Goal: Information Seeking & Learning: Find specific fact

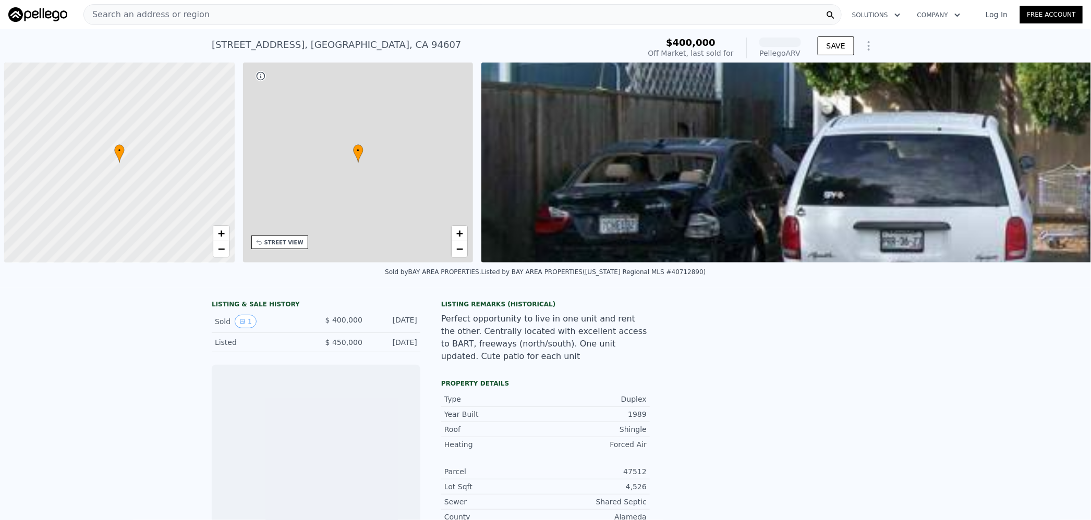
scroll to position [0, 4]
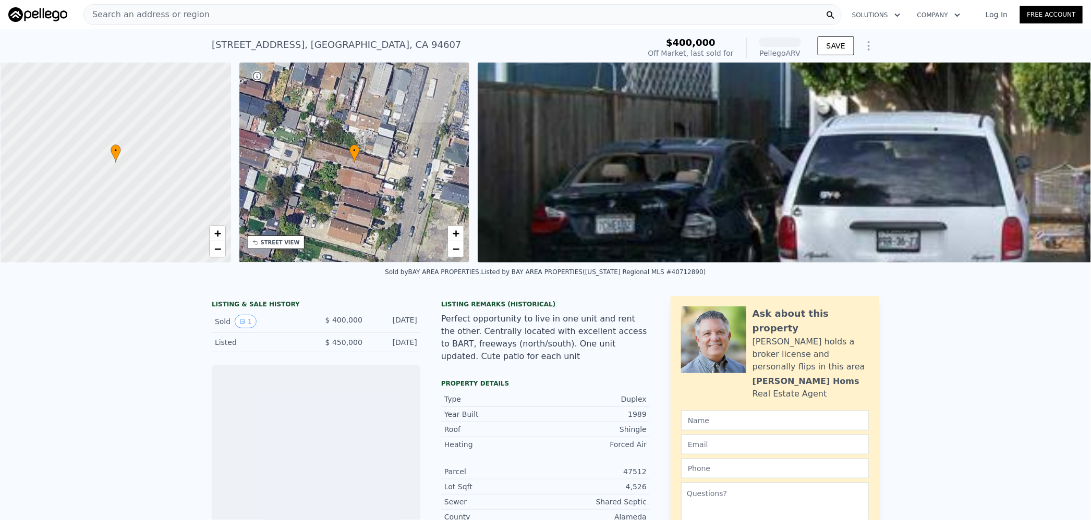
click at [631, 410] on div "1989" at bounding box center [595, 414] width 101 height 10
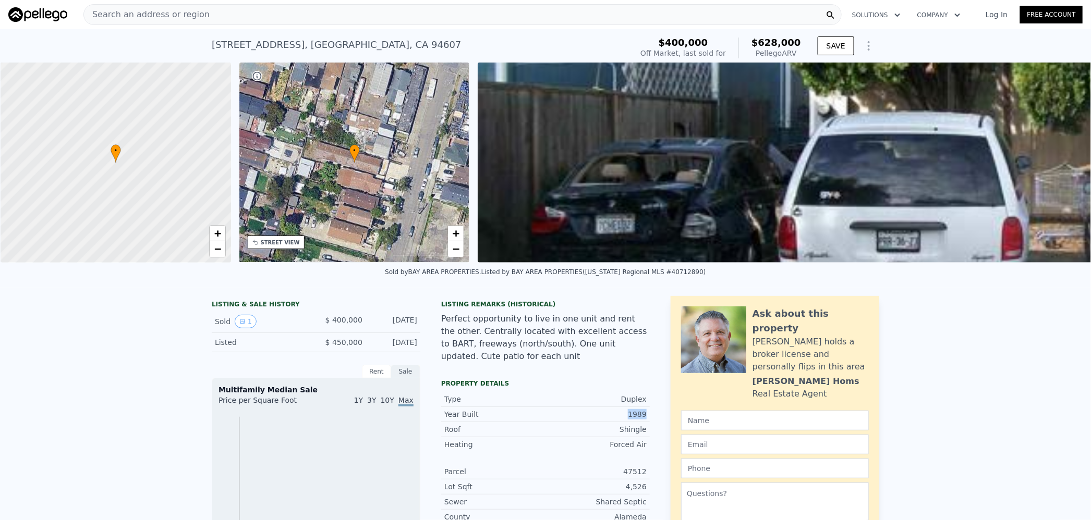
drag, startPoint x: 631, startPoint y: 410, endPoint x: 736, endPoint y: 424, distance: 105.8
click at [633, 410] on div "1989" at bounding box center [595, 414] width 101 height 10
click at [777, 42] on span "$628,000" at bounding box center [776, 42] width 50 height 11
click at [777, 40] on span "$628,000" at bounding box center [776, 42] width 50 height 11
copy span "628,000"
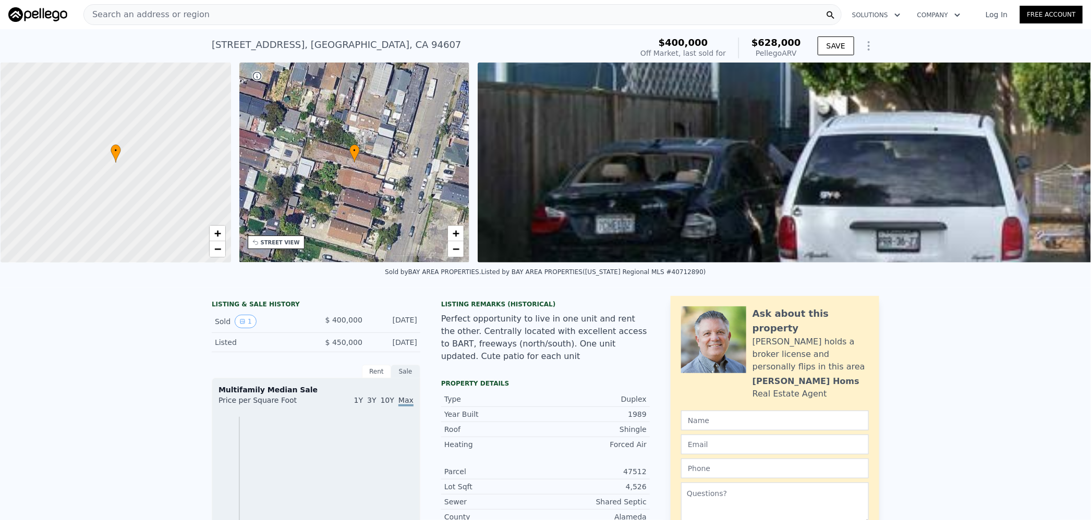
click at [350, 18] on div "Search an address or region" at bounding box center [462, 14] width 758 height 21
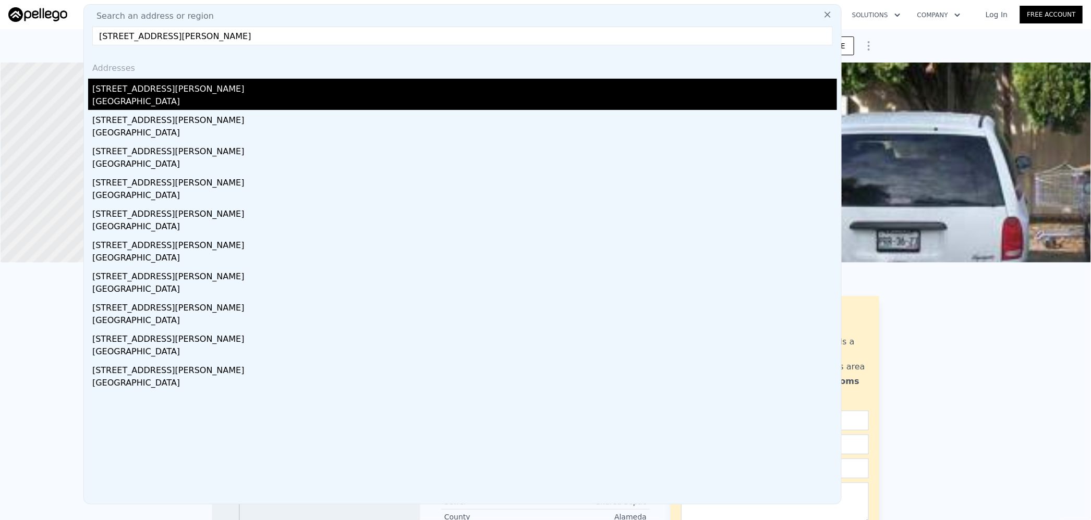
type input "[STREET_ADDRESS][PERSON_NAME]"
click at [225, 101] on div "[GEOGRAPHIC_DATA]" at bounding box center [464, 102] width 744 height 15
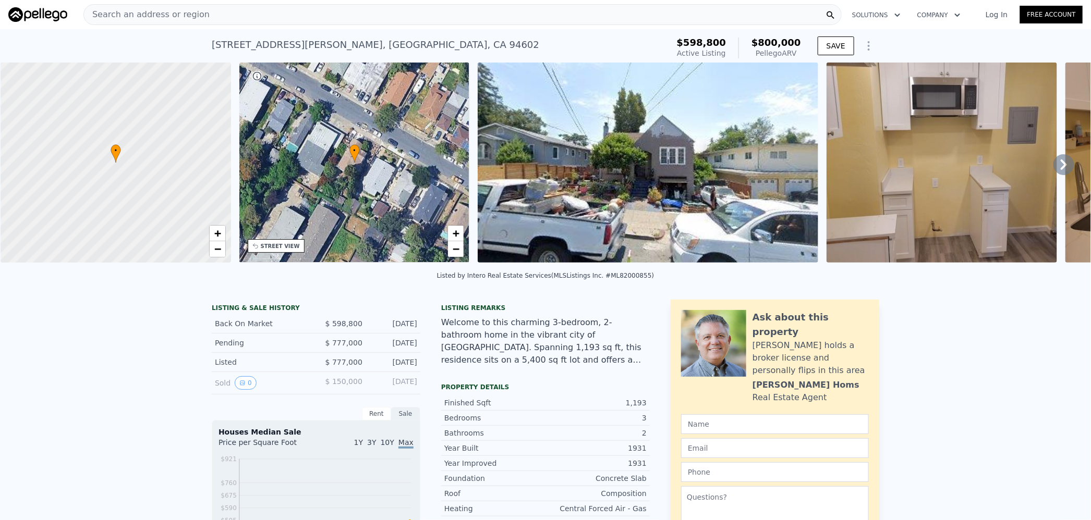
click at [773, 43] on span "$800,000" at bounding box center [776, 42] width 50 height 11
copy span "800,000"
click at [223, 11] on div "Search an address or region" at bounding box center [462, 14] width 758 height 21
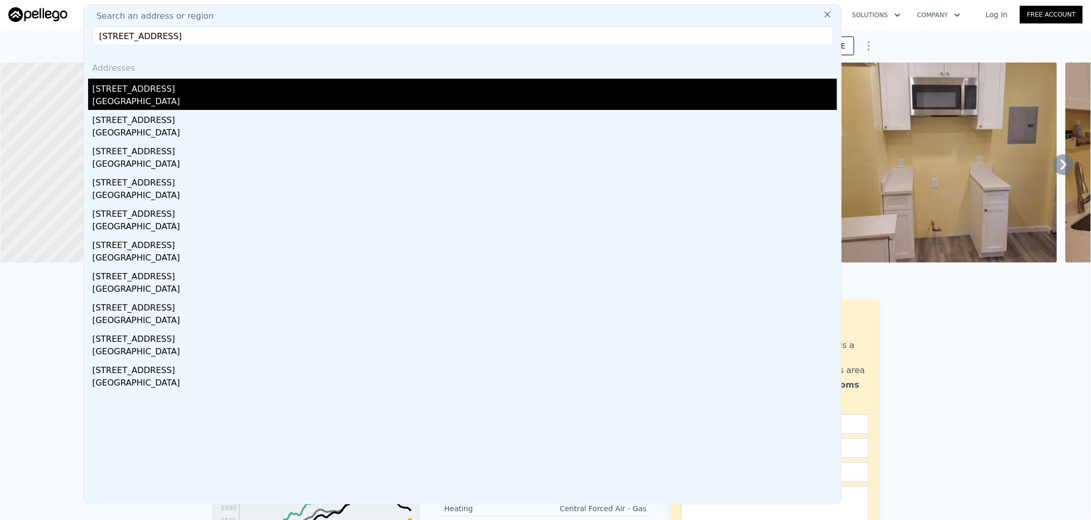
type input "[STREET_ADDRESS]"
click at [182, 101] on div "[GEOGRAPHIC_DATA]" at bounding box center [464, 102] width 744 height 15
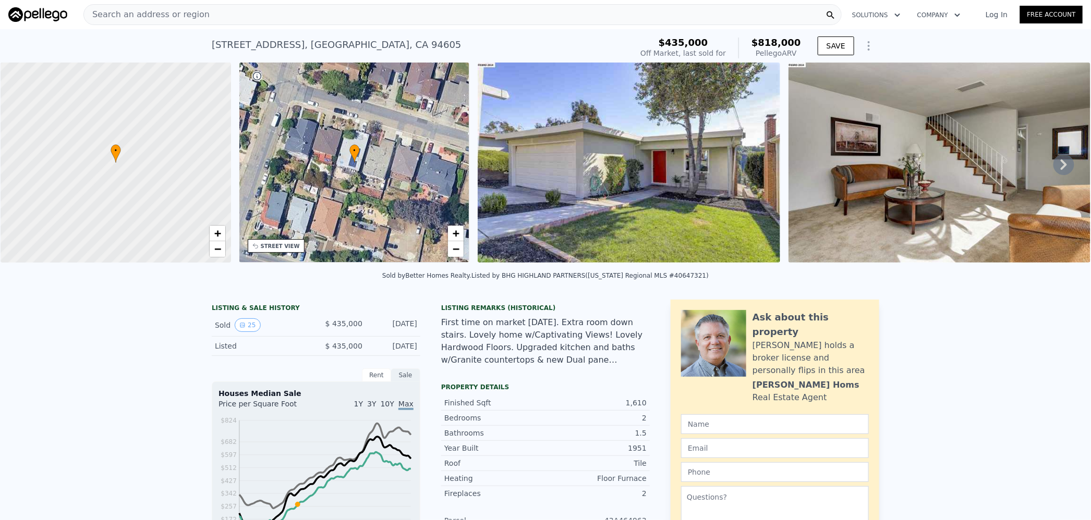
click at [773, 42] on span "$818,000" at bounding box center [776, 42] width 50 height 11
copy span "818,000"
click at [295, 13] on div "Search an address or region" at bounding box center [462, 14] width 758 height 21
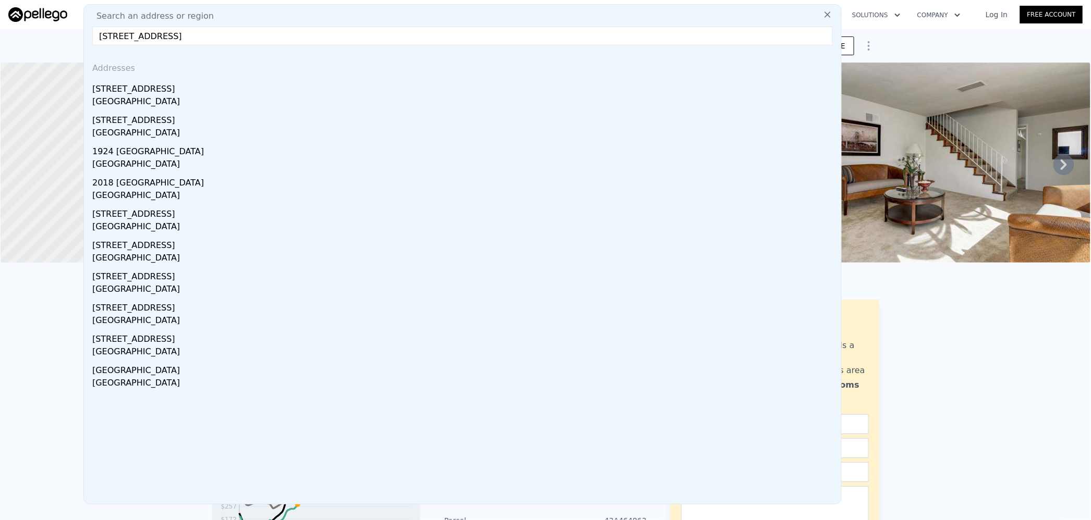
type input "[STREET_ADDRESS]"
click at [233, 92] on div "[STREET_ADDRESS]" at bounding box center [464, 87] width 744 height 17
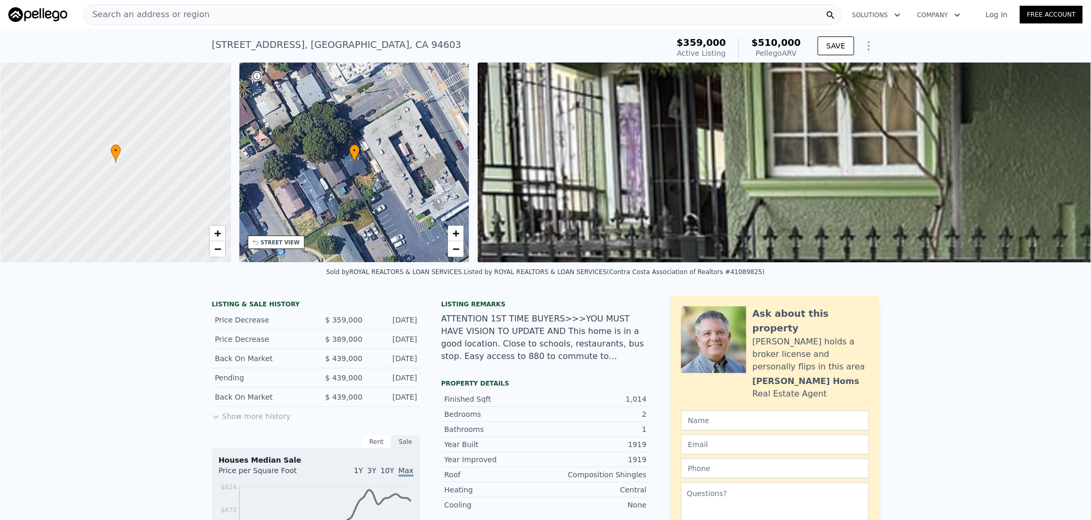
click at [772, 40] on span "$510,000" at bounding box center [776, 42] width 50 height 11
copy span "510,000"
click at [439, 10] on div "Search an address or region" at bounding box center [462, 14] width 758 height 21
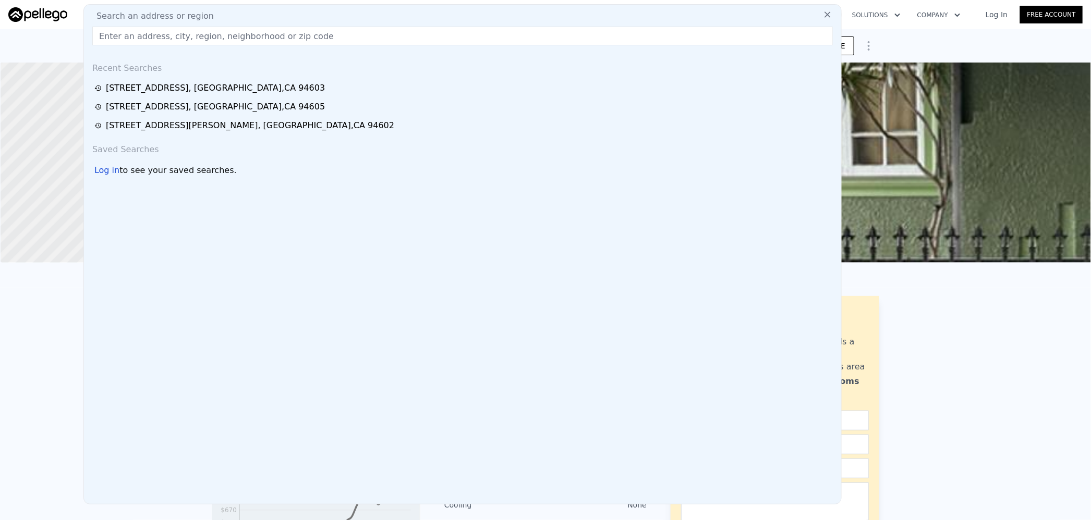
click at [239, 39] on input "text" at bounding box center [462, 36] width 740 height 19
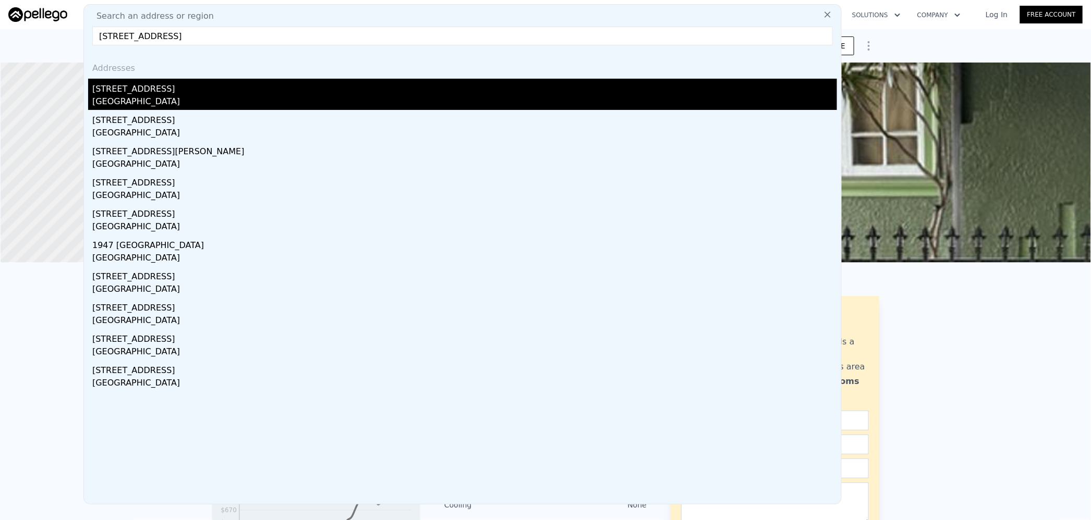
type input "[STREET_ADDRESS]"
click at [186, 96] on div "[GEOGRAPHIC_DATA]" at bounding box center [464, 102] width 744 height 15
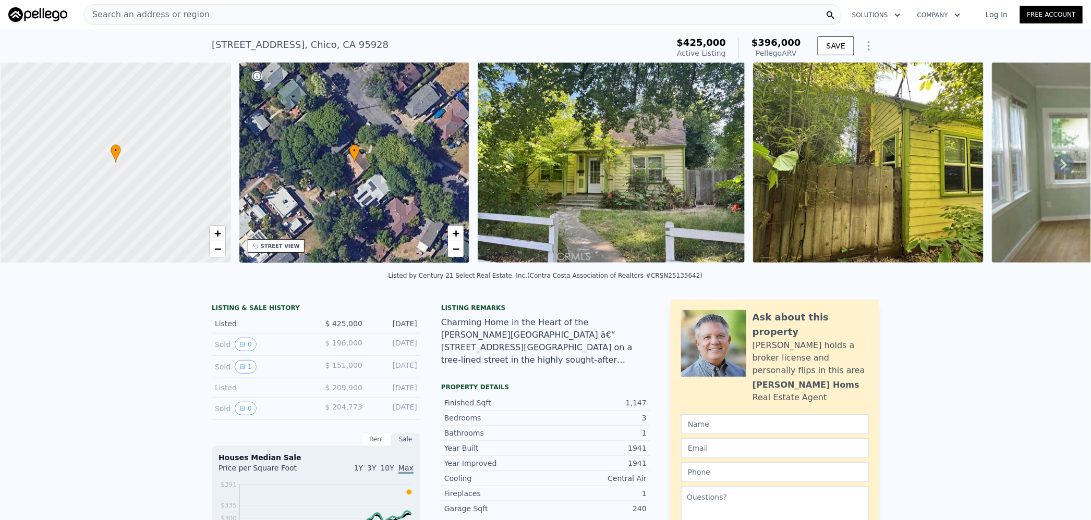
click at [787, 42] on span "$396,000" at bounding box center [776, 42] width 50 height 11
copy span "396,000"
click at [306, 14] on div "Search an address or region" at bounding box center [462, 14] width 758 height 21
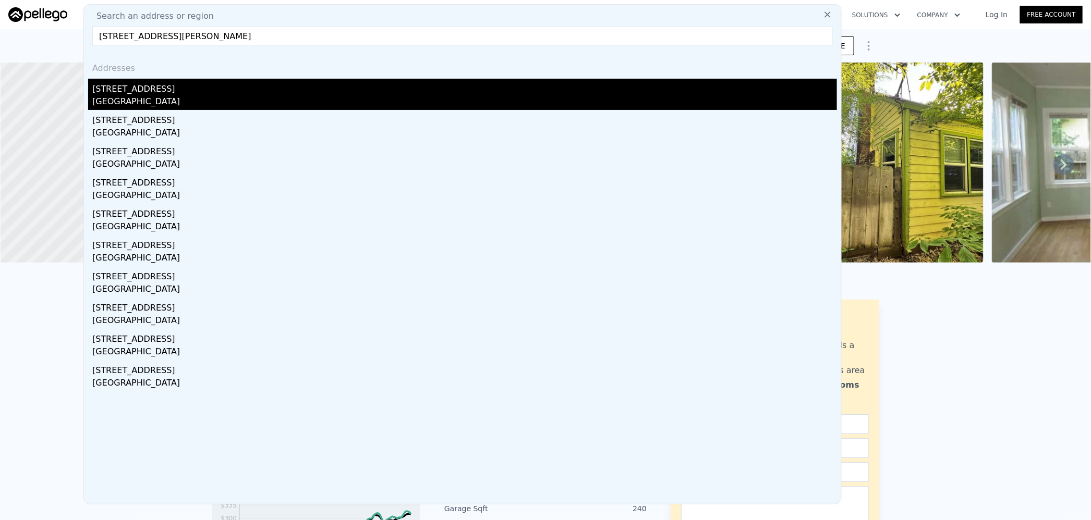
type input "[STREET_ADDRESS][PERSON_NAME]"
click at [163, 106] on div "[GEOGRAPHIC_DATA]" at bounding box center [464, 102] width 744 height 15
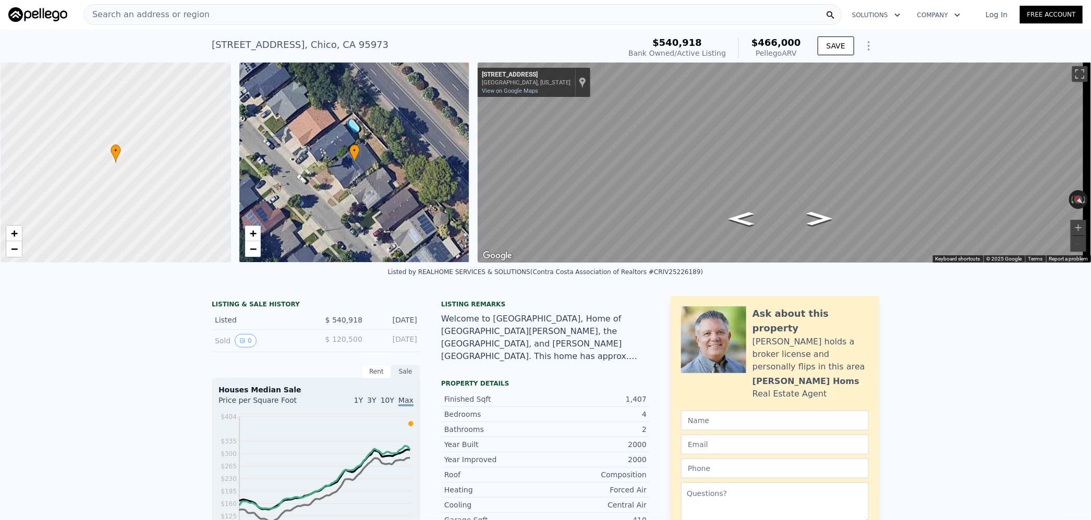
click at [782, 43] on span "$466,000" at bounding box center [776, 42] width 50 height 11
click at [272, 16] on div "Search an address or region" at bounding box center [462, 14] width 758 height 21
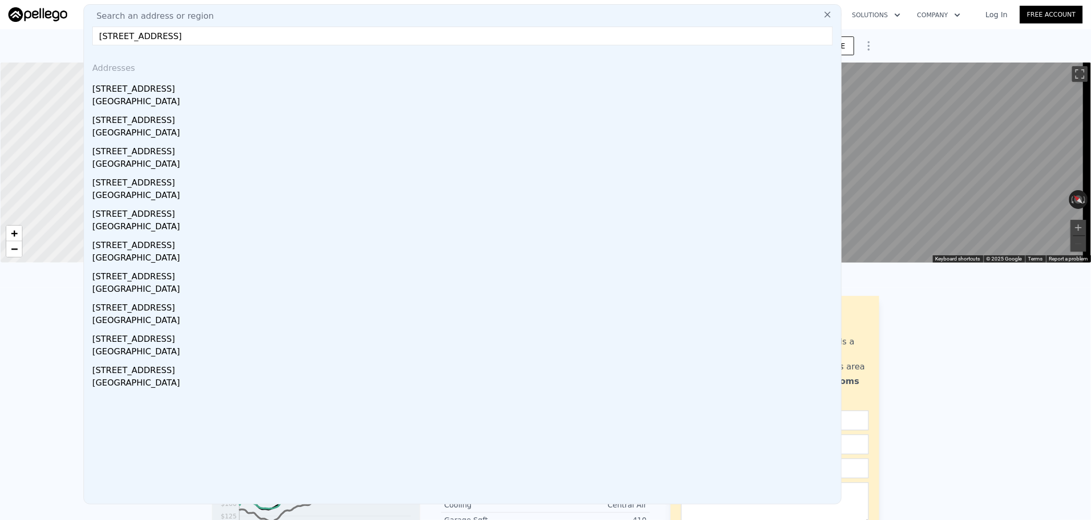
type input "[STREET_ADDRESS]"
click at [191, 102] on div "[GEOGRAPHIC_DATA]" at bounding box center [464, 102] width 744 height 15
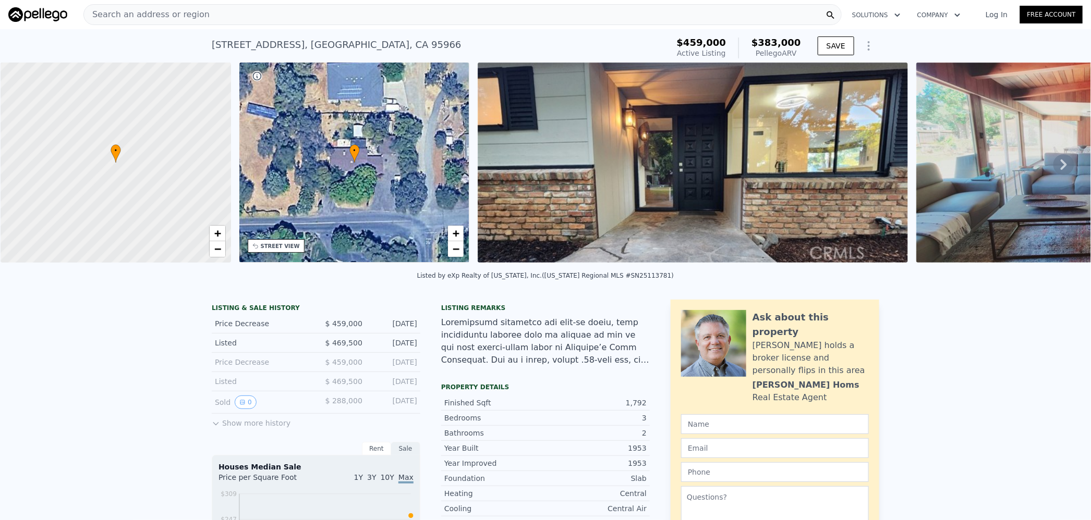
click at [771, 42] on span "$383,000" at bounding box center [776, 42] width 50 height 11
copy span "383,000"
click at [357, 5] on div "Search an address or region" at bounding box center [462, 14] width 758 height 21
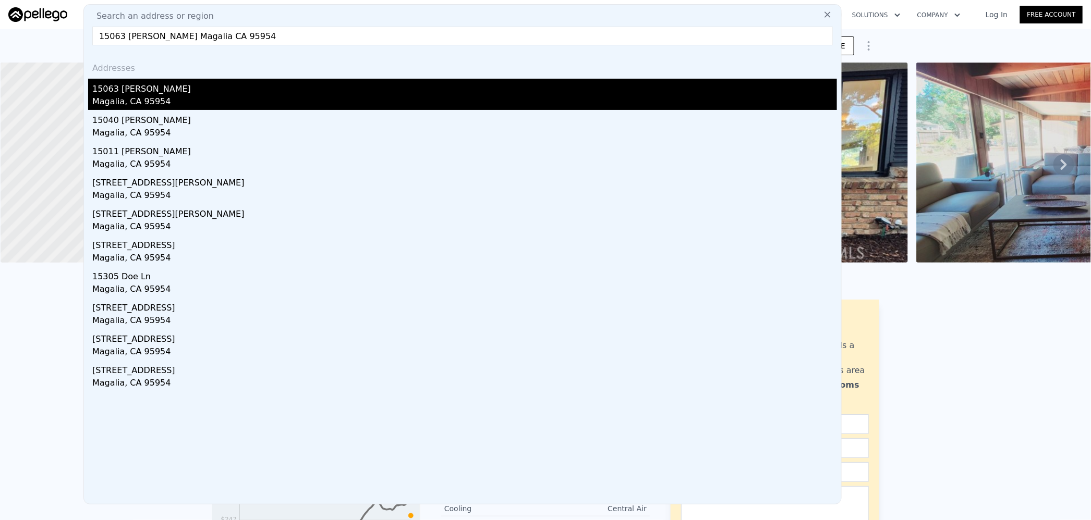
type input "15063 [PERSON_NAME] Magalia CA 95954"
click at [207, 102] on div "Magalia, CA 95954" at bounding box center [464, 102] width 744 height 15
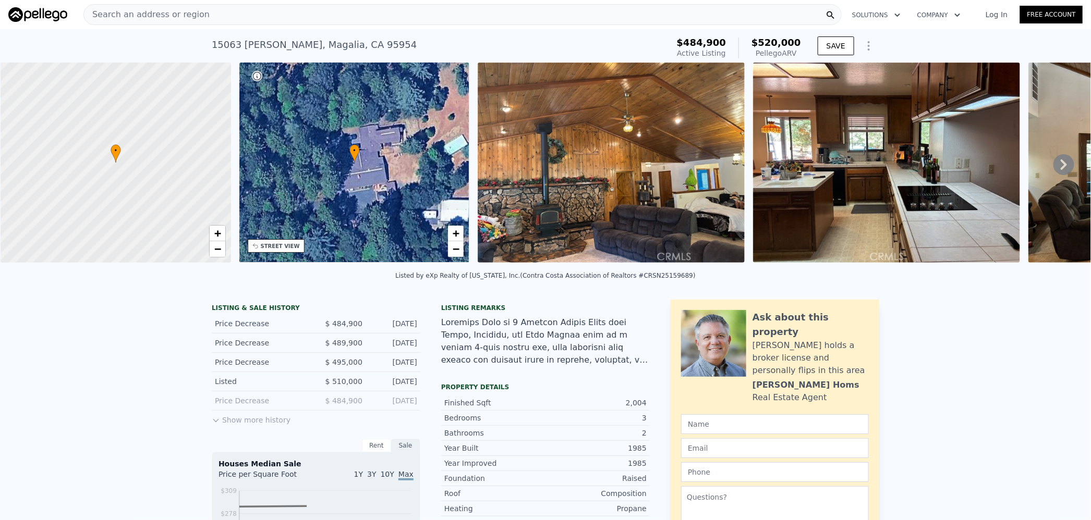
click at [772, 44] on span "$520,000" at bounding box center [776, 42] width 50 height 11
copy span "520,000"
click at [363, 8] on div "Search an address or region" at bounding box center [462, 14] width 758 height 21
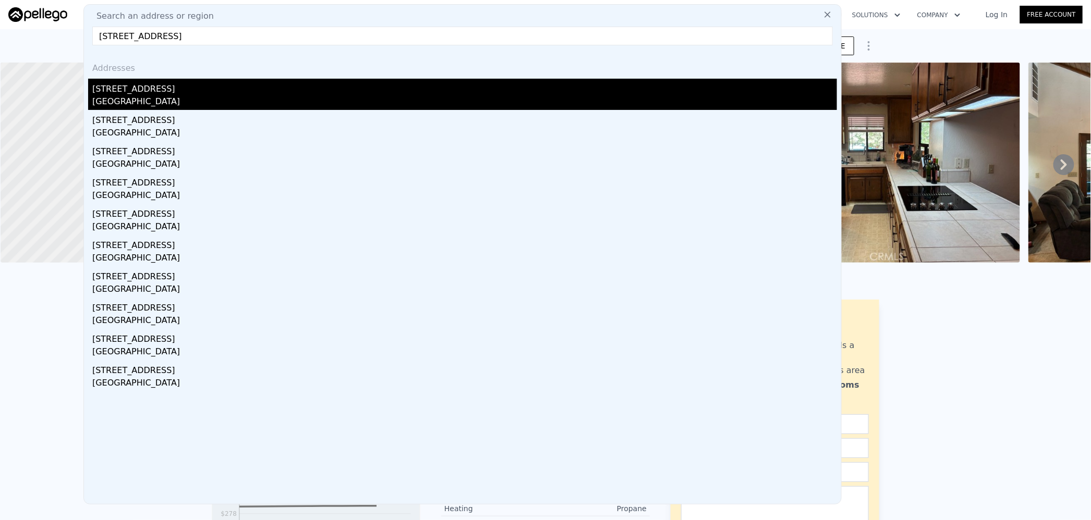
type input "[STREET_ADDRESS]"
click at [225, 94] on div "[STREET_ADDRESS]" at bounding box center [464, 87] width 744 height 17
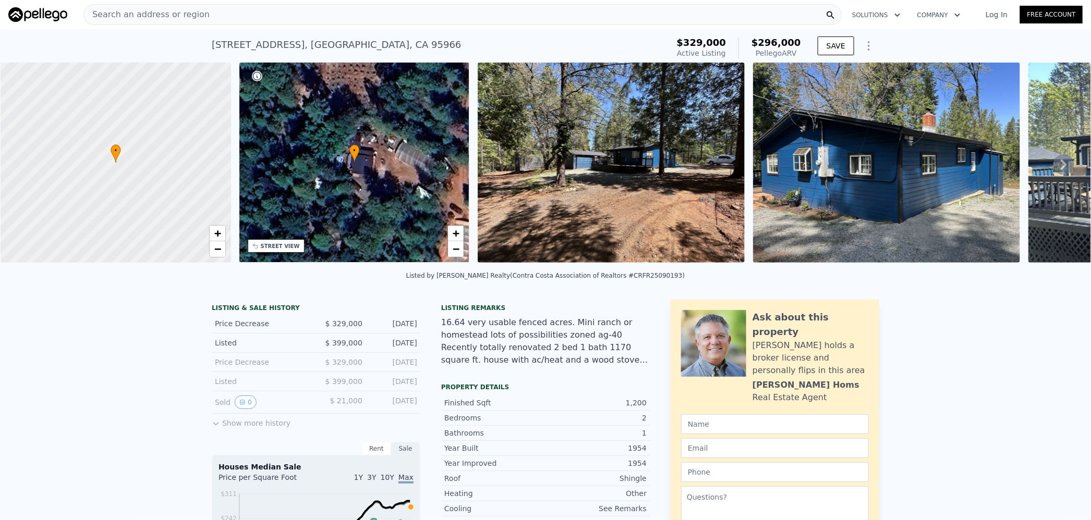
click at [780, 44] on span "$296,000" at bounding box center [776, 42] width 50 height 11
copy span "296,000"
click at [395, 11] on div "Search an address or region" at bounding box center [462, 14] width 758 height 21
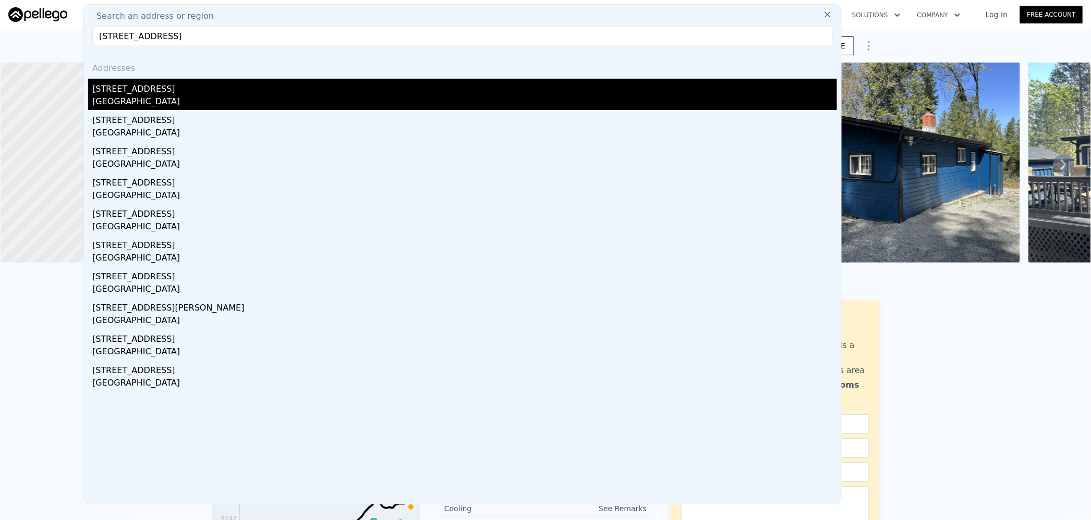
type input "[STREET_ADDRESS]"
click at [228, 100] on div "[GEOGRAPHIC_DATA]" at bounding box center [464, 102] width 744 height 15
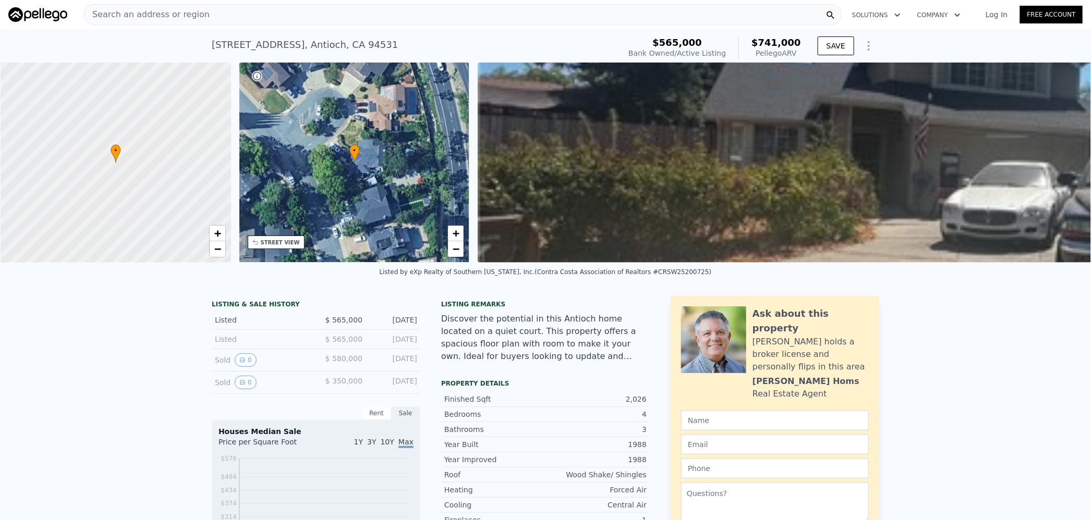
click at [772, 42] on span "$741,000" at bounding box center [776, 42] width 50 height 11
copy span "741,000"
click at [495, 12] on div "Search an address or region" at bounding box center [462, 14] width 758 height 21
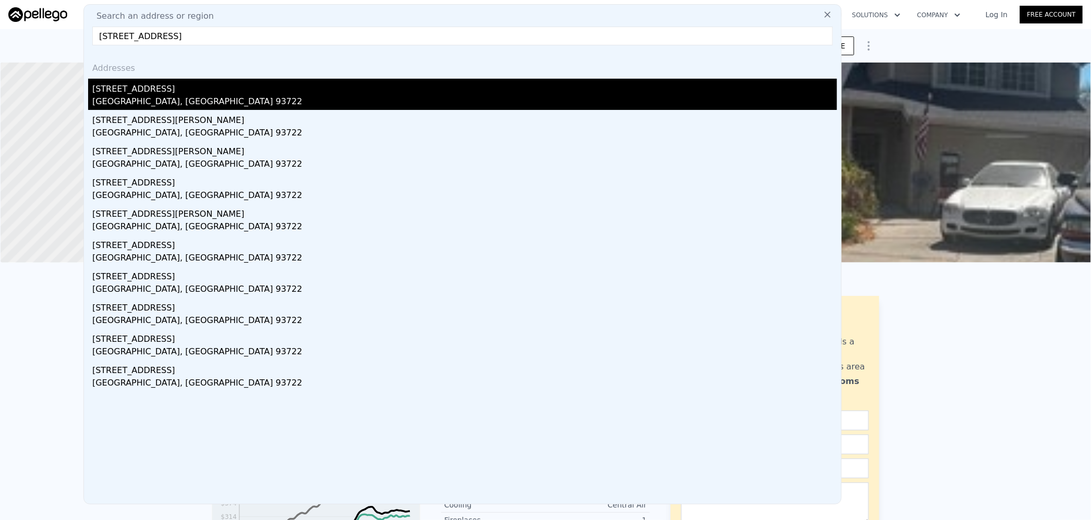
type input "[STREET_ADDRESS]"
click at [198, 96] on div "[GEOGRAPHIC_DATA], [GEOGRAPHIC_DATA] 93722" at bounding box center [464, 102] width 744 height 15
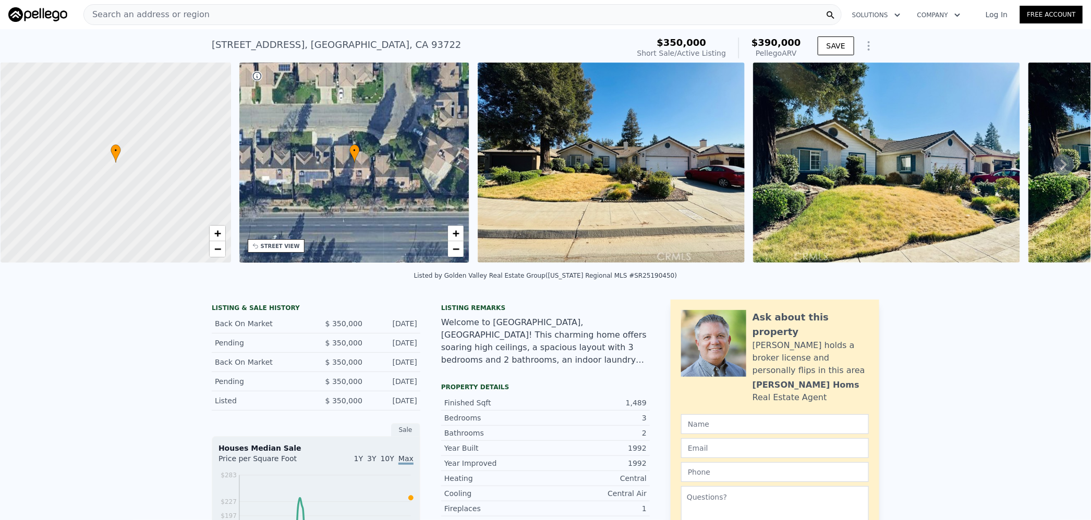
click at [777, 42] on span "$390,000" at bounding box center [776, 42] width 50 height 11
copy span "390,000"
click at [436, 13] on div "Search an address or region" at bounding box center [462, 14] width 758 height 21
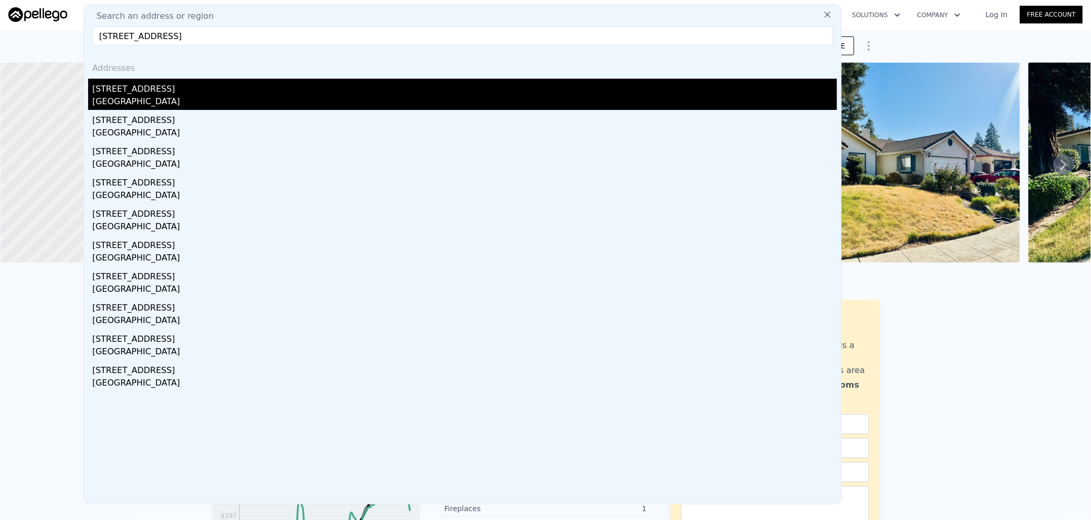
type input "[STREET_ADDRESS]"
click at [233, 92] on div "[STREET_ADDRESS]" at bounding box center [464, 87] width 744 height 17
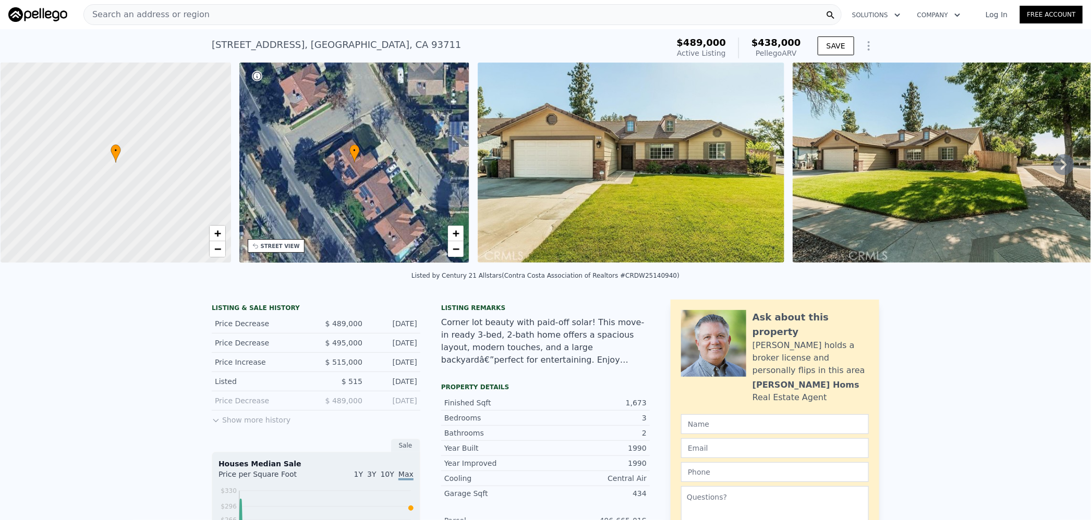
click at [773, 42] on span "$438,000" at bounding box center [776, 42] width 50 height 11
click at [423, 17] on div "Search an address or region" at bounding box center [462, 14] width 758 height 21
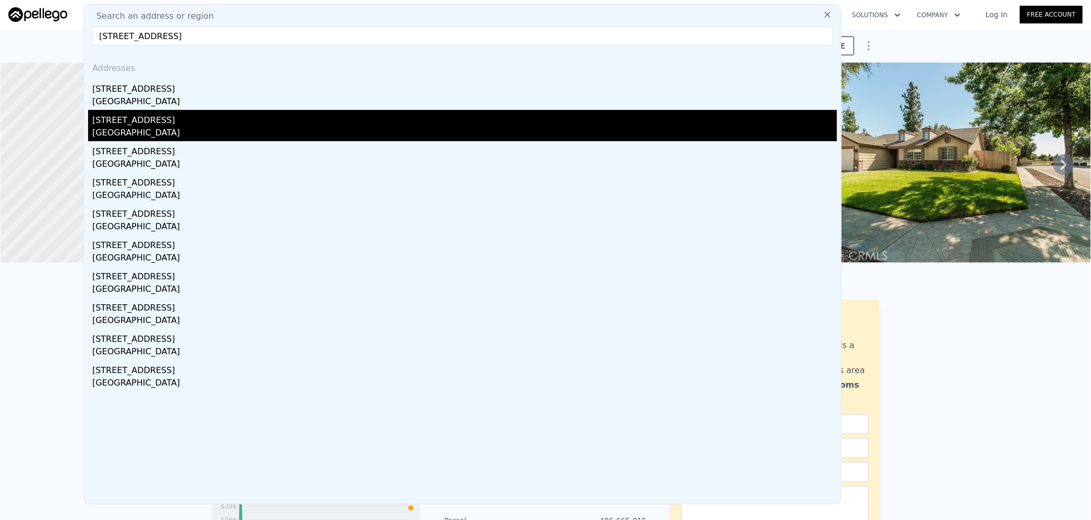
type input "[STREET_ADDRESS]"
click at [249, 123] on div "[STREET_ADDRESS]" at bounding box center [464, 118] width 744 height 17
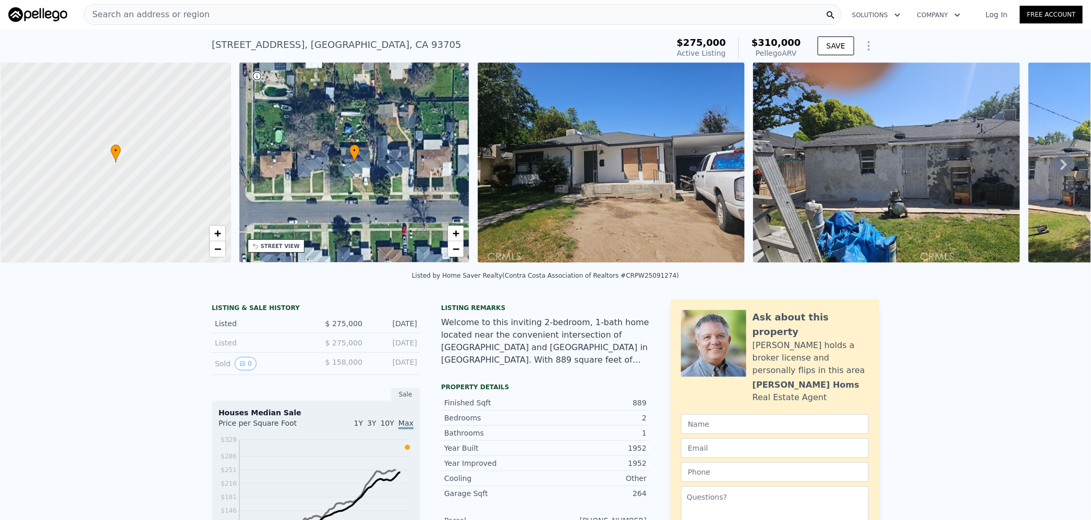
click at [787, 43] on span "$310,000" at bounding box center [776, 42] width 50 height 11
click at [314, 14] on div "Search an address or region" at bounding box center [462, 14] width 758 height 21
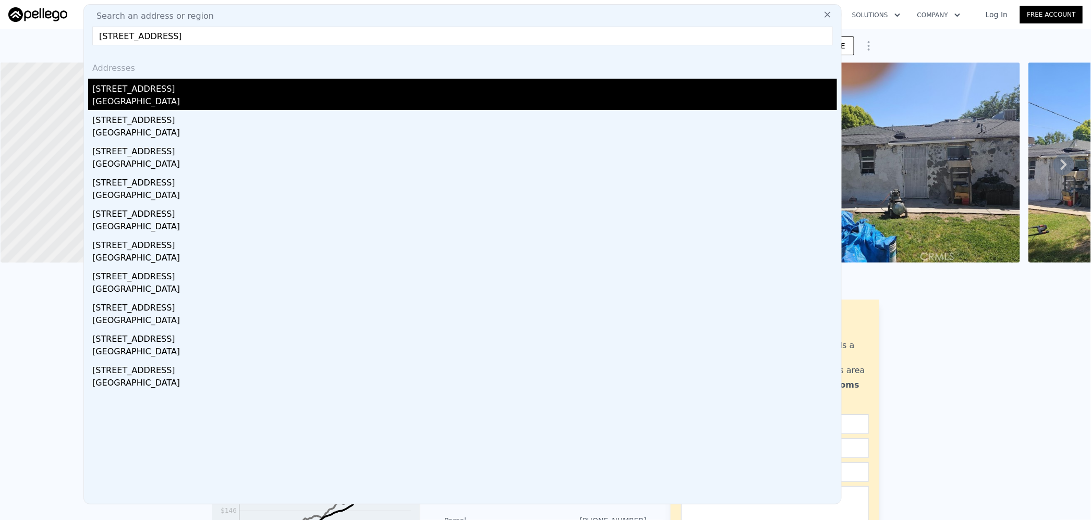
type input "[STREET_ADDRESS]"
click at [195, 84] on div "[STREET_ADDRESS]" at bounding box center [464, 87] width 744 height 17
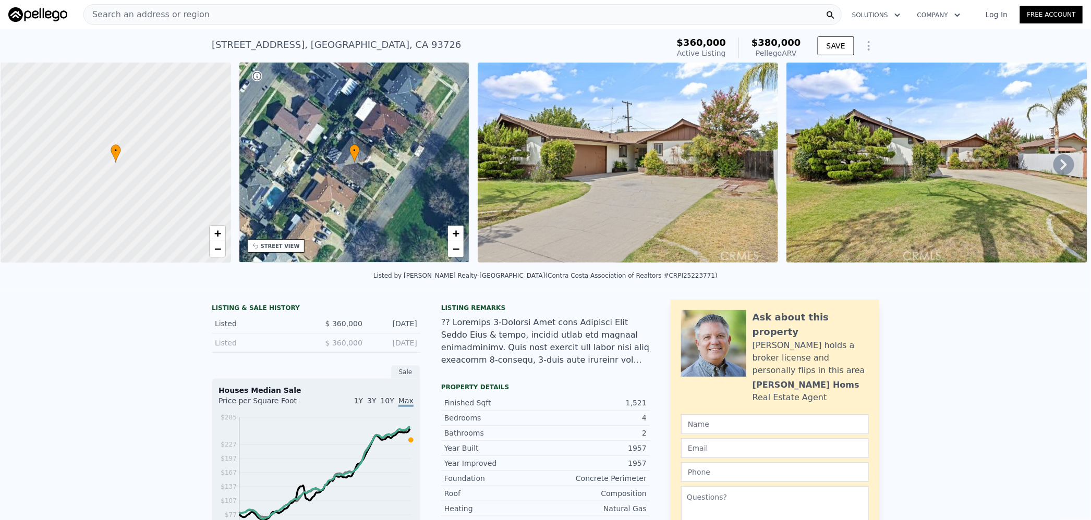
click at [779, 44] on span "$380,000" at bounding box center [776, 42] width 50 height 11
click at [360, 13] on div "Search an address or region" at bounding box center [462, 14] width 758 height 21
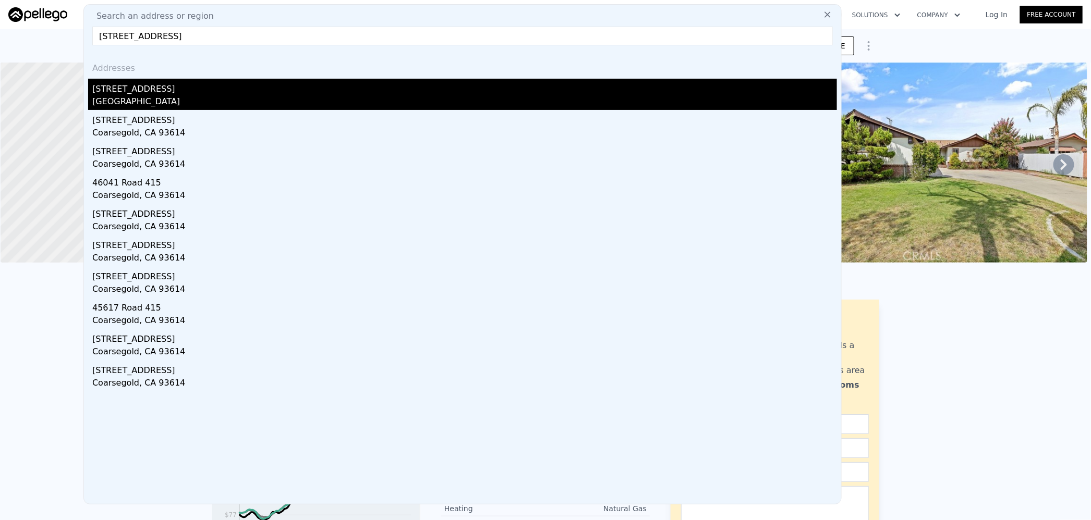
type input "[STREET_ADDRESS]"
click at [242, 92] on div "[STREET_ADDRESS]" at bounding box center [464, 87] width 744 height 17
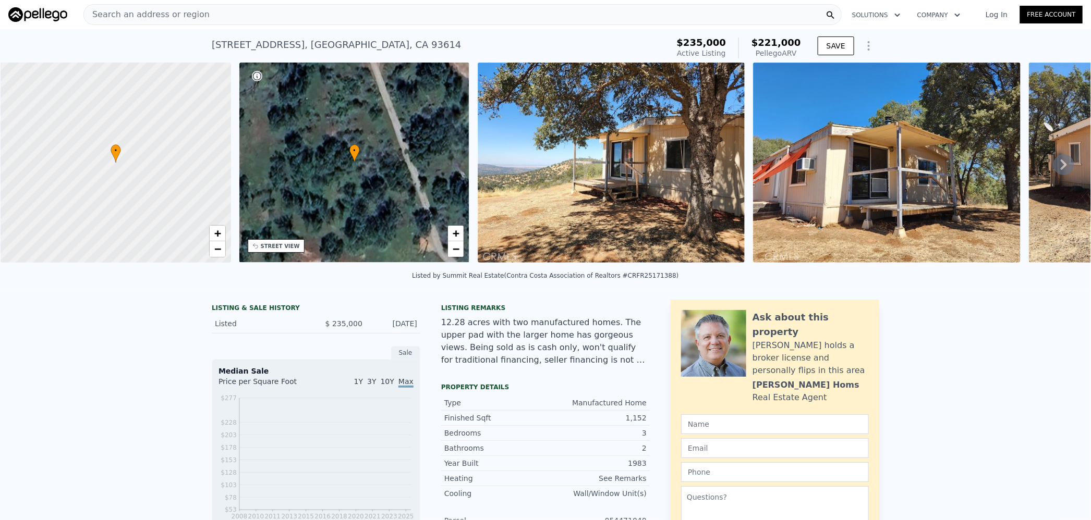
click at [772, 42] on span "$221,000" at bounding box center [776, 42] width 50 height 11
click at [379, 6] on div "Search an address or region" at bounding box center [462, 14] width 758 height 21
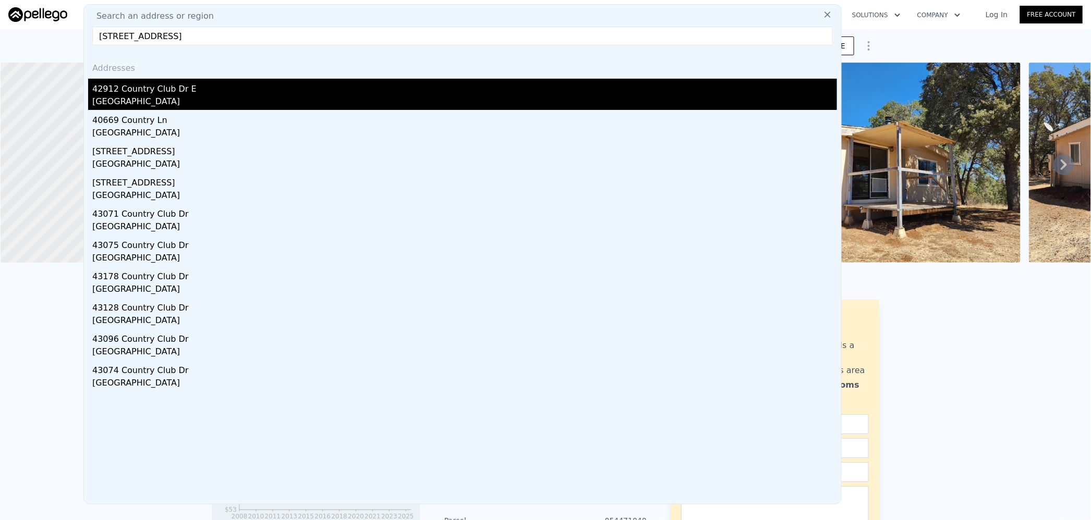
type input "[STREET_ADDRESS]"
click at [282, 86] on div "42912 Country Club Dr E" at bounding box center [464, 87] width 744 height 17
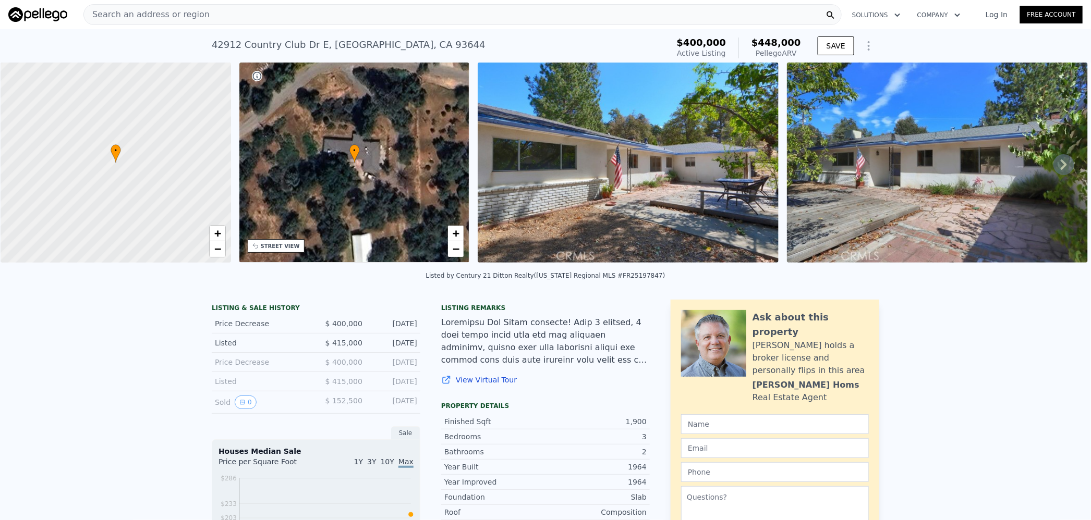
click at [782, 43] on span "$448,000" at bounding box center [776, 42] width 50 height 11
click at [360, 16] on div "Search an address or region" at bounding box center [462, 14] width 758 height 21
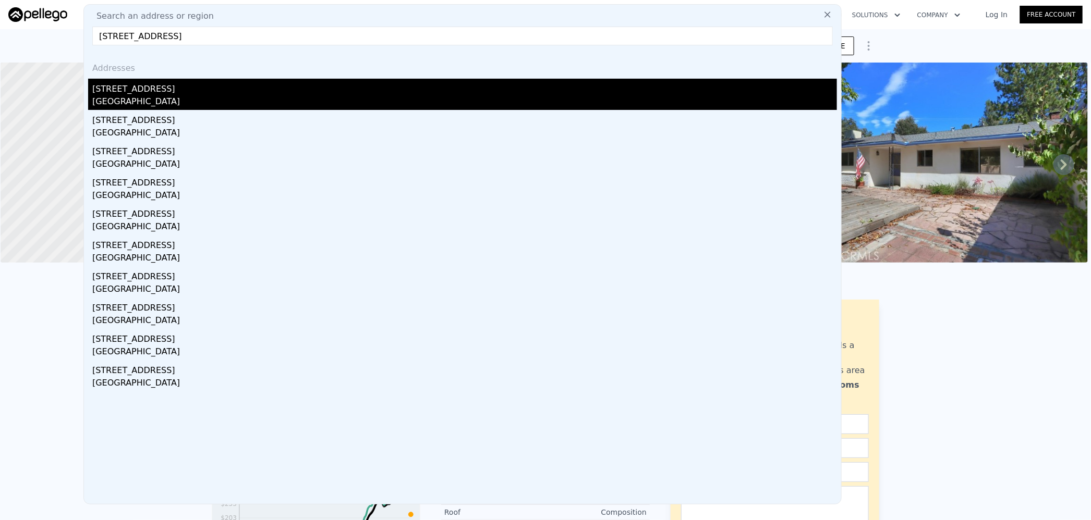
type input "[STREET_ADDRESS]"
click at [207, 91] on div "[STREET_ADDRESS]" at bounding box center [464, 87] width 744 height 17
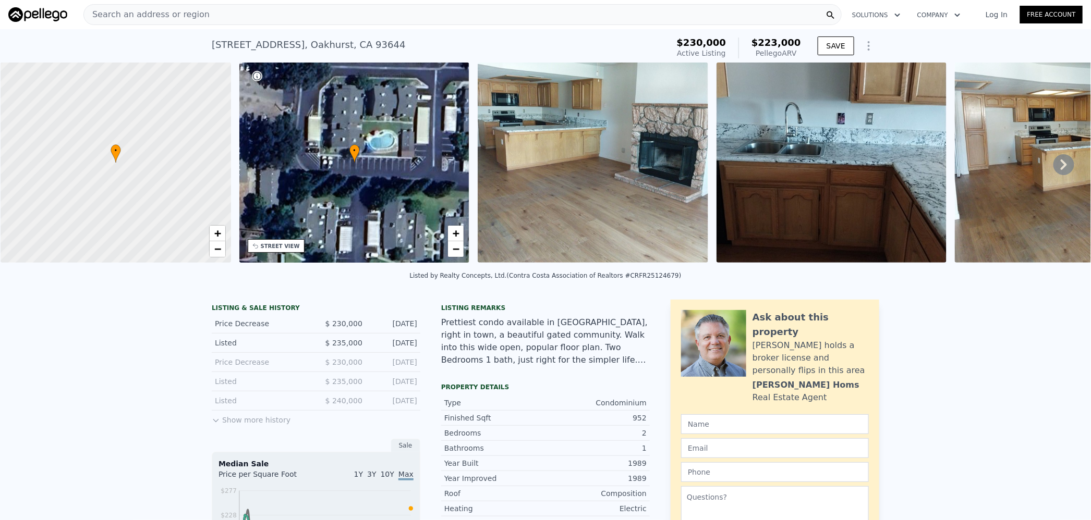
click at [777, 43] on span "$223,000" at bounding box center [776, 42] width 50 height 11
click at [429, 10] on div "Search an address or region" at bounding box center [462, 14] width 758 height 21
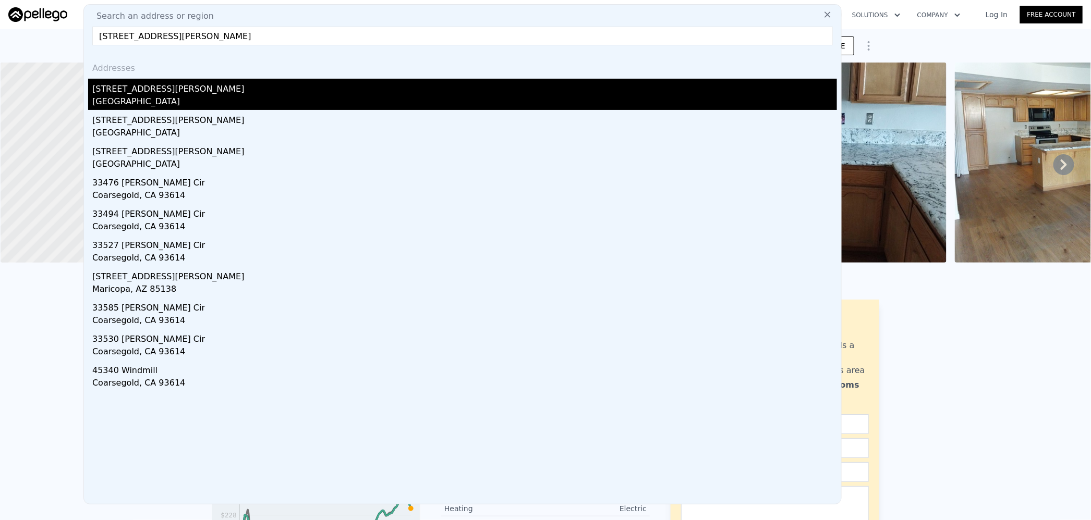
type input "[STREET_ADDRESS][PERSON_NAME]"
click at [237, 92] on div "[STREET_ADDRESS][PERSON_NAME]" at bounding box center [464, 87] width 744 height 17
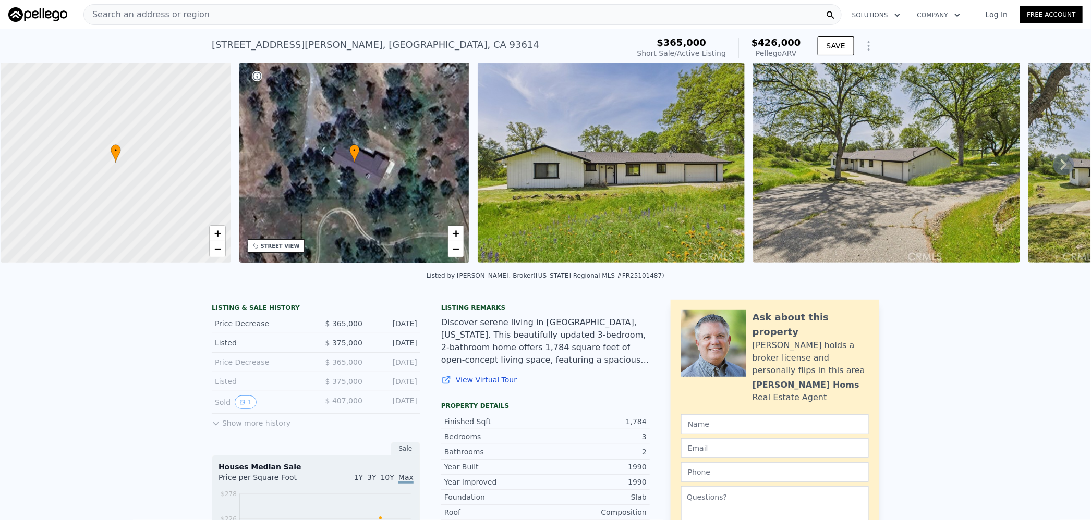
click at [778, 41] on span "$426,000" at bounding box center [776, 42] width 50 height 11
click at [277, 12] on div "Search an address or region" at bounding box center [462, 14] width 758 height 21
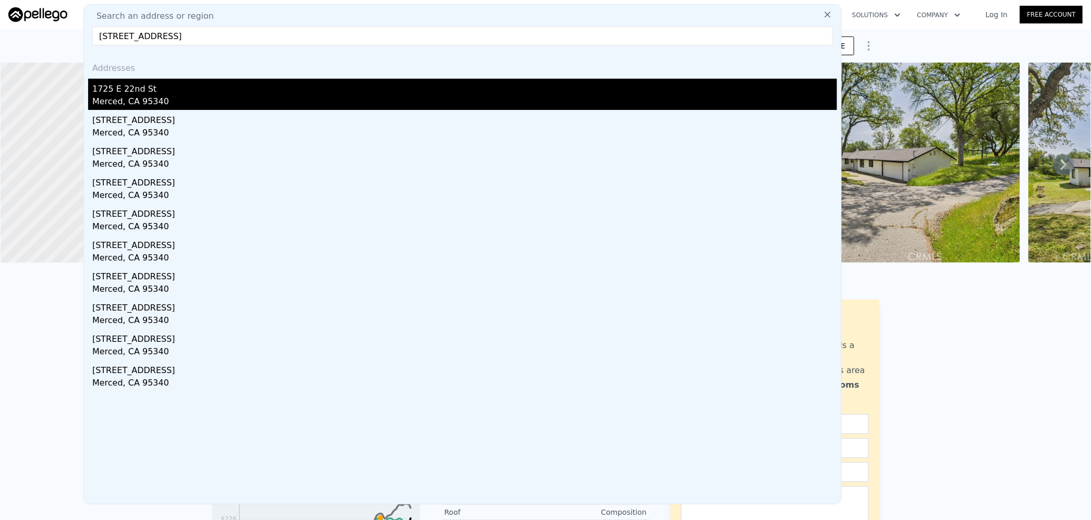
type input "[STREET_ADDRESS]"
click at [223, 89] on div "1725 E 22nd St" at bounding box center [464, 87] width 744 height 17
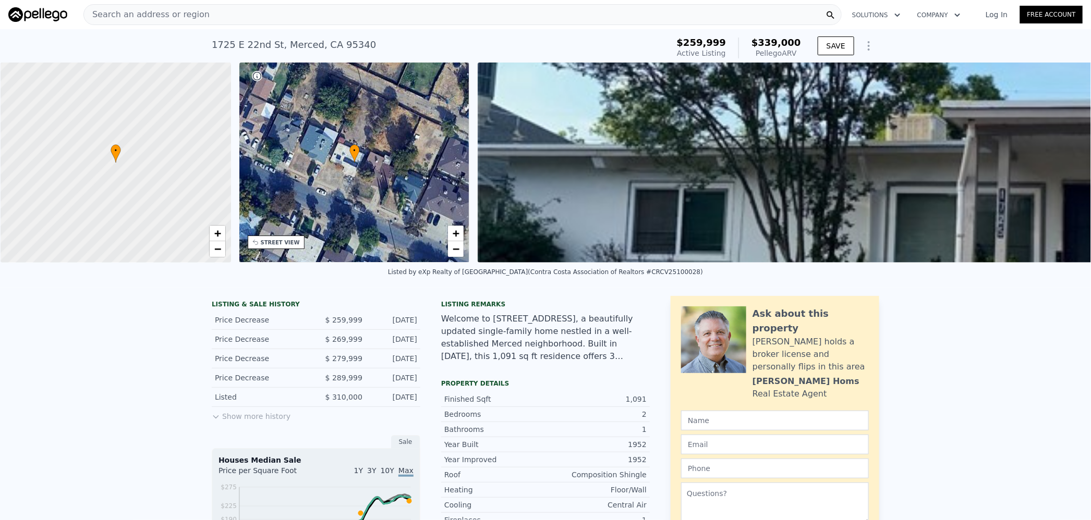
click at [778, 39] on span "$339,000" at bounding box center [776, 42] width 50 height 11
click at [363, 18] on div "Search an address or region" at bounding box center [462, 14] width 758 height 21
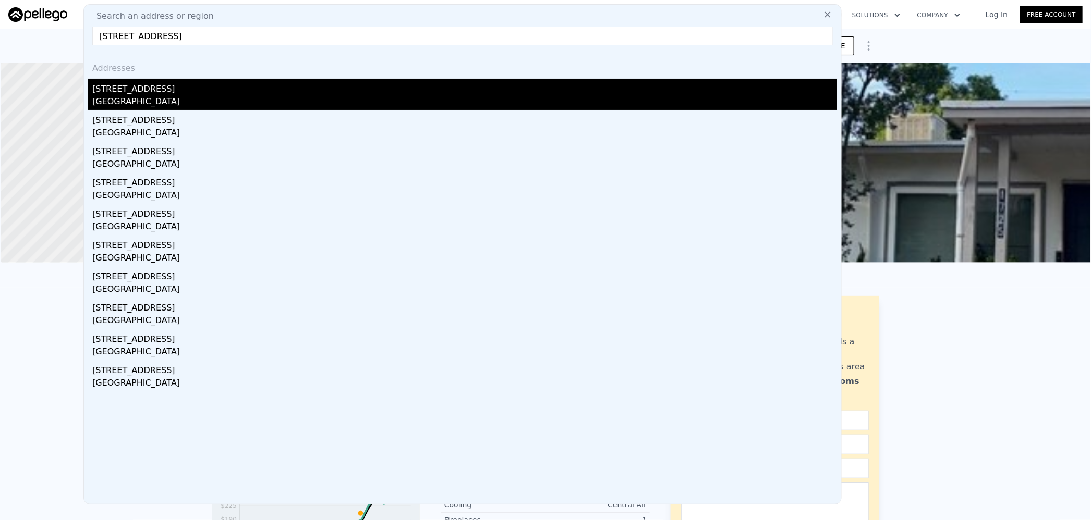
type input "[STREET_ADDRESS]"
click at [239, 84] on div "[STREET_ADDRESS]" at bounding box center [464, 87] width 744 height 17
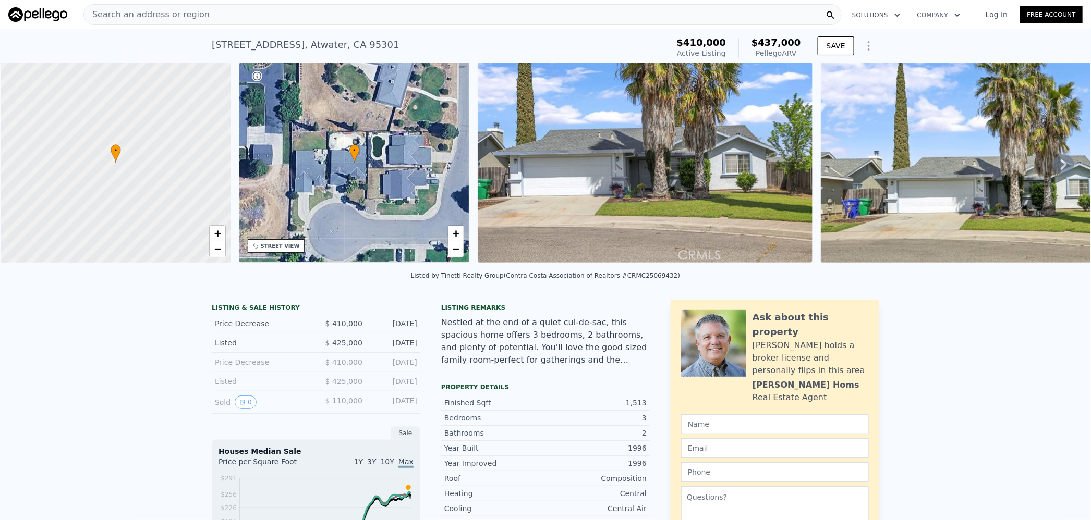
click at [786, 42] on span "$437,000" at bounding box center [776, 42] width 50 height 11
click at [786, 41] on span "$437,000" at bounding box center [776, 42] width 50 height 11
click at [325, 25] on div "Search an address or region" at bounding box center [462, 14] width 758 height 21
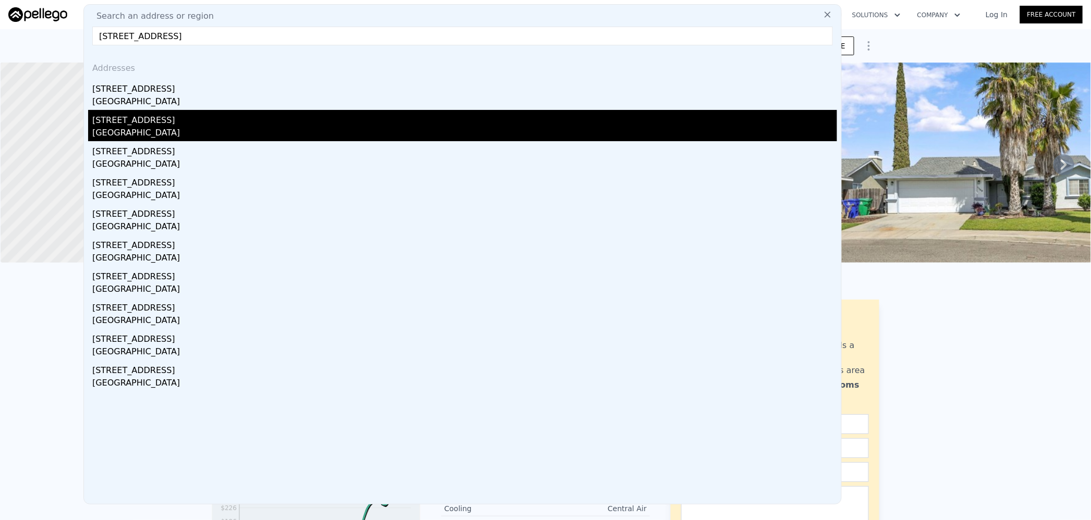
type input "[STREET_ADDRESS]"
click at [214, 120] on div "[STREET_ADDRESS]" at bounding box center [464, 118] width 744 height 17
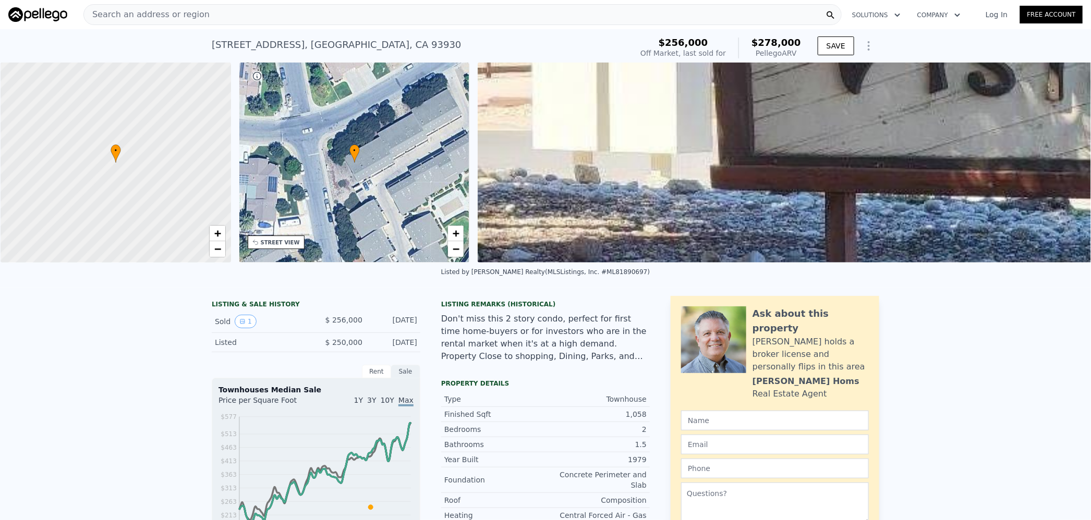
click at [782, 45] on span "$278,000" at bounding box center [776, 42] width 50 height 11
click at [298, 19] on div "Search an address or region" at bounding box center [462, 14] width 758 height 21
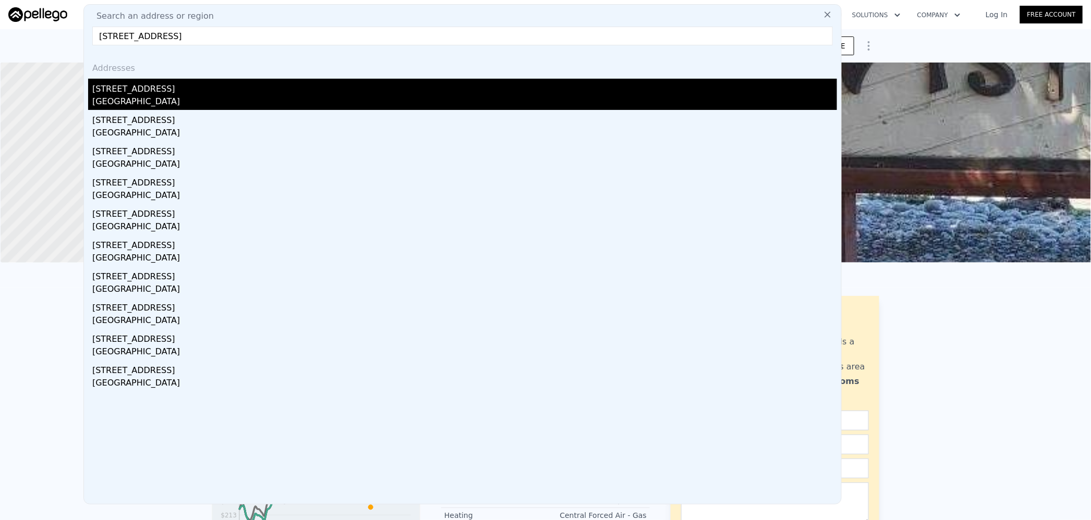
type input "[STREET_ADDRESS]"
click at [221, 102] on div "[GEOGRAPHIC_DATA]" at bounding box center [464, 102] width 744 height 15
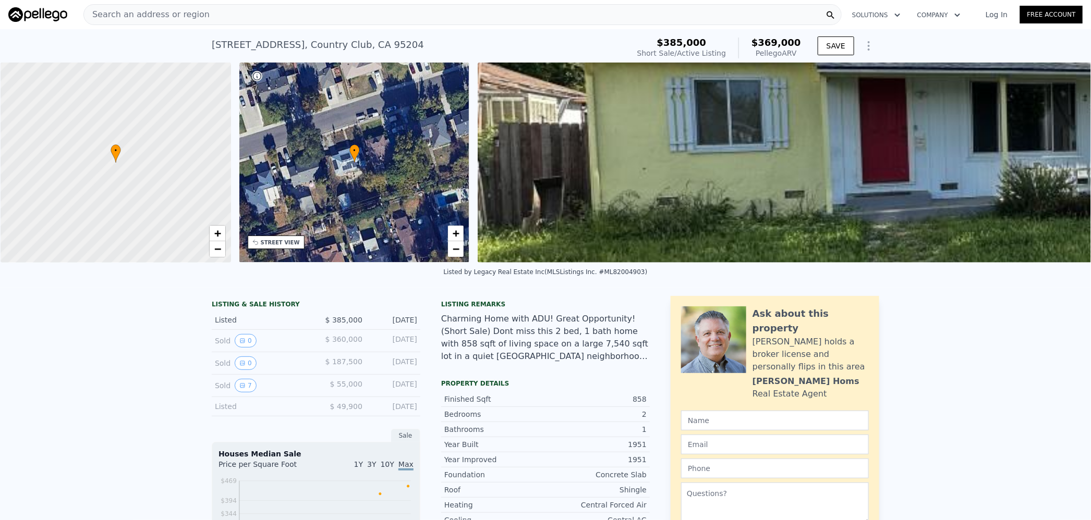
click at [778, 42] on span "$369,000" at bounding box center [776, 42] width 50 height 11
click at [333, 15] on div "Search an address or region" at bounding box center [462, 14] width 758 height 21
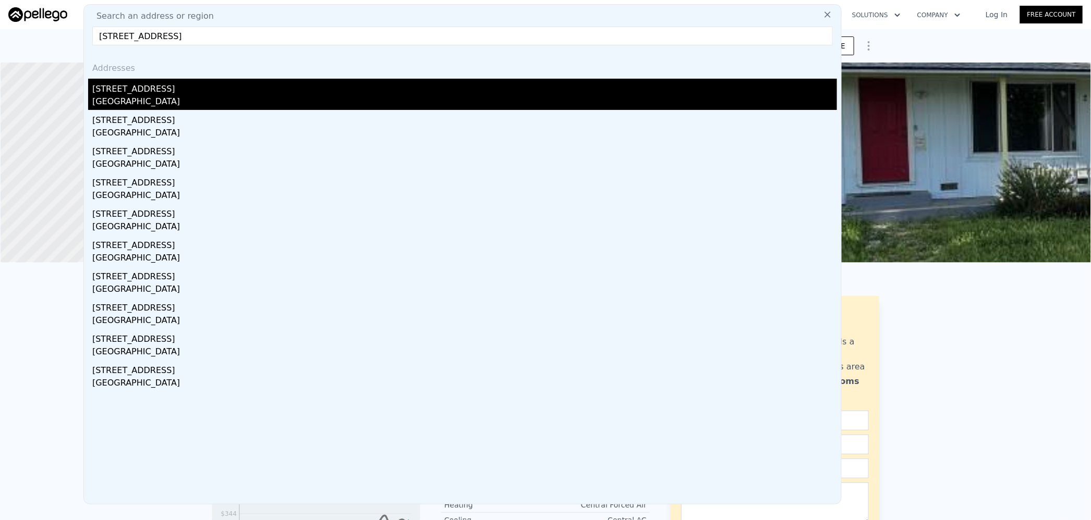
type input "[STREET_ADDRESS]"
click at [239, 87] on div "[STREET_ADDRESS]" at bounding box center [464, 87] width 744 height 17
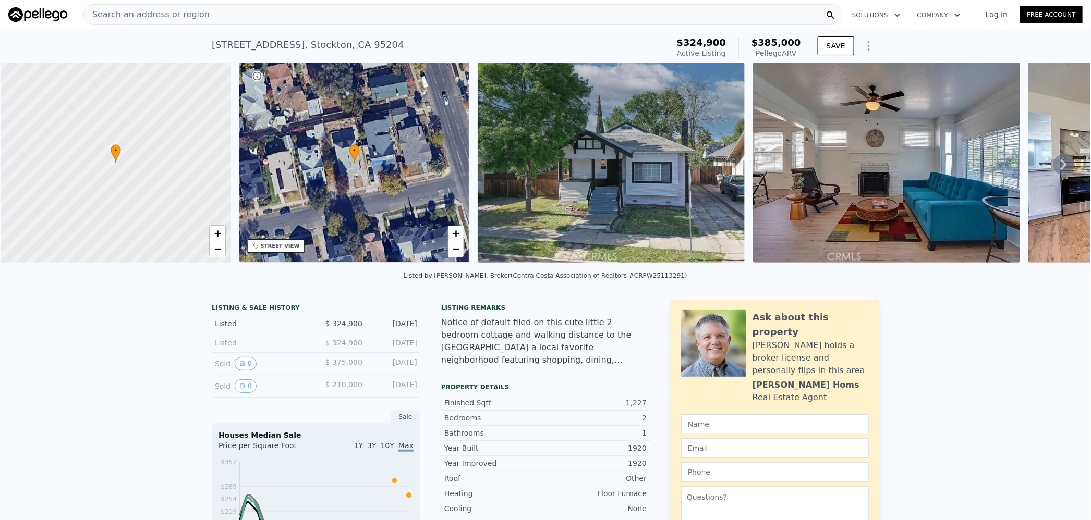
click at [772, 42] on span "$385,000" at bounding box center [776, 42] width 50 height 11
click at [341, 14] on div "Search an address or region" at bounding box center [462, 14] width 758 height 21
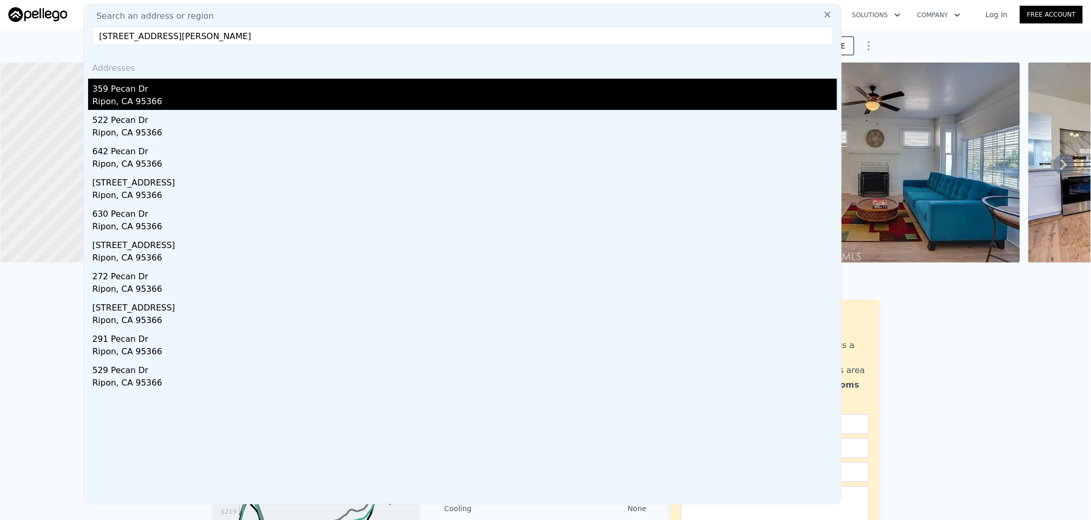
type input "[STREET_ADDRESS][PERSON_NAME]"
click at [227, 96] on div "Ripon, CA 95366" at bounding box center [464, 102] width 744 height 15
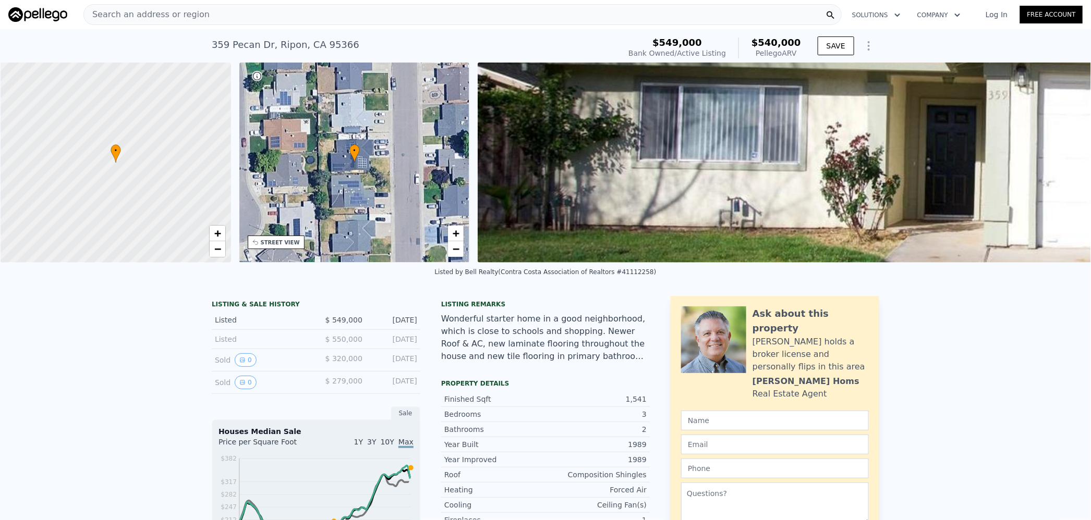
click at [775, 43] on span "$540,000" at bounding box center [776, 42] width 50 height 11
click at [246, 15] on div "Search an address or region" at bounding box center [462, 14] width 758 height 21
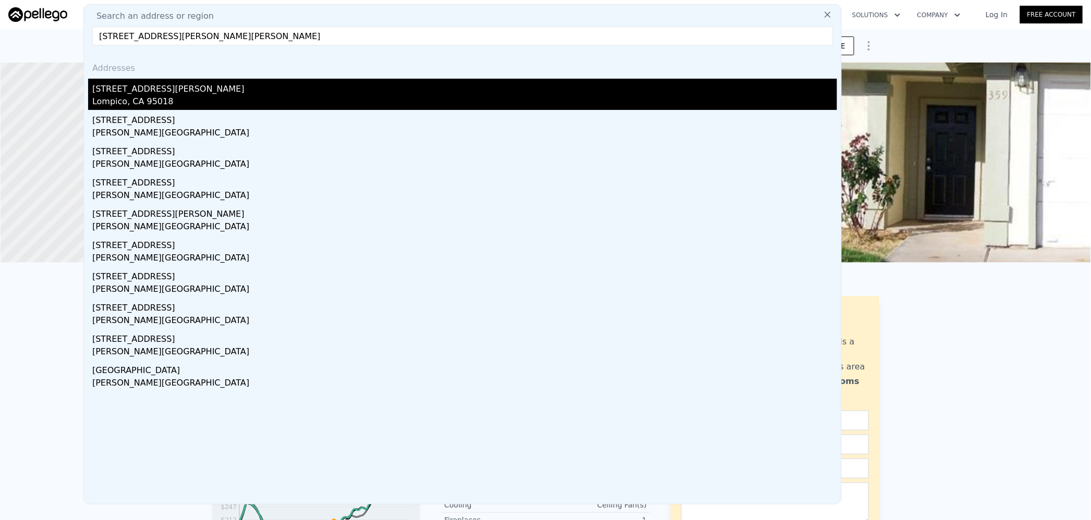
type input "[STREET_ADDRESS][PERSON_NAME][PERSON_NAME]"
click at [180, 87] on div "[STREET_ADDRESS][PERSON_NAME]" at bounding box center [464, 87] width 744 height 17
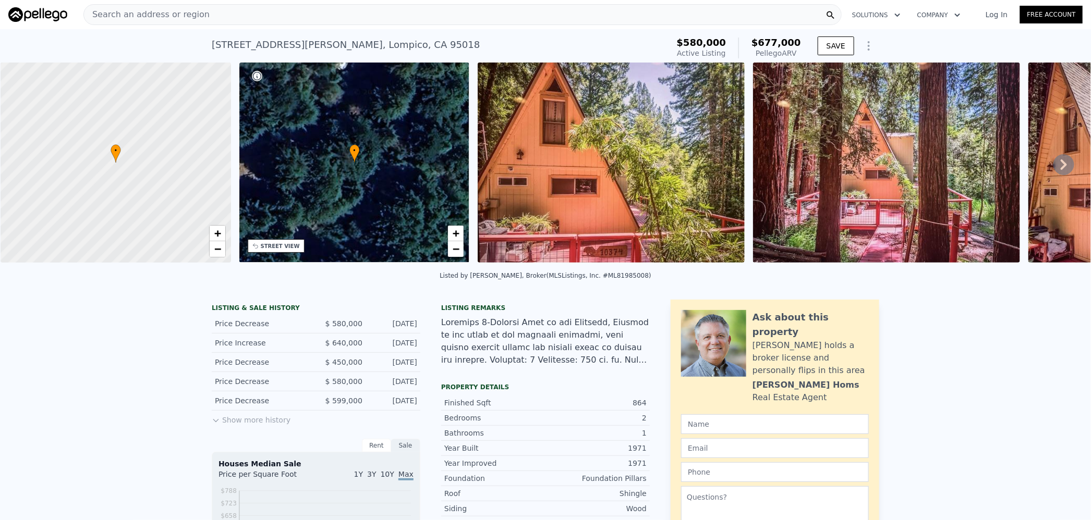
click at [779, 42] on span "$677,000" at bounding box center [776, 42] width 50 height 11
click at [353, 13] on div "Search an address or region" at bounding box center [462, 14] width 758 height 21
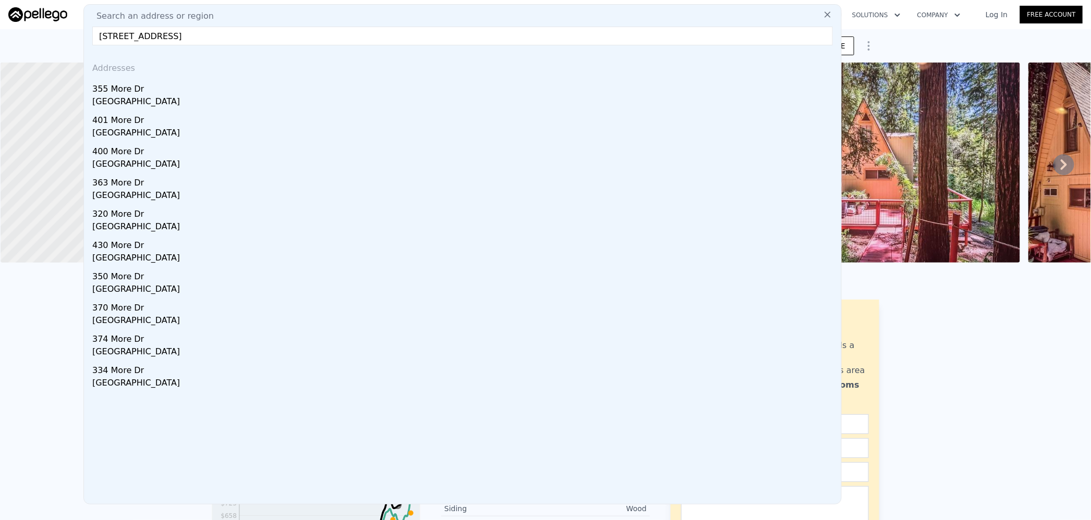
drag, startPoint x: 150, startPoint y: 36, endPoint x: 201, endPoint y: 42, distance: 51.5
click at [201, 42] on input "[STREET_ADDRESS]" at bounding box center [462, 36] width 740 height 19
drag, startPoint x: 188, startPoint y: 36, endPoint x: 78, endPoint y: 38, distance: 110.0
paste input "[STREET_ADDRESS]"
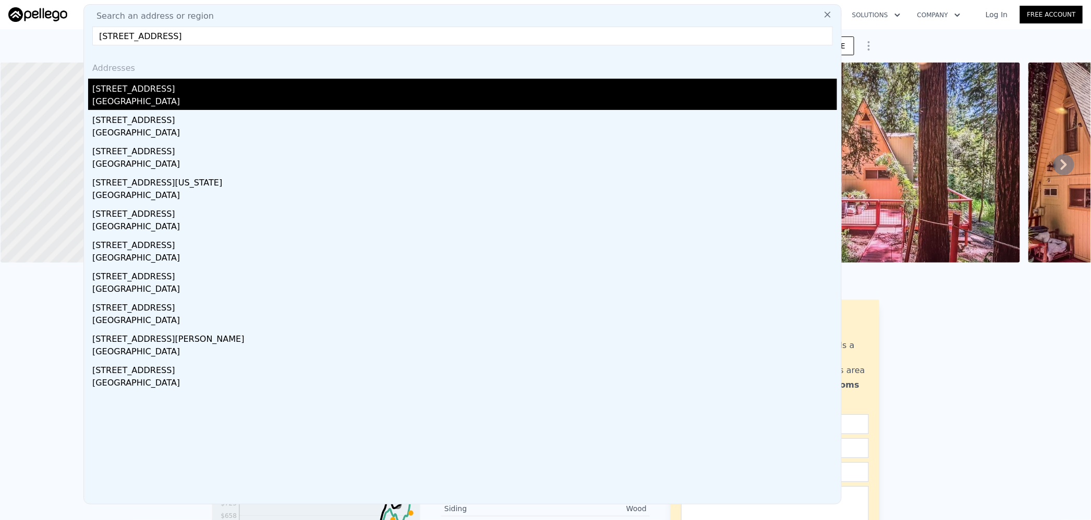
type input "[STREET_ADDRESS]"
click at [157, 92] on div "[STREET_ADDRESS]" at bounding box center [464, 87] width 744 height 17
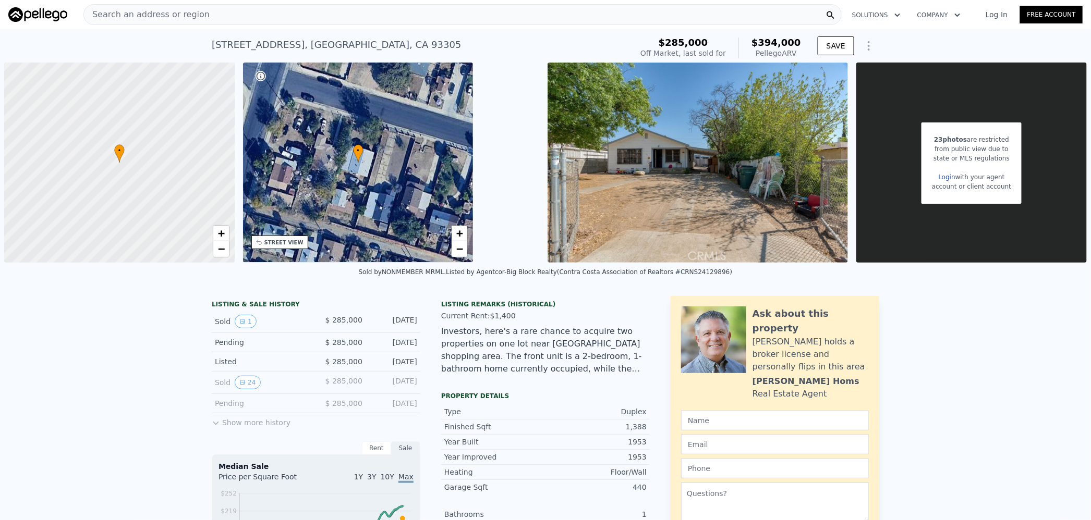
click at [786, 42] on span "$394,000" at bounding box center [776, 42] width 50 height 11
click at [265, 15] on div "Search an address or region" at bounding box center [462, 14] width 758 height 21
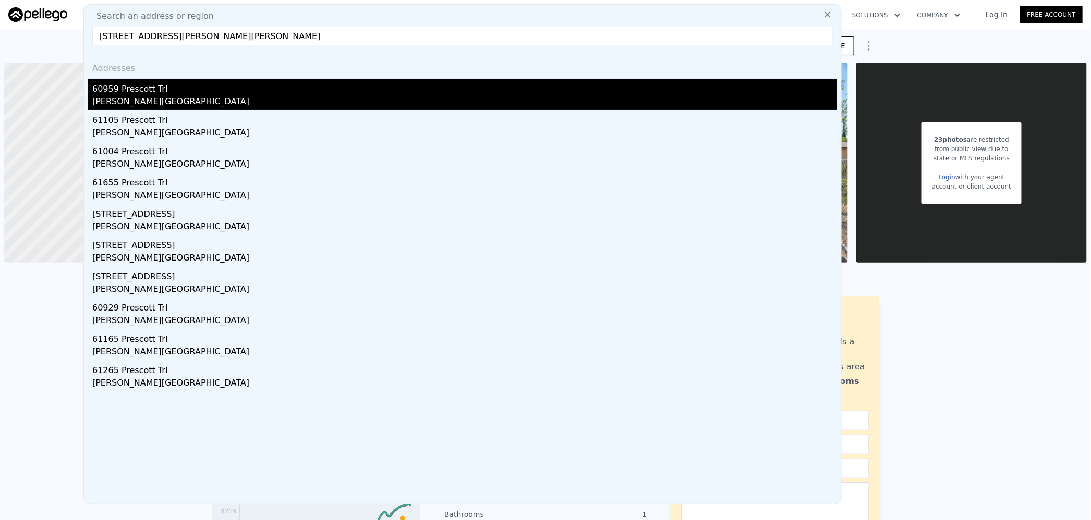
type input "[STREET_ADDRESS][PERSON_NAME][PERSON_NAME]"
click at [202, 95] on div "[PERSON_NAME][GEOGRAPHIC_DATA]" at bounding box center [464, 102] width 744 height 15
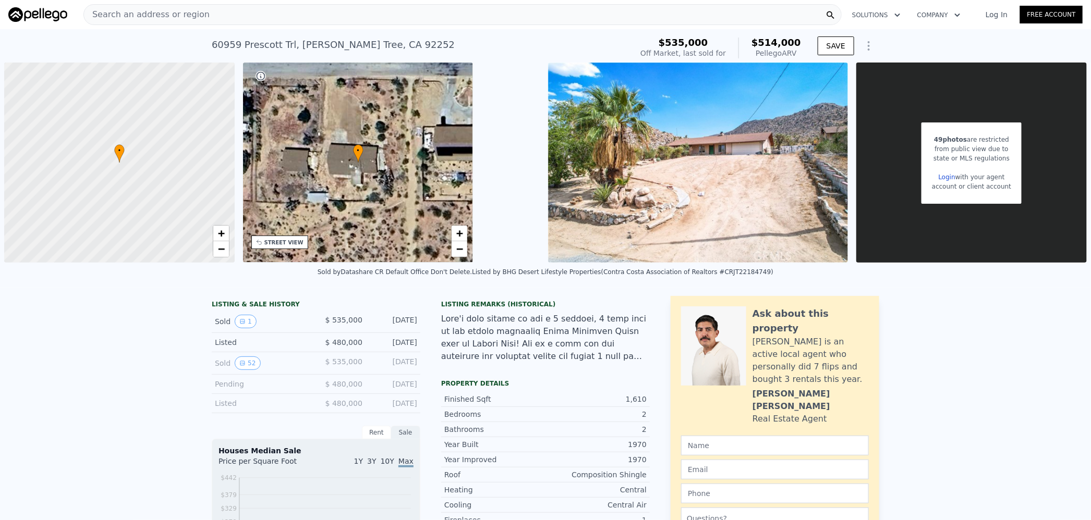
click at [776, 45] on span "$514,000" at bounding box center [776, 42] width 50 height 11
click at [412, 15] on div "Search an address or region" at bounding box center [462, 14] width 758 height 21
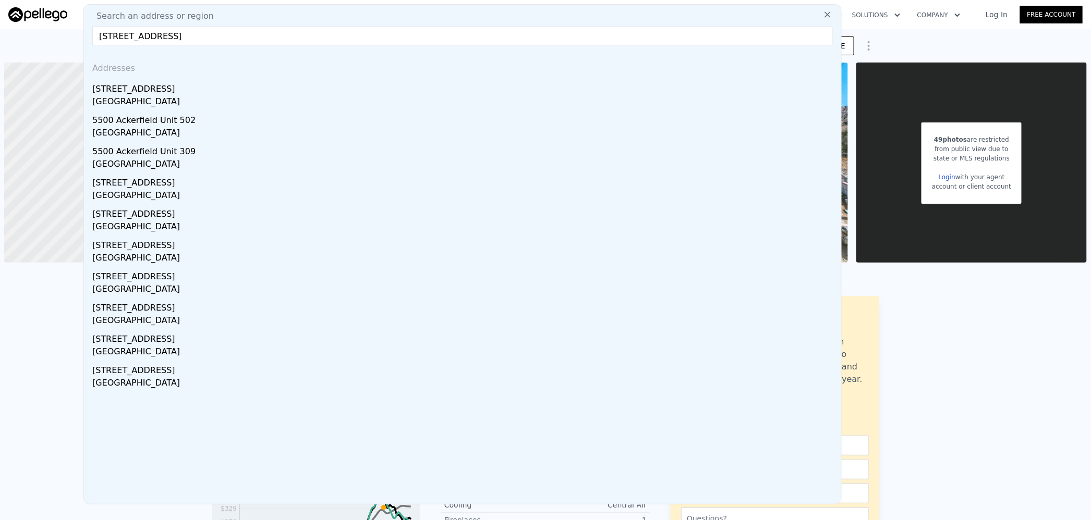
type input "[STREET_ADDRESS]"
click at [231, 105] on div "[GEOGRAPHIC_DATA]" at bounding box center [464, 102] width 744 height 15
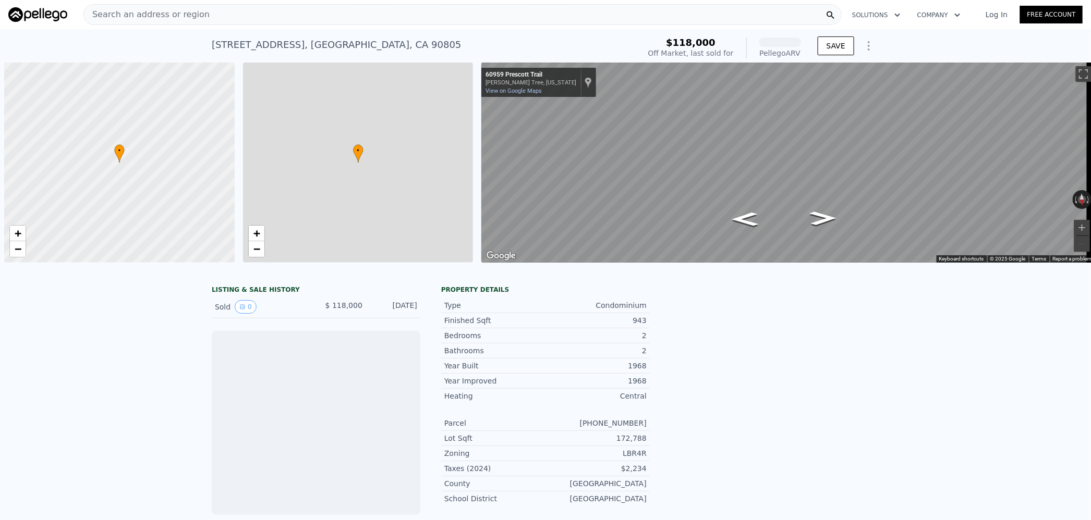
scroll to position [0, 4]
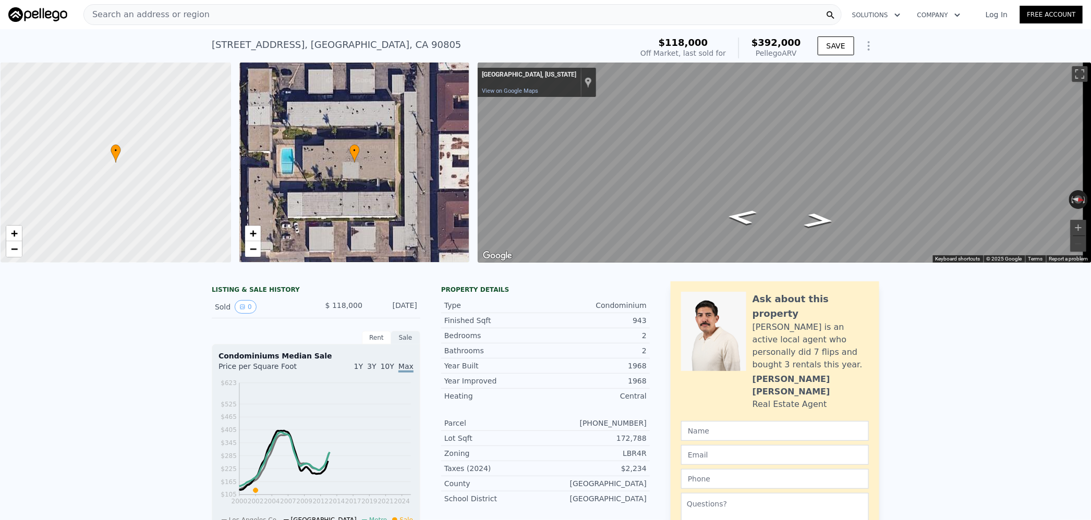
click at [778, 39] on span "$392,000" at bounding box center [776, 42] width 50 height 11
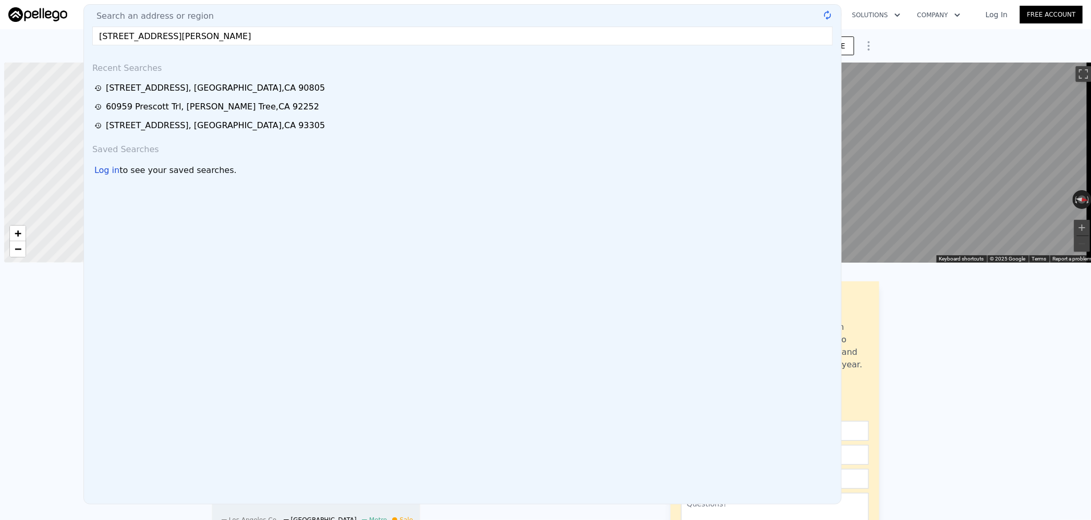
scroll to position [0, 4]
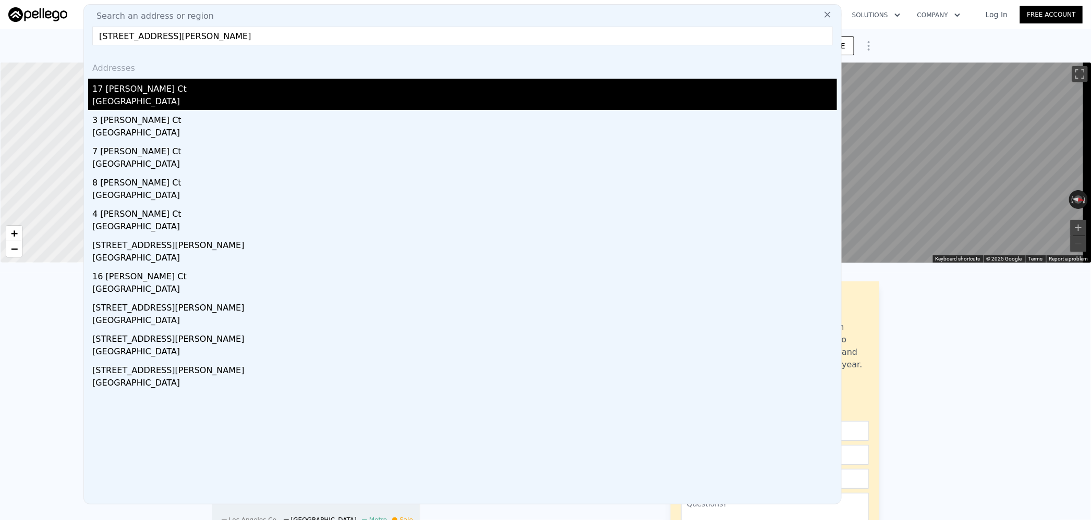
type input "17 La Venezia Ct Altadena CA 91001"
click at [171, 86] on div "17 La Venezia Ct" at bounding box center [464, 87] width 744 height 17
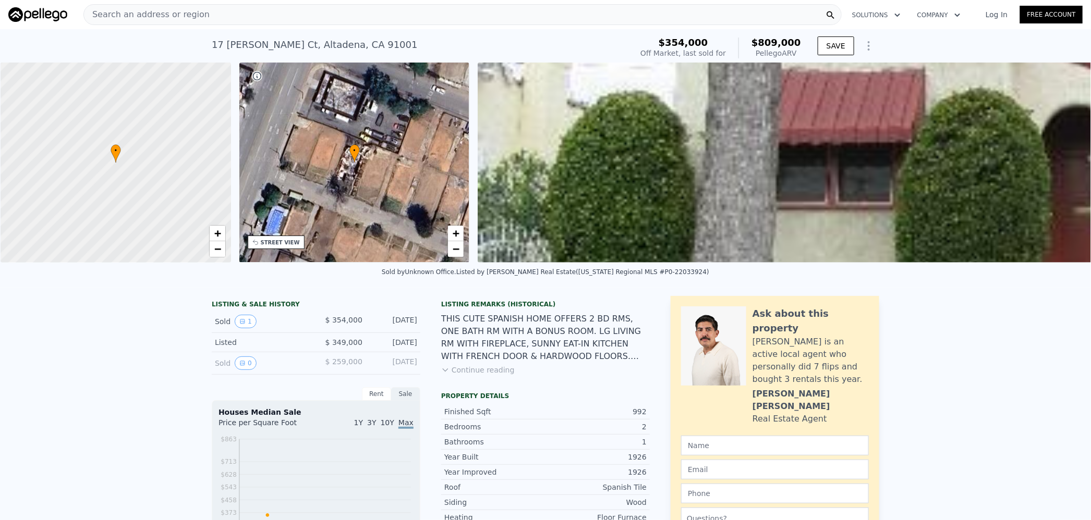
click at [775, 42] on span "$809,000" at bounding box center [776, 42] width 50 height 11
copy span "809,000"
click at [398, 13] on div "Search an address or region" at bounding box center [462, 14] width 758 height 21
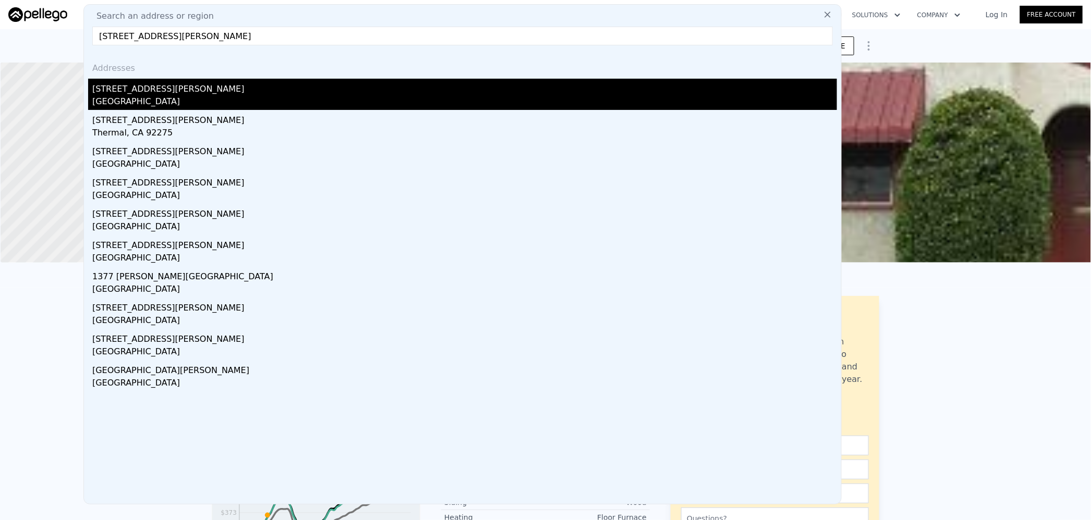
type input "1248 Malat Ave Thermal CA 92274"
click at [173, 97] on div "Salton City, CA 92274" at bounding box center [464, 102] width 744 height 15
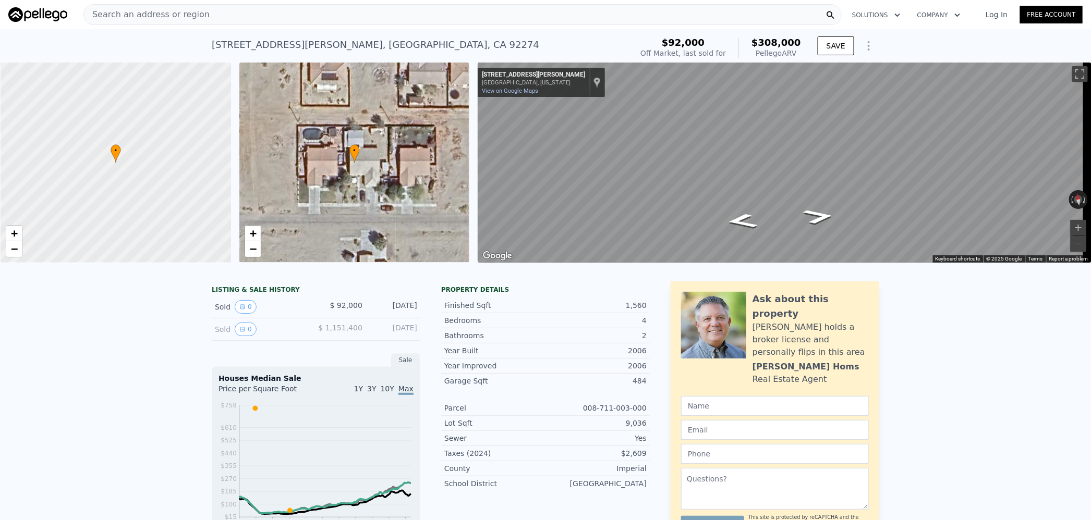
click at [788, 42] on span "$308,000" at bounding box center [776, 42] width 50 height 11
copy span "308,000"
click at [300, 17] on div "Search an address or region" at bounding box center [462, 14] width 758 height 21
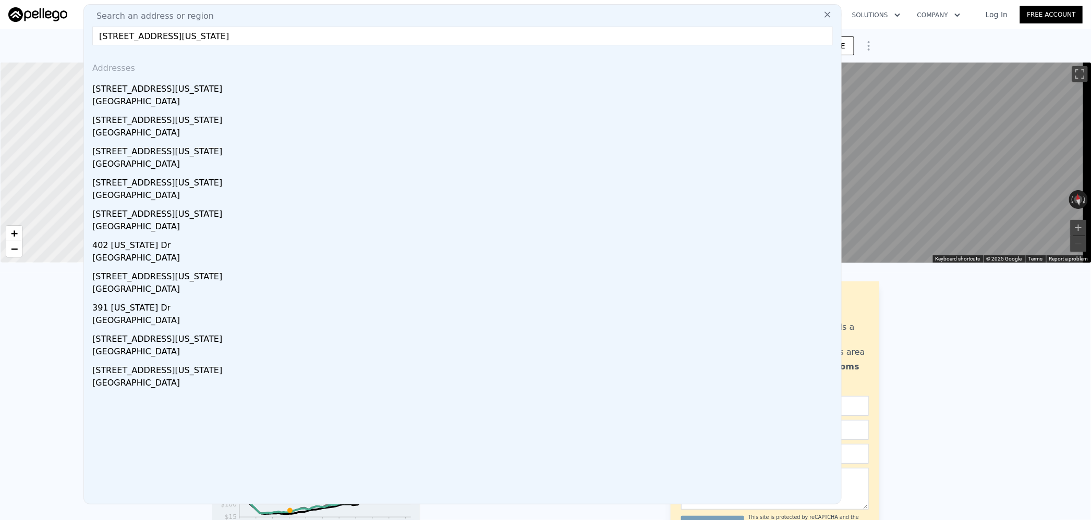
type input "410 Virginia Dr San Jacinto CA 92583"
click at [170, 93] on div "410 Virginia Dr" at bounding box center [464, 87] width 744 height 17
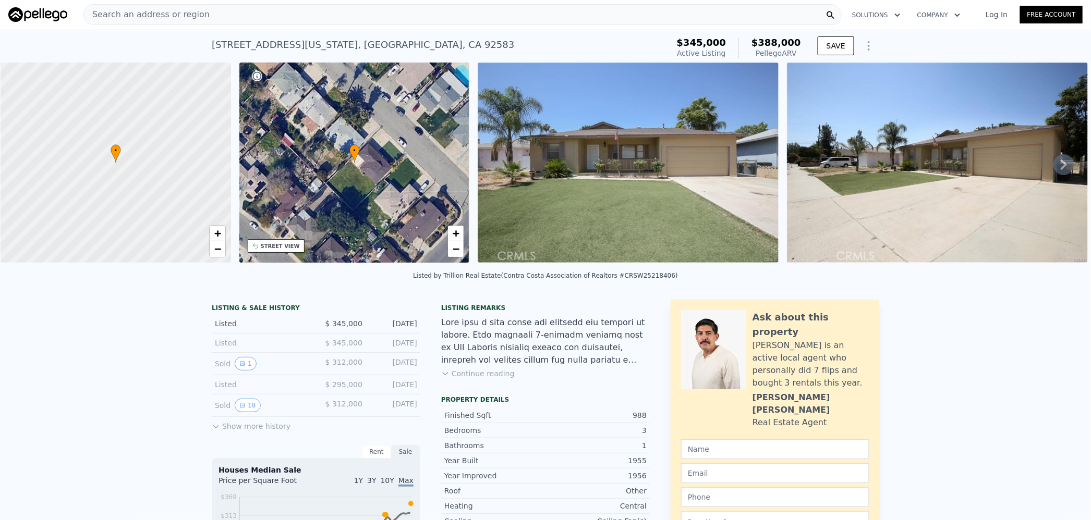
click at [770, 38] on span "$388,000" at bounding box center [776, 42] width 50 height 11
copy span "388,000"
click at [277, 18] on div "Search an address or region" at bounding box center [462, 14] width 758 height 21
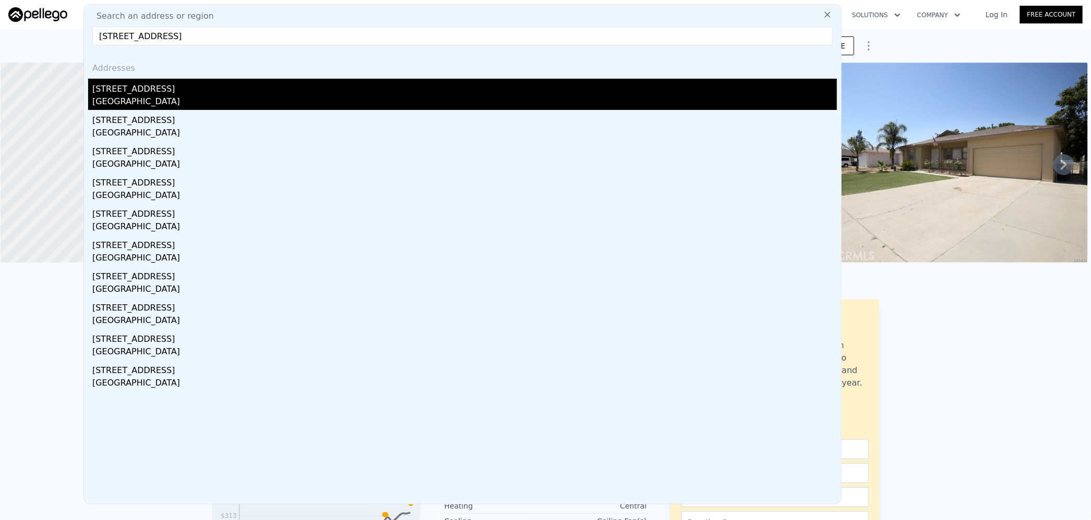
type input "4530 W Ridgecrest Blvd Ridgecrest CA 93555"
click at [189, 97] on div "China Lake Acres, CA 93555" at bounding box center [464, 102] width 744 height 15
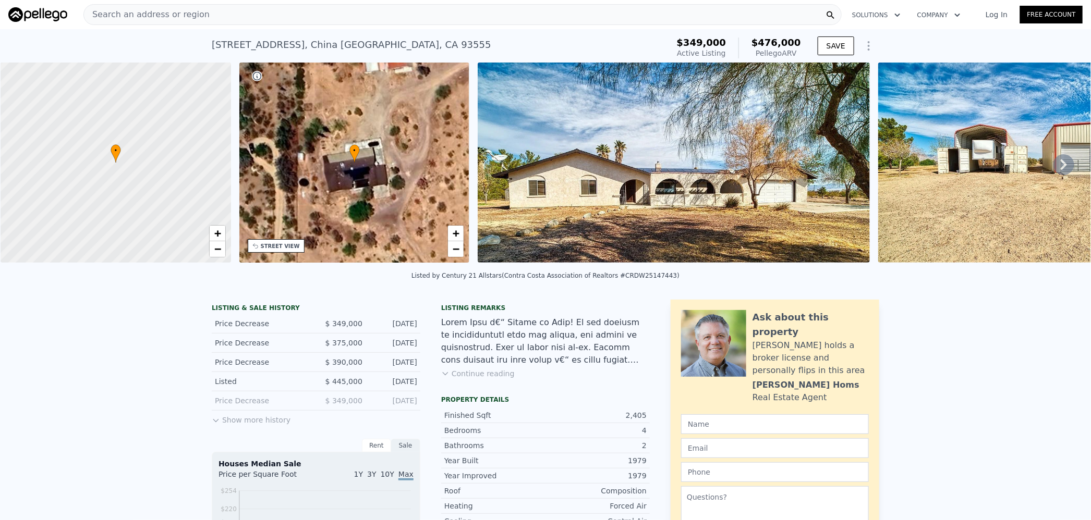
click at [774, 42] on span "$476,000" at bounding box center [776, 42] width 50 height 11
copy span "476,000"
click at [282, 16] on div "Search an address or region" at bounding box center [462, 14] width 758 height 21
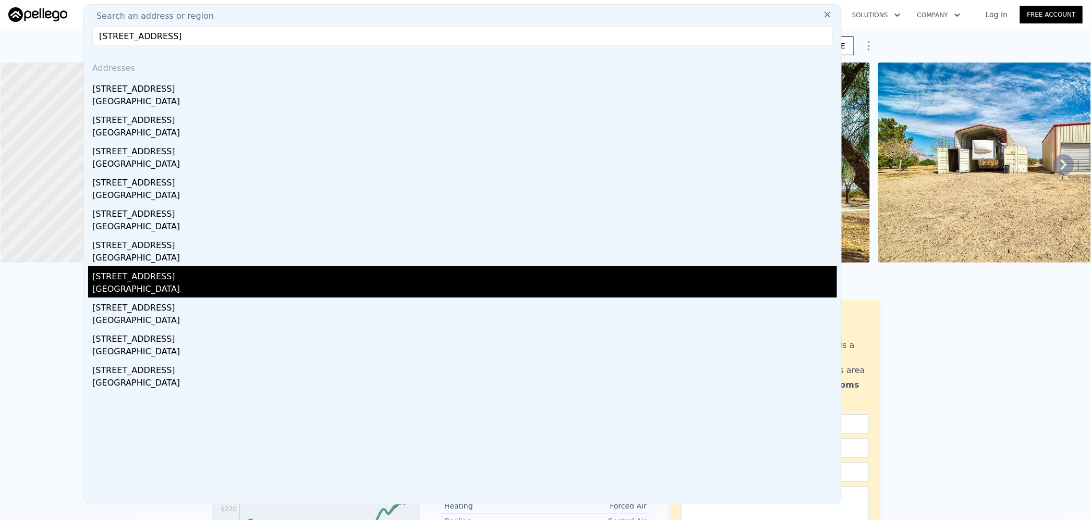
type input "9346 Van Nuys Blvd #4 Panorama City CA 91402"
click at [216, 272] on div "9346 Van Nuys Blvd Unit 4" at bounding box center [464, 274] width 744 height 17
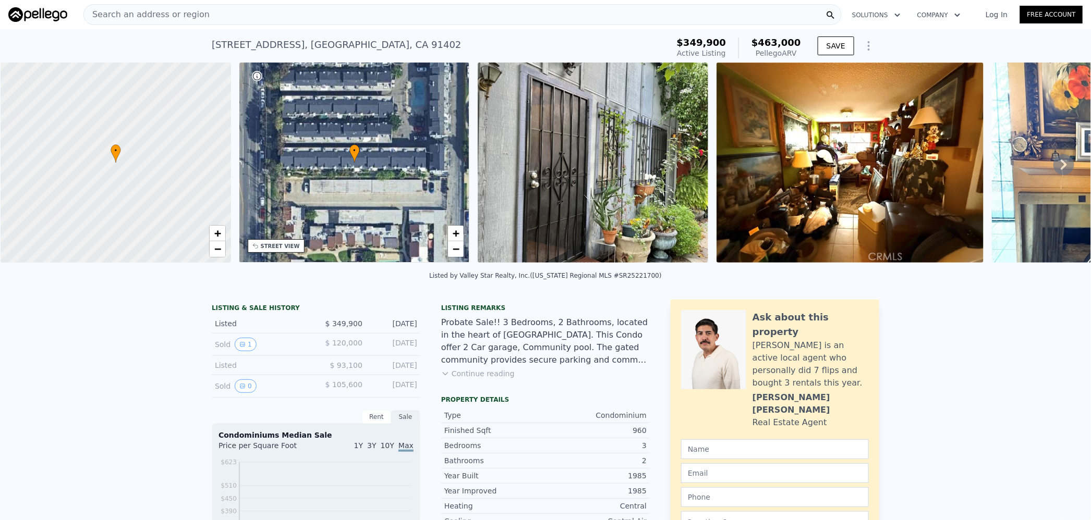
click at [776, 43] on span "$463,000" at bounding box center [776, 42] width 50 height 11
copy span "463,000"
click at [325, 14] on div "Search an address or region" at bounding box center [462, 14] width 758 height 21
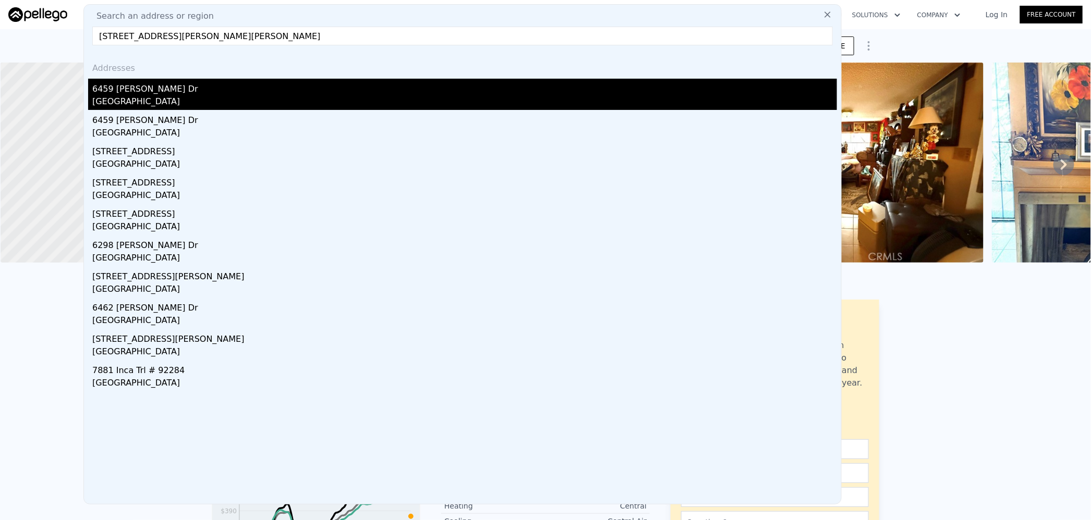
type input "6459 Ruth Dr Yucca Valley CA 92284"
click at [225, 97] on div "Yucca Valley, CA 92284" at bounding box center [464, 102] width 744 height 15
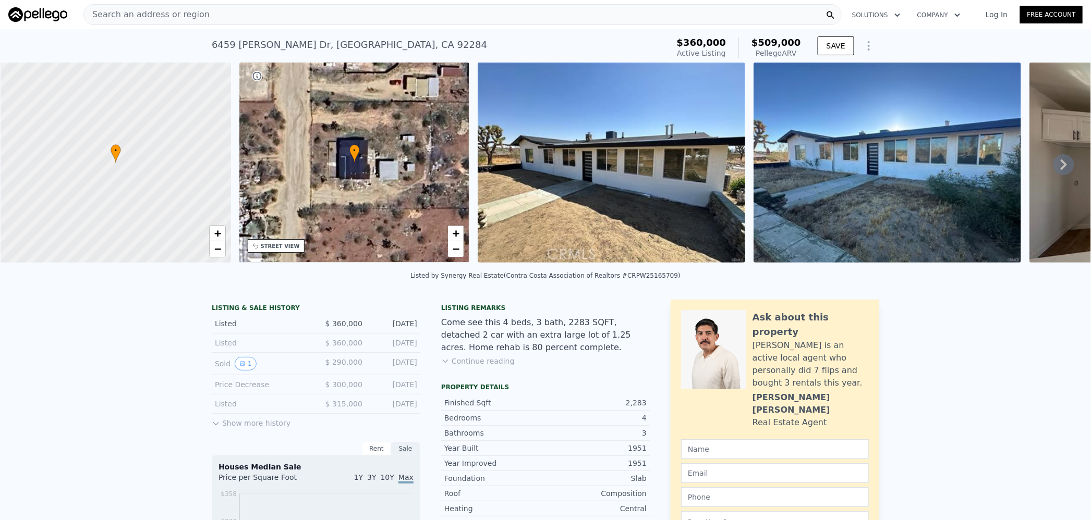
click at [775, 42] on span "$509,000" at bounding box center [776, 42] width 50 height 11
copy span "509,000"
click at [393, 13] on div "Search an address or region" at bounding box center [462, 14] width 758 height 21
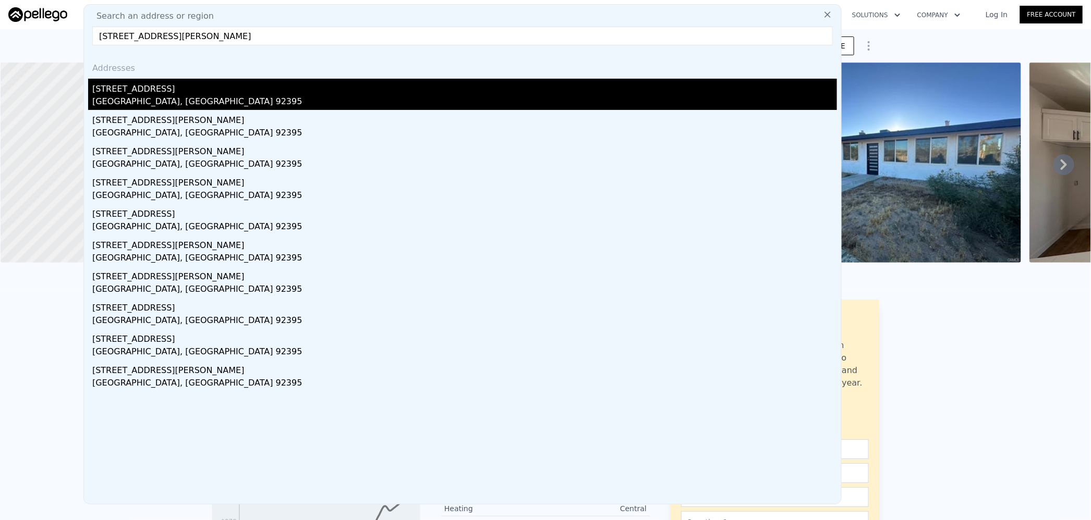
type input "16726 Hastings Pl Victorville CA 92395"
click at [175, 95] on div "Victorville, CA 92395" at bounding box center [464, 102] width 744 height 15
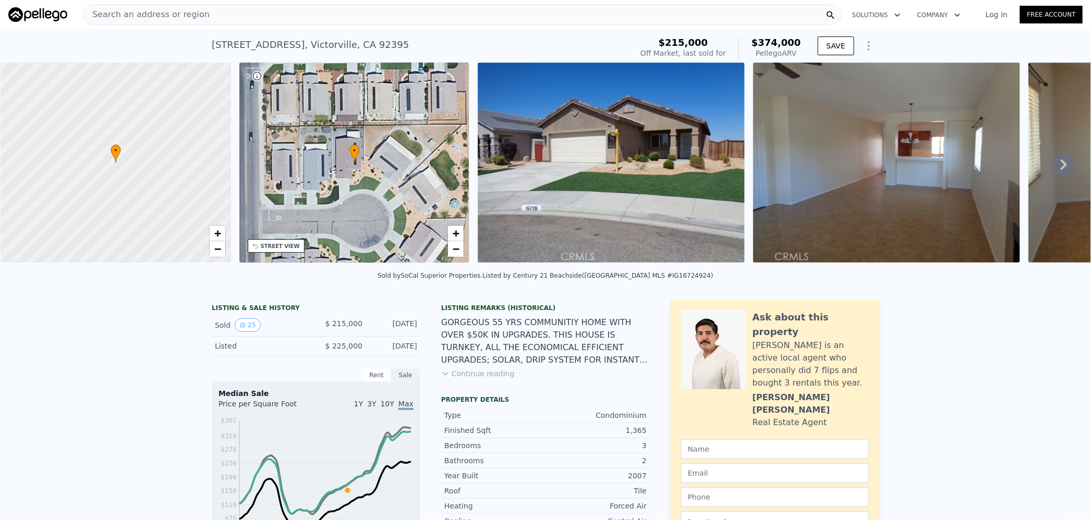
click at [774, 39] on span "$374,000" at bounding box center [776, 42] width 50 height 11
copy span "374,000"
click at [264, 15] on div "Search an address or region" at bounding box center [462, 14] width 758 height 21
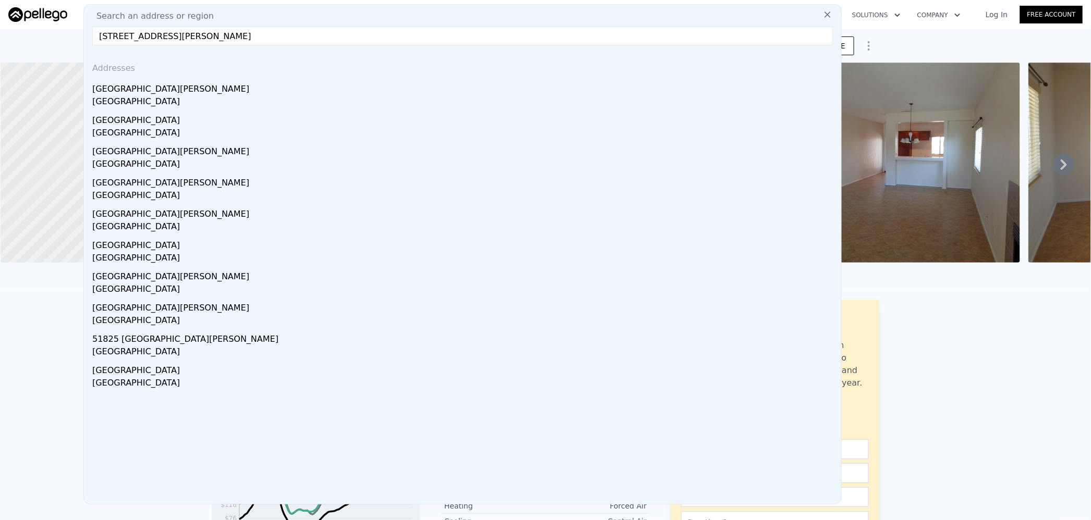
type input "51825 Avenida Martinez La Quinta CA 92253"
click at [186, 115] on div "51825 Avenida Vallejo" at bounding box center [464, 118] width 744 height 17
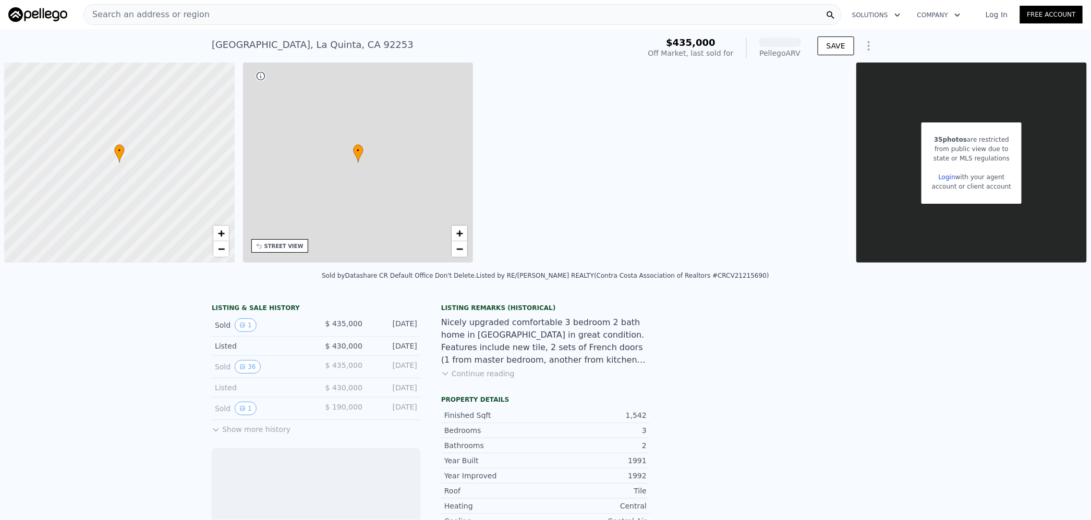
click at [275, 10] on div "Search an address or region" at bounding box center [462, 14] width 758 height 21
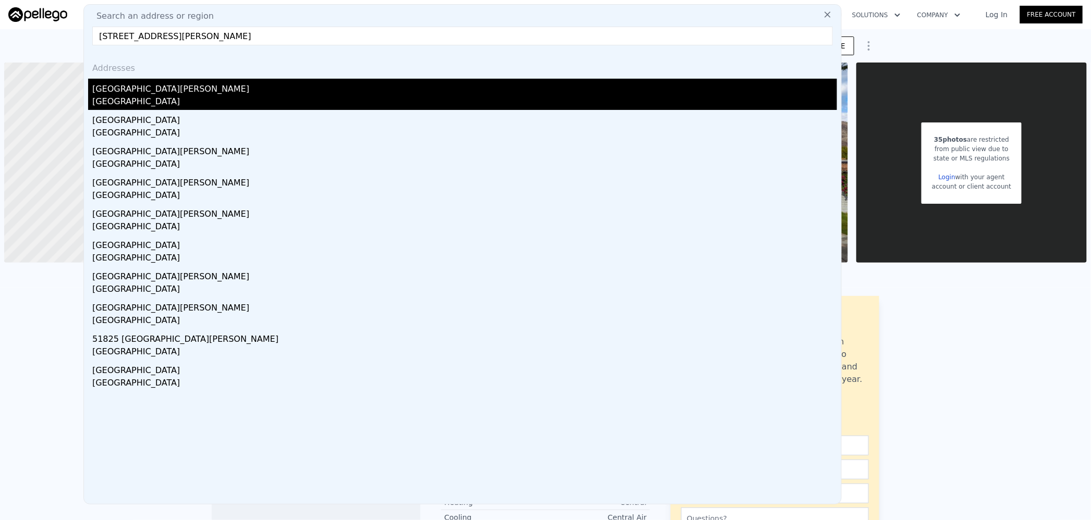
type input "51825 Avenida Martinez La Quinta CA 92253"
click at [204, 84] on div "51825 Avenida Martinez" at bounding box center [464, 87] width 744 height 17
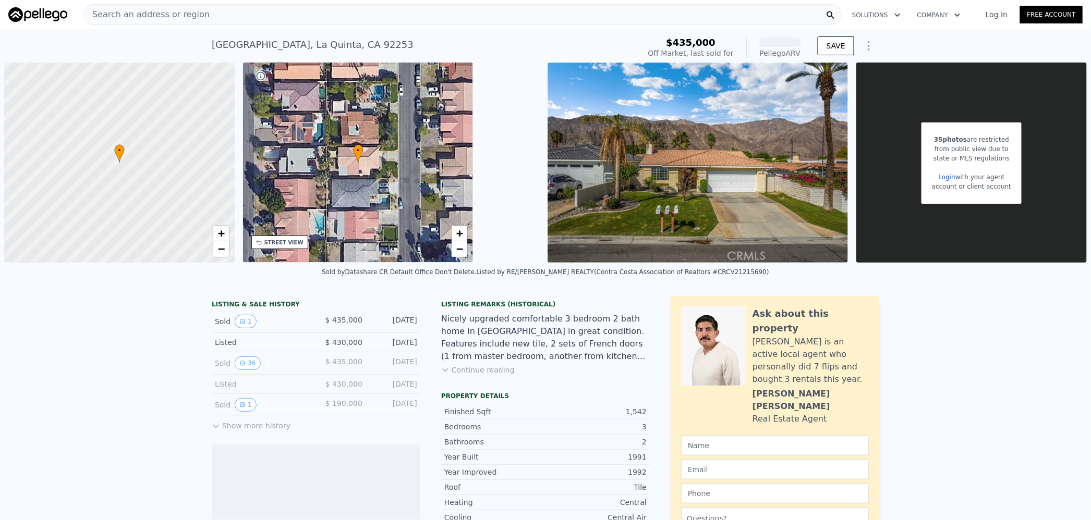
scroll to position [0, 4]
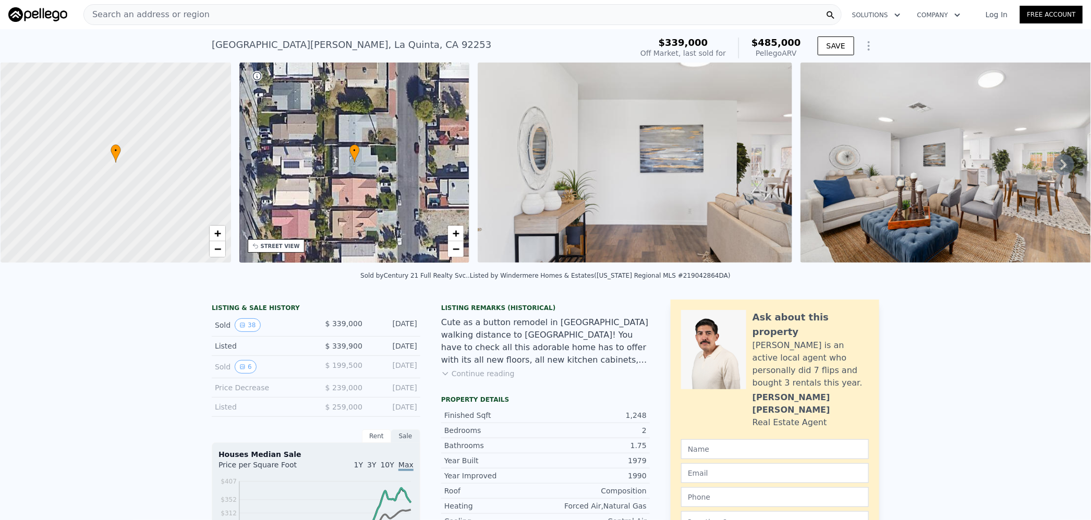
click at [780, 41] on span "$485,000" at bounding box center [776, 42] width 50 height 11
copy span "485,000"
click at [300, 10] on div "Search an address or region" at bounding box center [462, 14] width 758 height 21
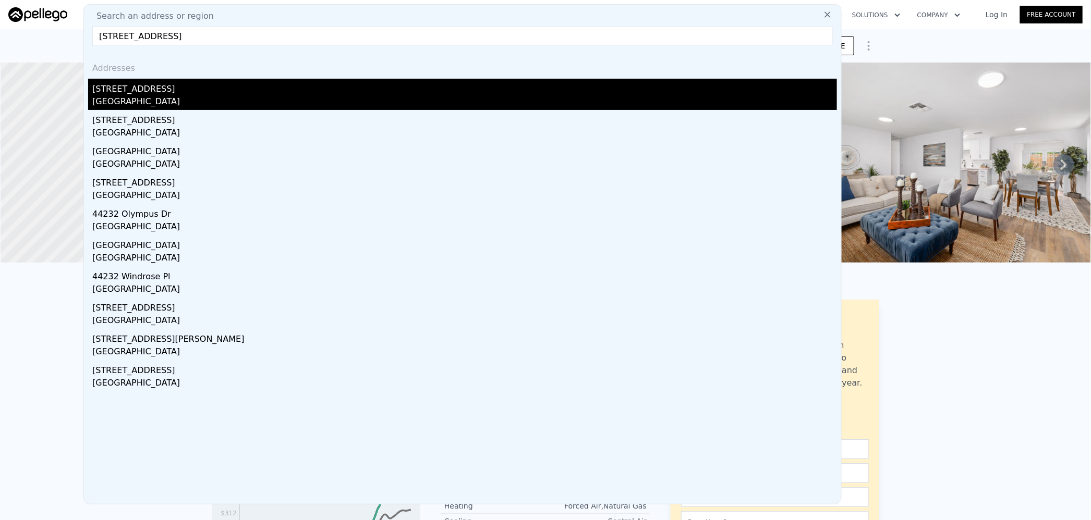
type input "44232 62nd St W Lancaster CA 93536"
click at [190, 93] on div "44232 62nd St W" at bounding box center [464, 87] width 744 height 17
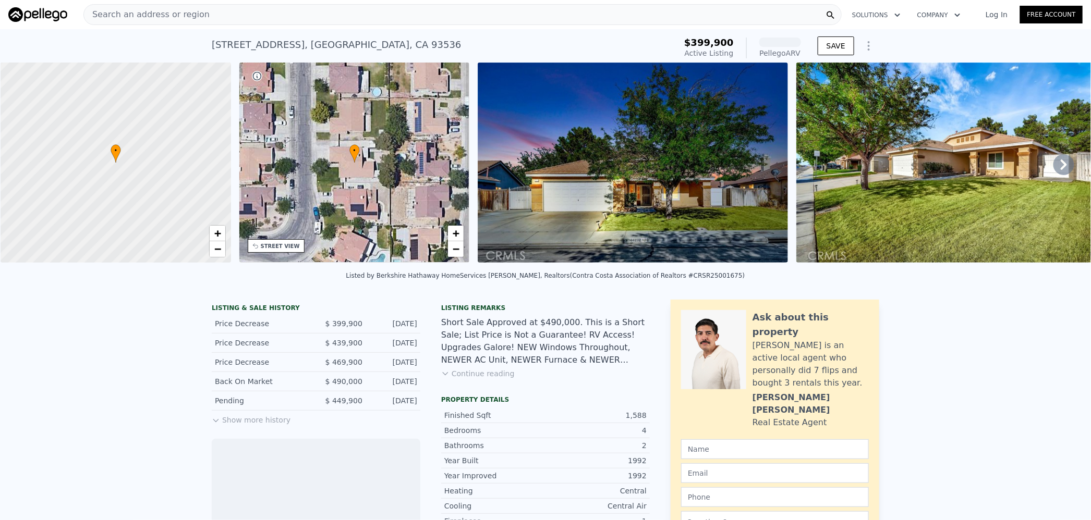
click at [777, 38] on div at bounding box center [780, 42] width 42 height 9
click at [775, 42] on span "$520,000" at bounding box center [776, 42] width 50 height 11
copy span "520,000"
click at [293, 16] on div "Search an address or region" at bounding box center [462, 14] width 758 height 21
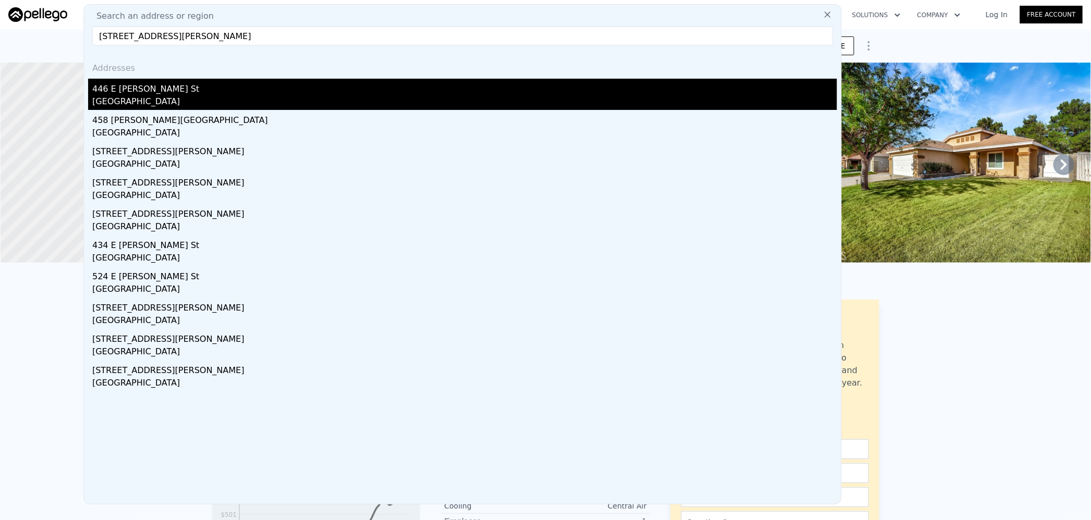
type input "446 E Fromer St Rialto CA 92376"
click at [204, 84] on div "446 E Fromer St" at bounding box center [464, 87] width 744 height 17
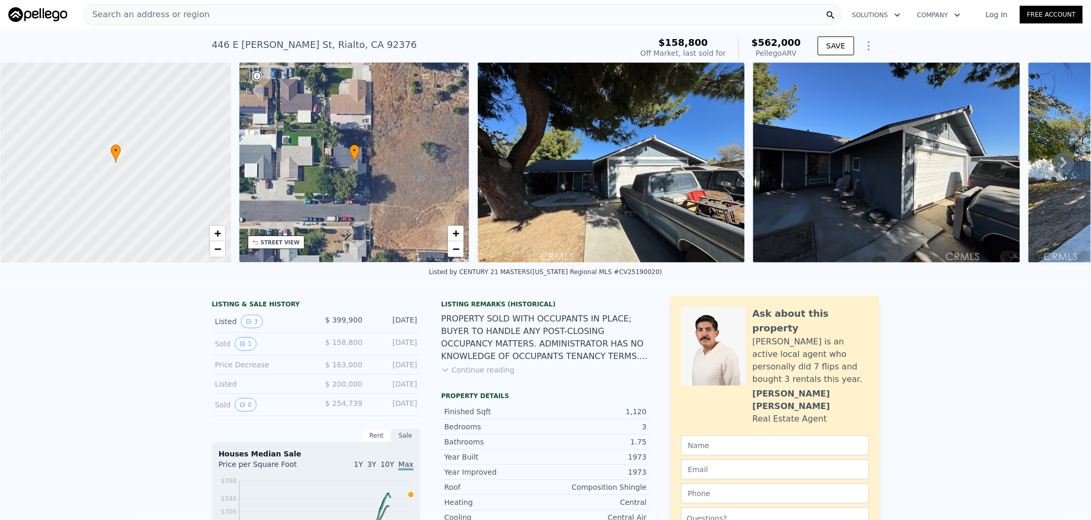
click at [773, 43] on span "$562,000" at bounding box center [776, 42] width 50 height 11
copy span "562,000"
click at [261, 16] on div "Search an address or region" at bounding box center [462, 14] width 758 height 21
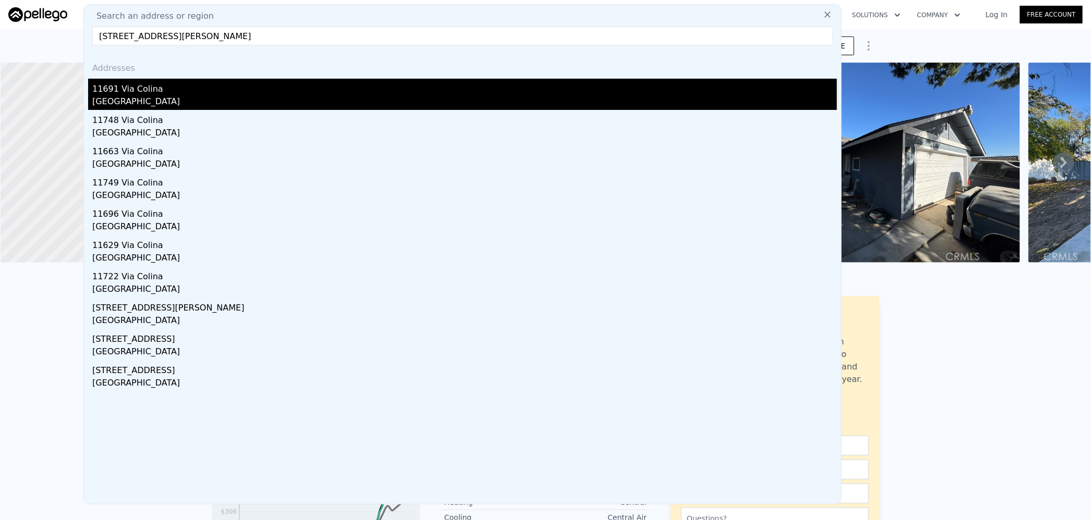
type input "11691 Via Colina Moreno Valley CA 92555"
click at [212, 90] on div "11691 Via Colina" at bounding box center [464, 87] width 744 height 17
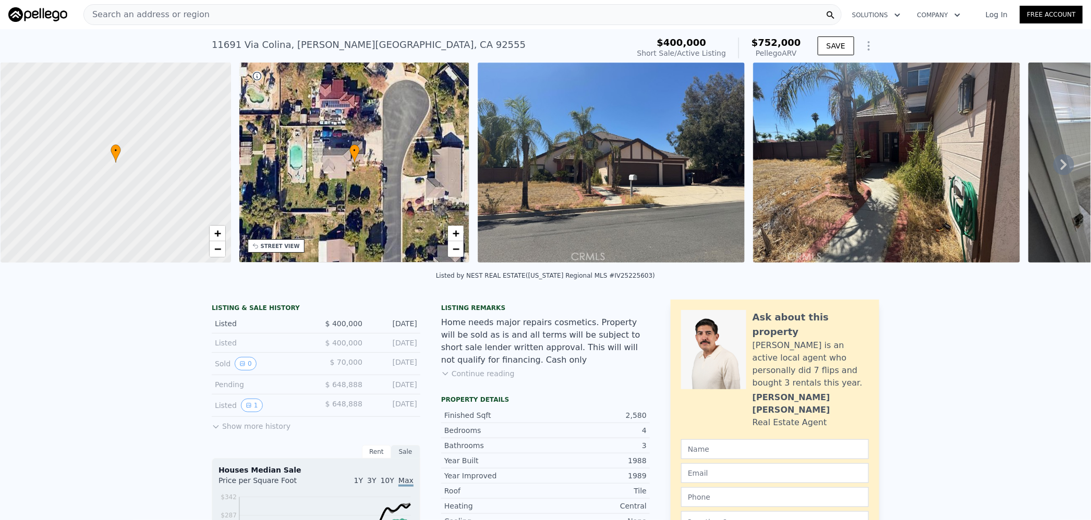
click at [774, 39] on span "$752,000" at bounding box center [776, 42] width 50 height 11
click at [287, 14] on div "Search an address or region" at bounding box center [462, 14] width 758 height 21
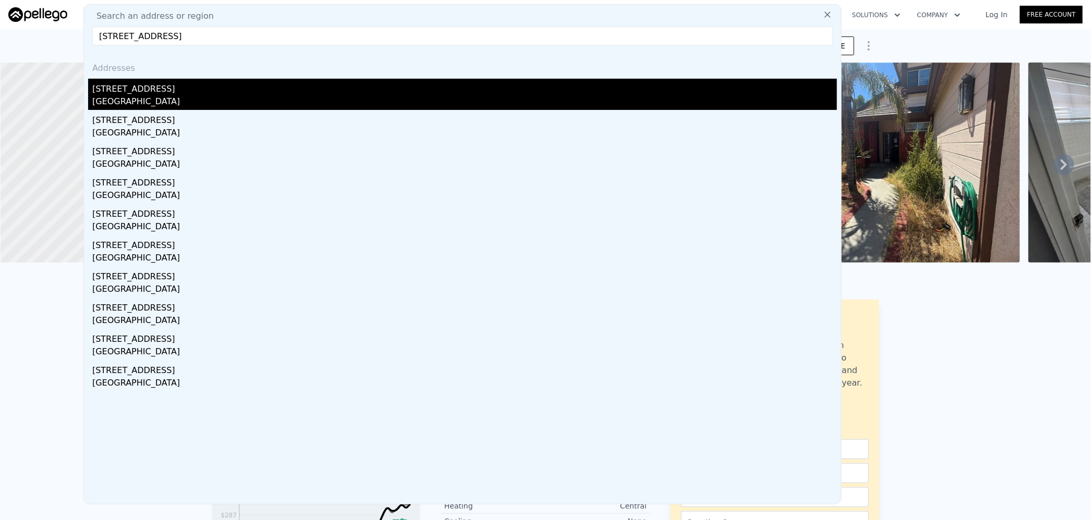
type input "1610 E Avenue J2 Lancaster CA 93535"
click at [249, 80] on div "1610 E Avenue J2" at bounding box center [464, 87] width 744 height 17
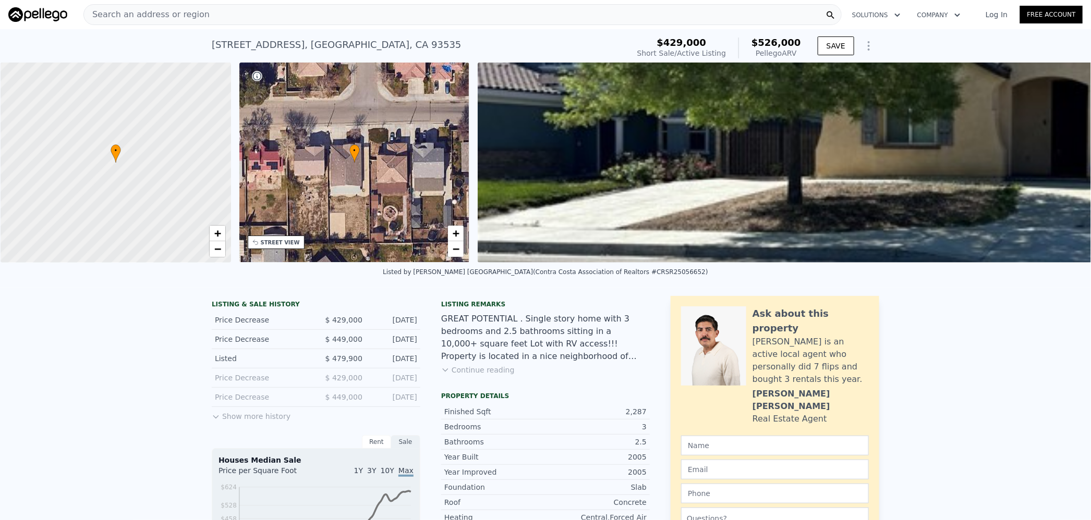
click at [772, 42] on span "$526,000" at bounding box center [776, 42] width 50 height 11
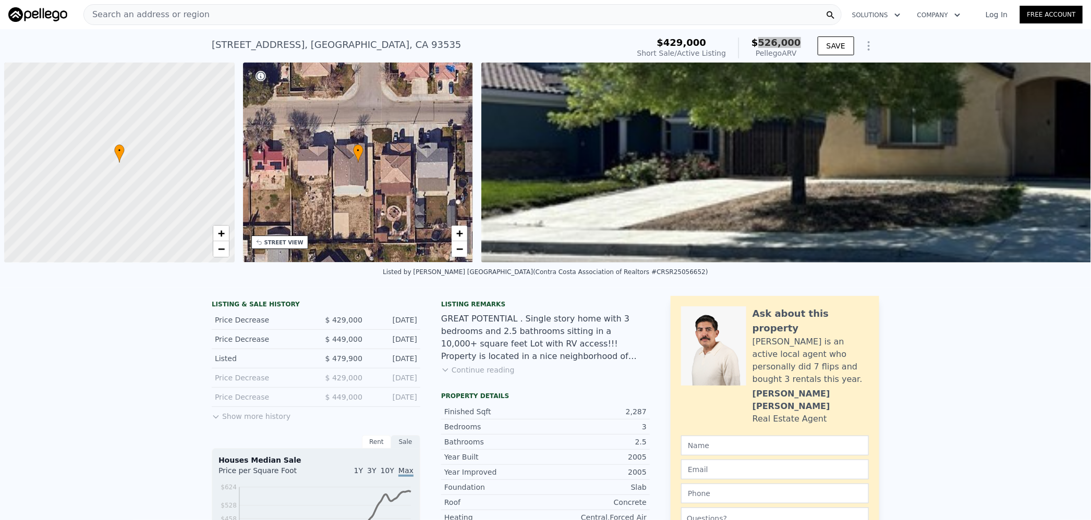
scroll to position [0, 4]
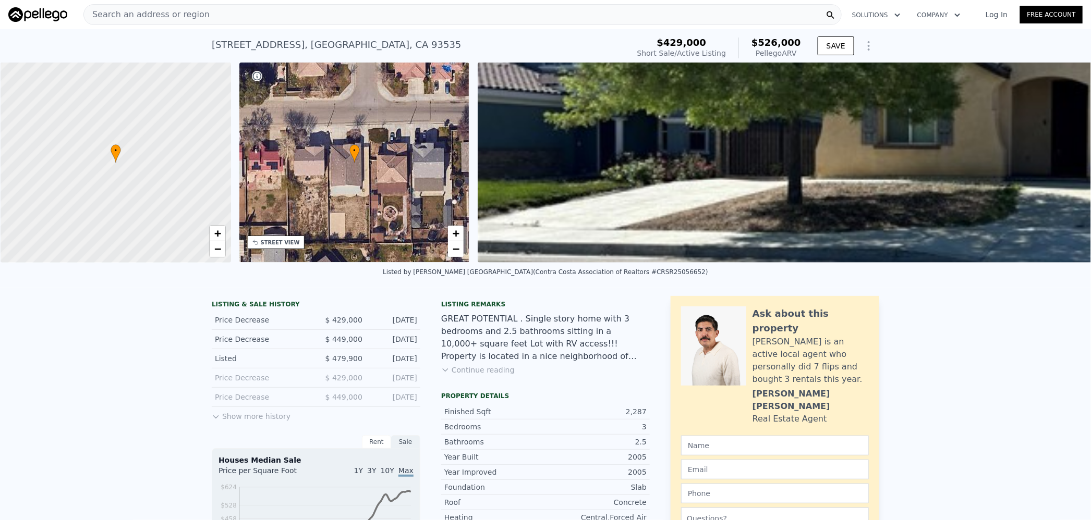
click at [306, 12] on div "Search an address or region" at bounding box center [462, 14] width 758 height 21
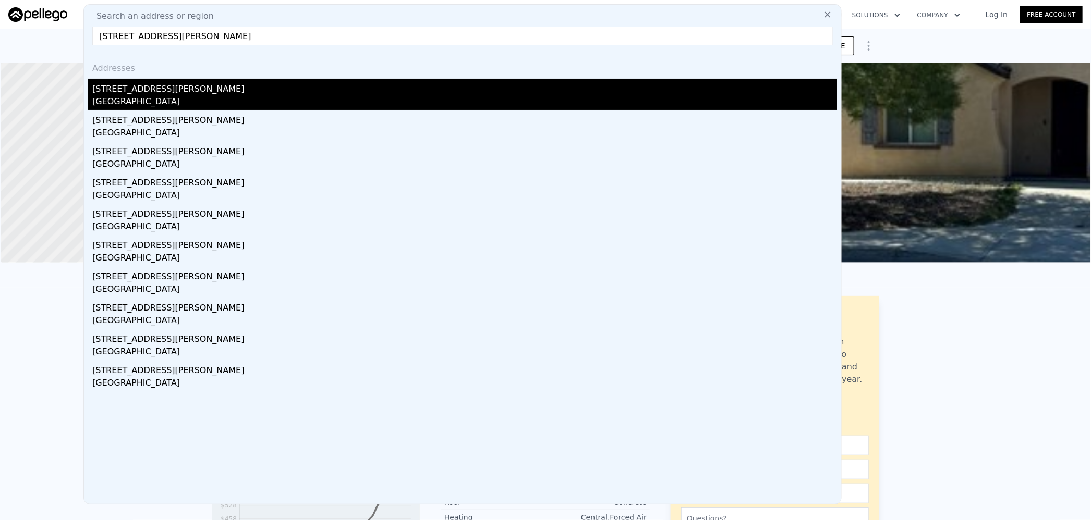
type input "[STREET_ADDRESS][PERSON_NAME]"
click at [206, 94] on div "6072 Gifford Ave" at bounding box center [464, 87] width 744 height 17
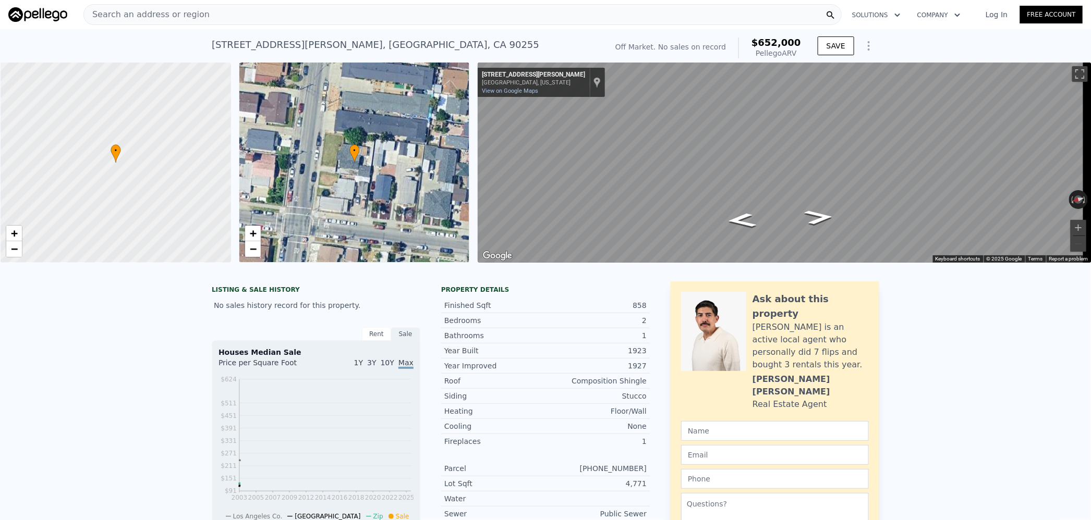
click at [782, 43] on span "$652,000" at bounding box center [776, 42] width 50 height 11
copy span "652,000"
click at [342, 13] on div "Search an address or region" at bounding box center [462, 14] width 758 height 21
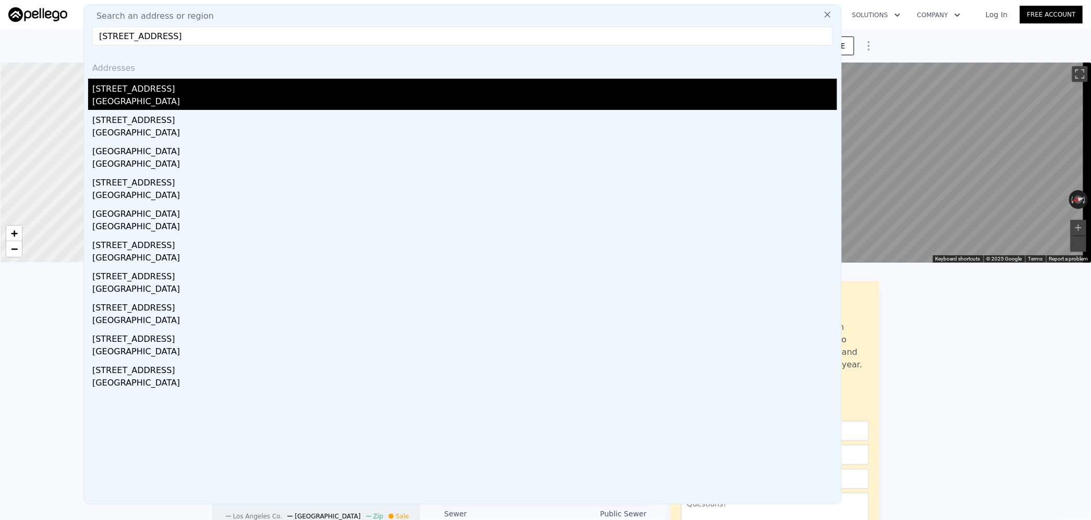
type input "3670 La Hacienda Dr San Bernardino CA 92404"
click at [211, 95] on div "San Bernardino, CA 92404" at bounding box center [464, 102] width 744 height 15
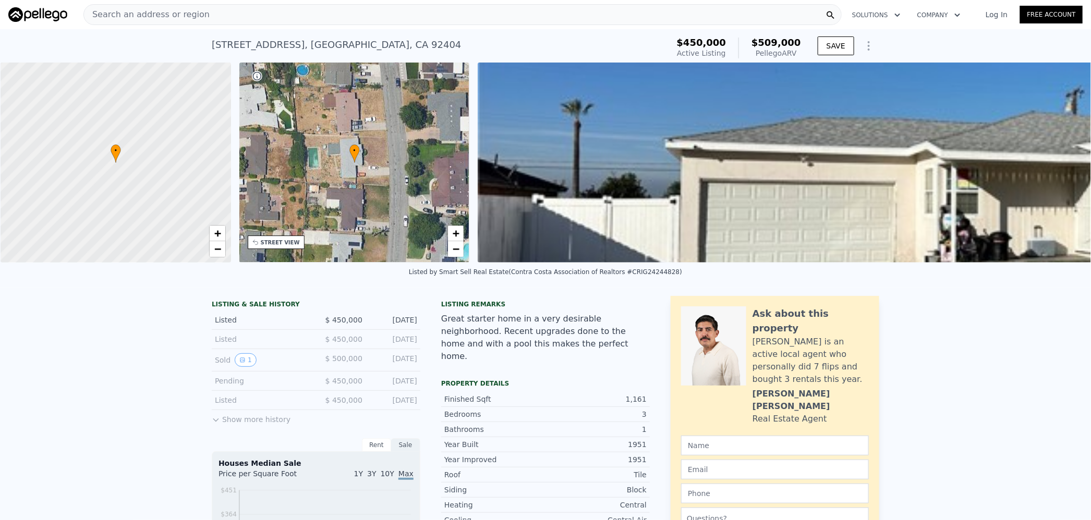
click at [778, 44] on span "$509,000" at bounding box center [776, 42] width 50 height 11
copy span "509,000"
click at [413, 14] on div "Search an address or region" at bounding box center [462, 14] width 758 height 21
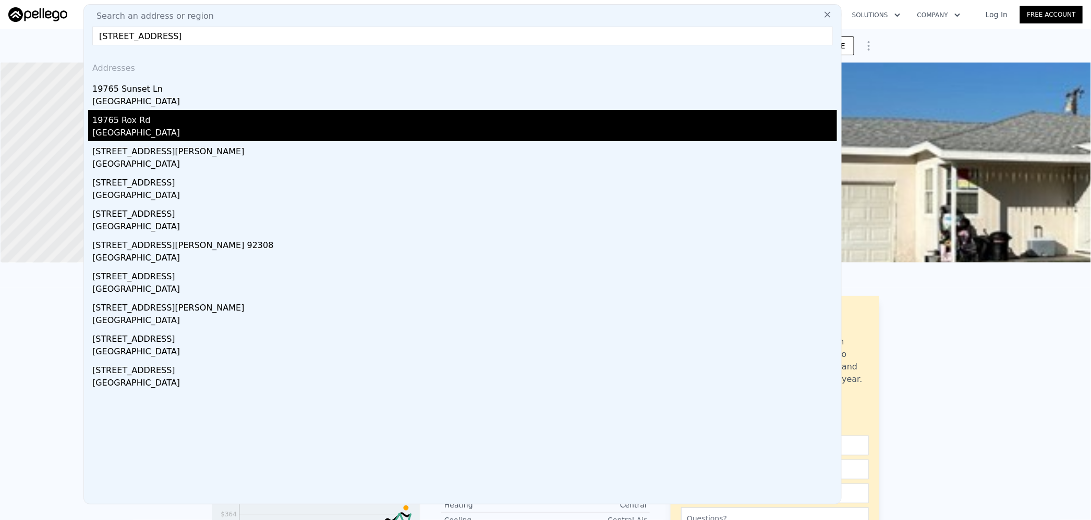
type input "19765 Rox Rd Apple Valley CA 92308"
click at [161, 121] on div "19765 Rox Rd" at bounding box center [464, 118] width 744 height 17
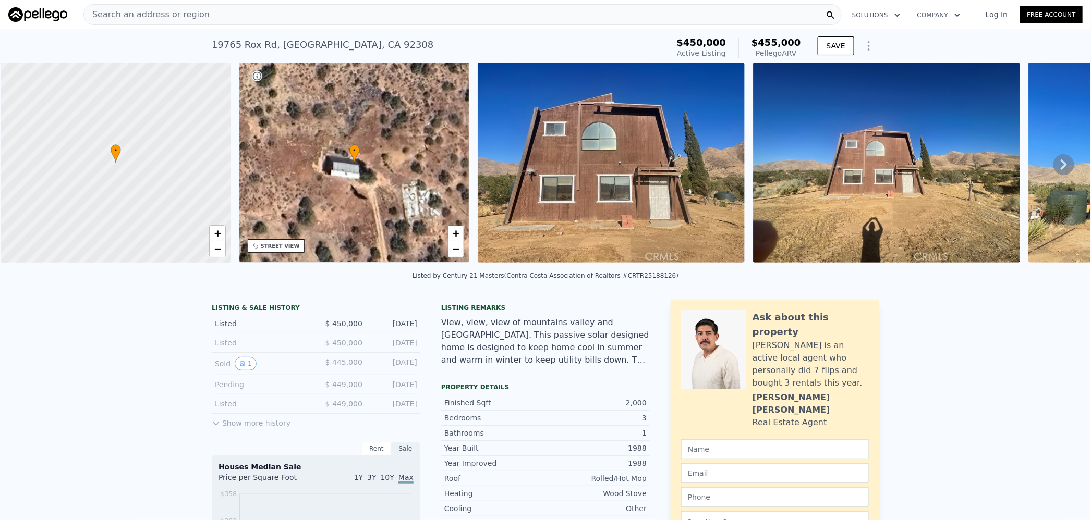
click at [776, 44] on span "$455,000" at bounding box center [776, 42] width 50 height 11
copy span "455,000"
click at [372, 14] on div "Search an address or region" at bounding box center [462, 14] width 758 height 21
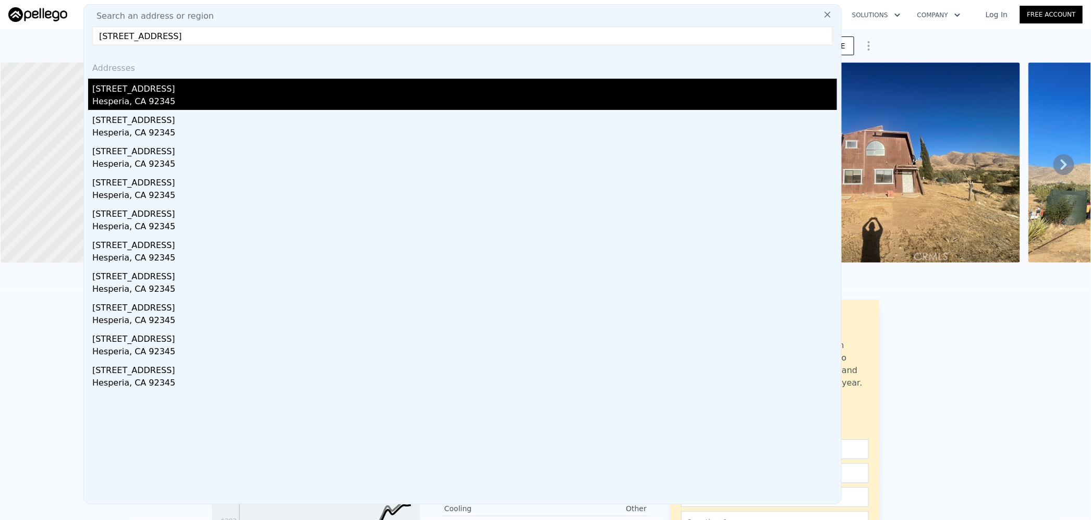
type input "19261 Centennial St Hesperia CA 92345"
click at [196, 97] on div "Hesperia, CA 92345" at bounding box center [464, 102] width 744 height 15
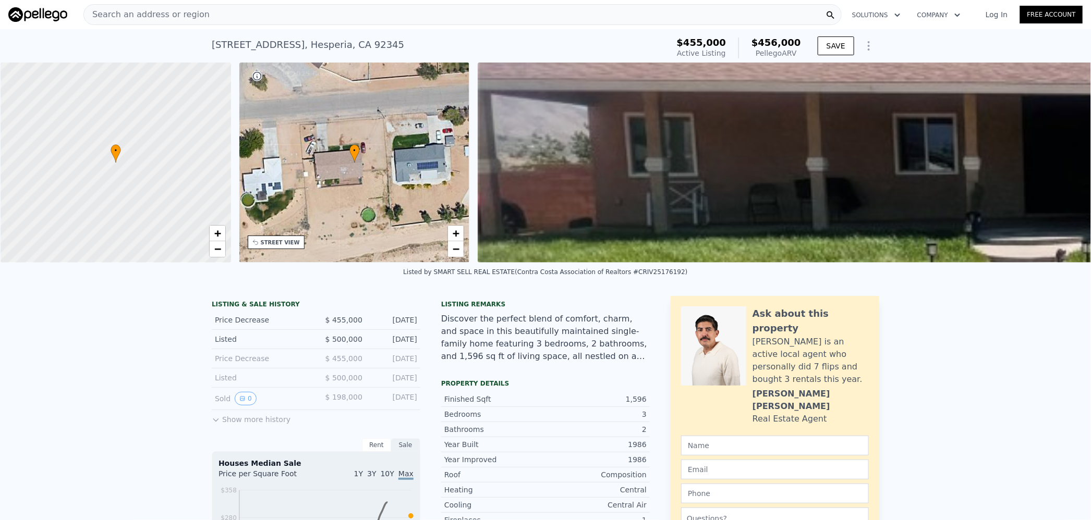
click at [776, 43] on span "$456,000" at bounding box center [776, 42] width 50 height 11
copy span "456,000"
click at [378, 14] on div "Search an address or region" at bounding box center [462, 14] width 758 height 21
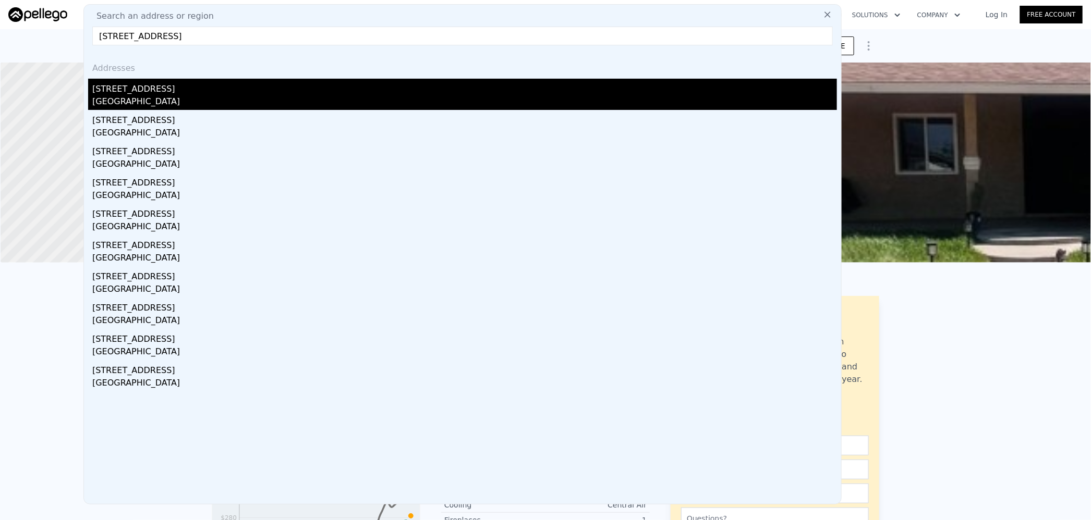
type input "12217 Dandelion Way Victorville CA 92392"
click at [188, 89] on div "12217 Dandelion Way" at bounding box center [464, 87] width 744 height 17
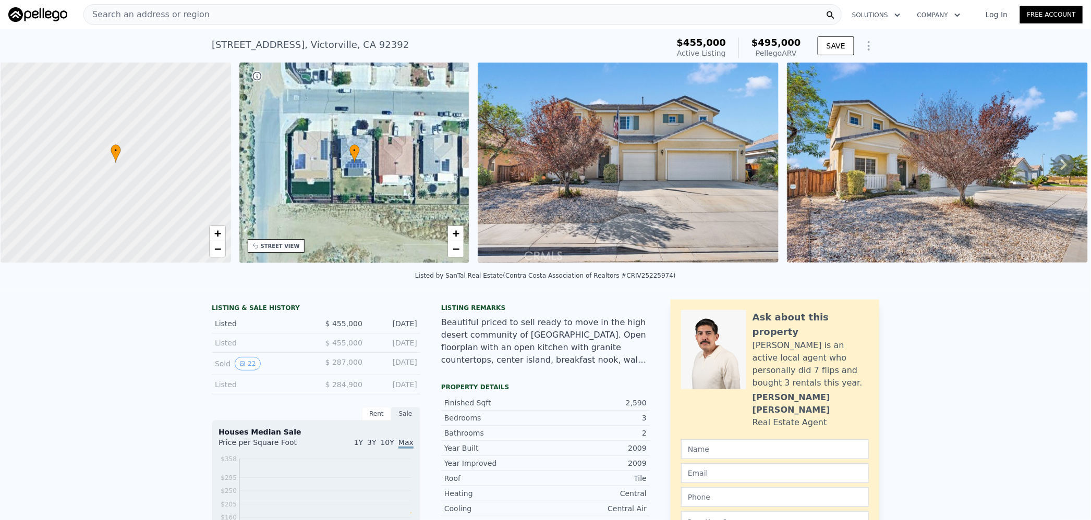
click at [780, 43] on span "$495,000" at bounding box center [776, 42] width 50 height 11
copy span "495,000"
click at [387, 19] on div "Search an address or region" at bounding box center [462, 14] width 758 height 21
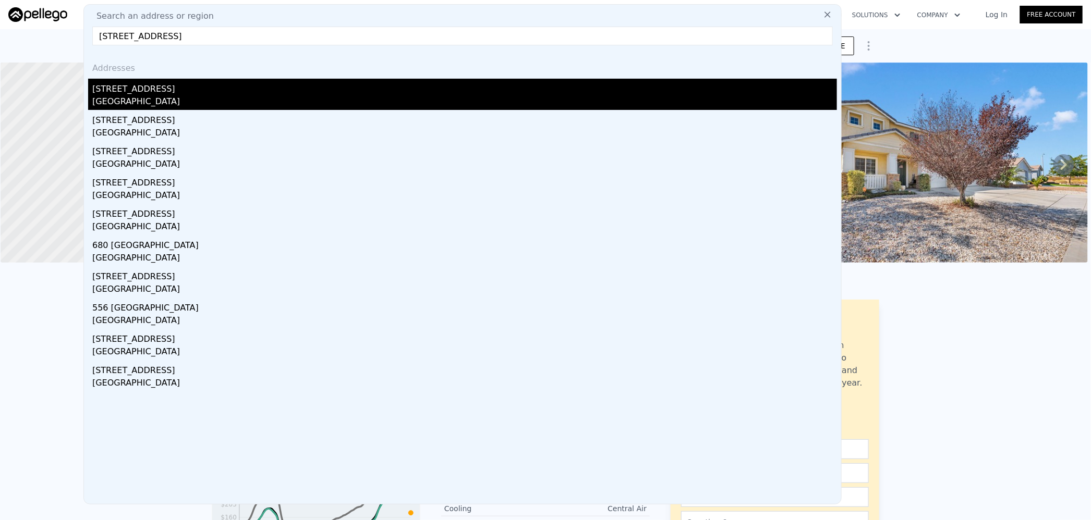
type input "716 Villa Grove Ave Big Bear City CA 92314"
click at [221, 104] on div "Big Bear City, CA 92314" at bounding box center [464, 102] width 744 height 15
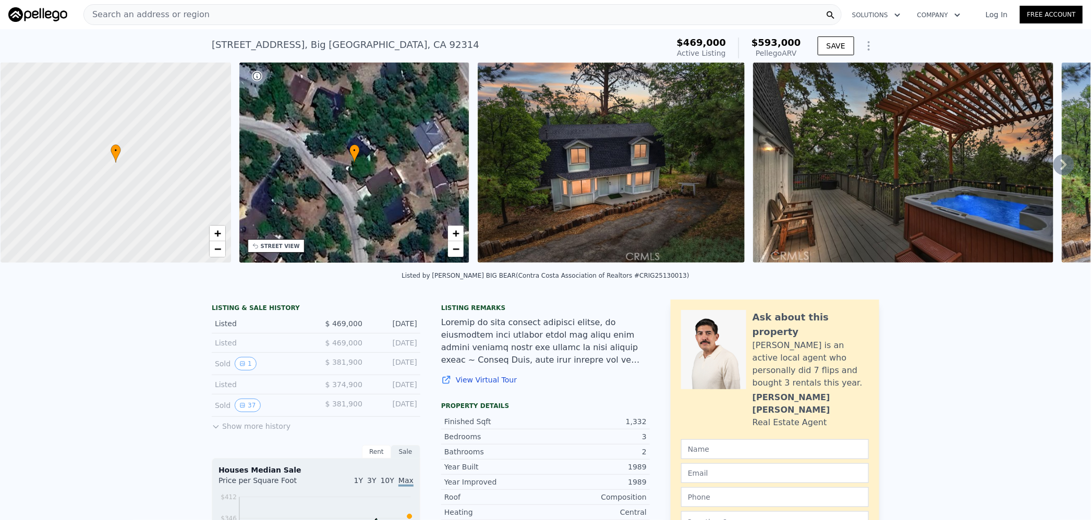
click at [776, 45] on span "$593,000" at bounding box center [776, 42] width 50 height 11
copy span "593,000"
click at [328, 11] on div "Search an address or region" at bounding box center [462, 14] width 758 height 21
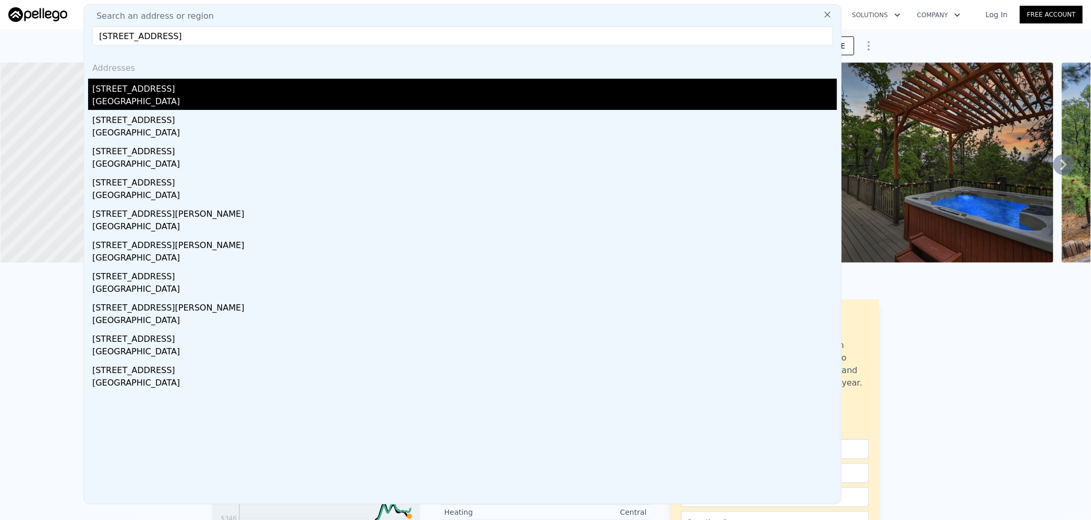
type input "9907 Cobblestone Ave Bakersfield CA 93311"
click at [184, 95] on div "Bakersfield, CA 93311" at bounding box center [464, 102] width 744 height 15
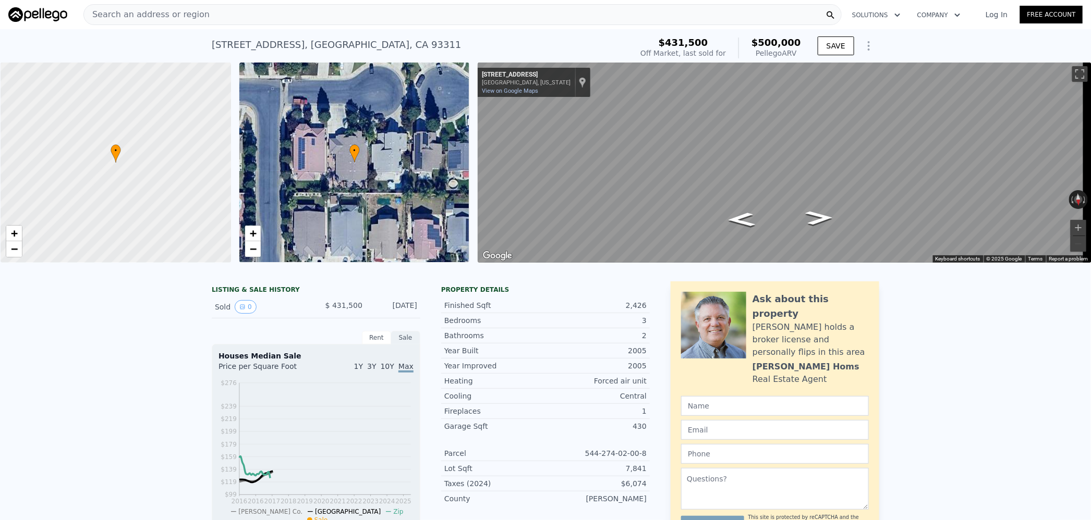
click at [773, 44] on span "$500,000" at bounding box center [776, 42] width 50 height 11
copy span "500,000"
click at [312, 16] on div "Search an address or region" at bounding box center [462, 14] width 758 height 21
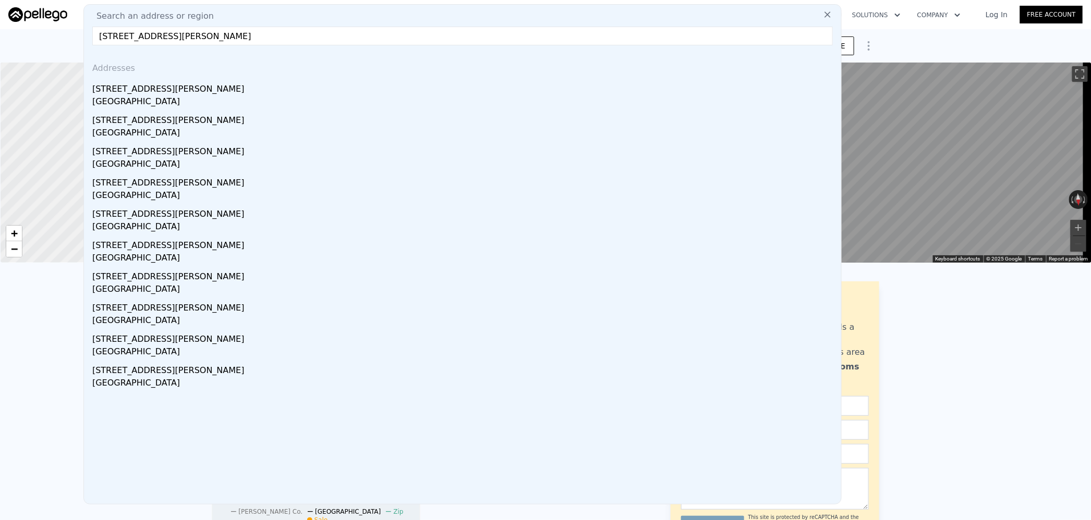
type input "40339 Pantano Rd Palmdale CA 93550"
click at [188, 91] on div "40339 Pantano Rd" at bounding box center [464, 87] width 744 height 17
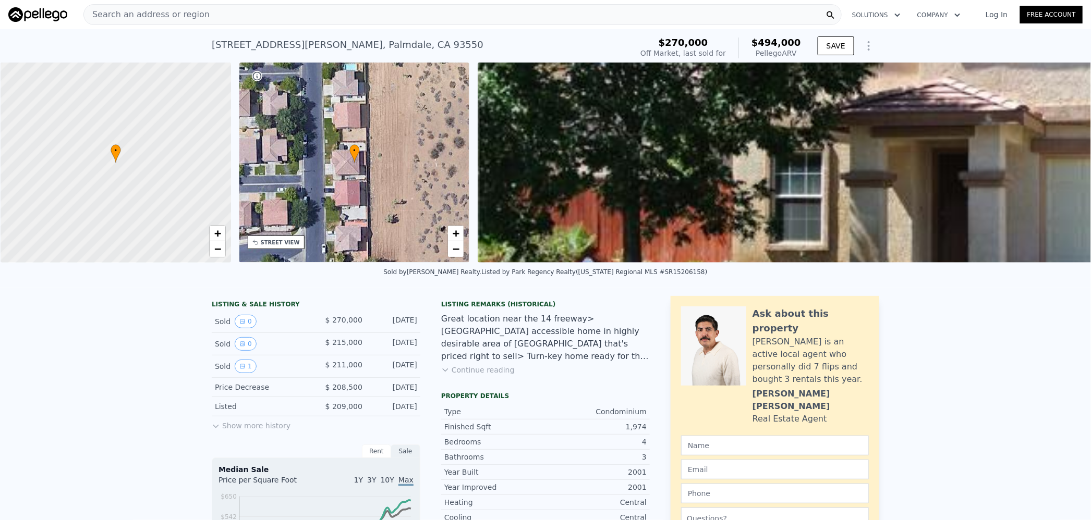
click at [778, 40] on span "$494,000" at bounding box center [776, 42] width 50 height 11
click at [348, 11] on div "Search an address or region" at bounding box center [462, 14] width 758 height 21
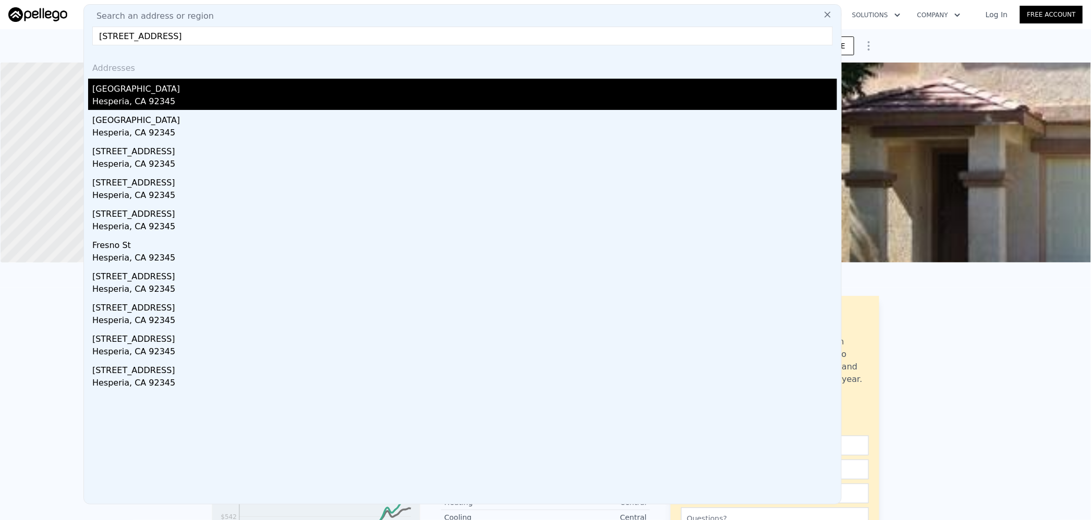
type input "17861 Fresno St Hesperia CA 92345"
click at [182, 90] on div "17861 Fresno St" at bounding box center [464, 87] width 744 height 17
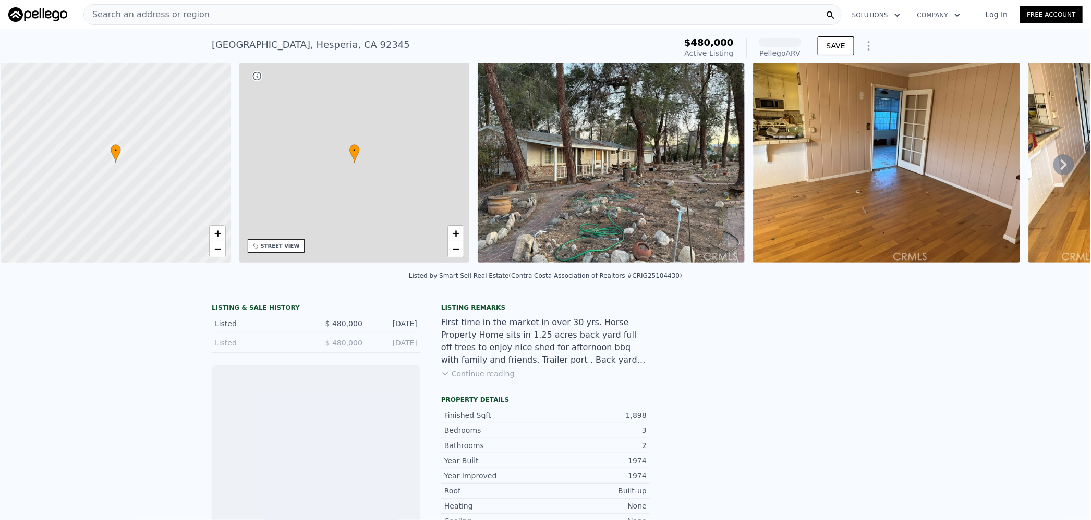
click at [780, 43] on div at bounding box center [780, 42] width 42 height 9
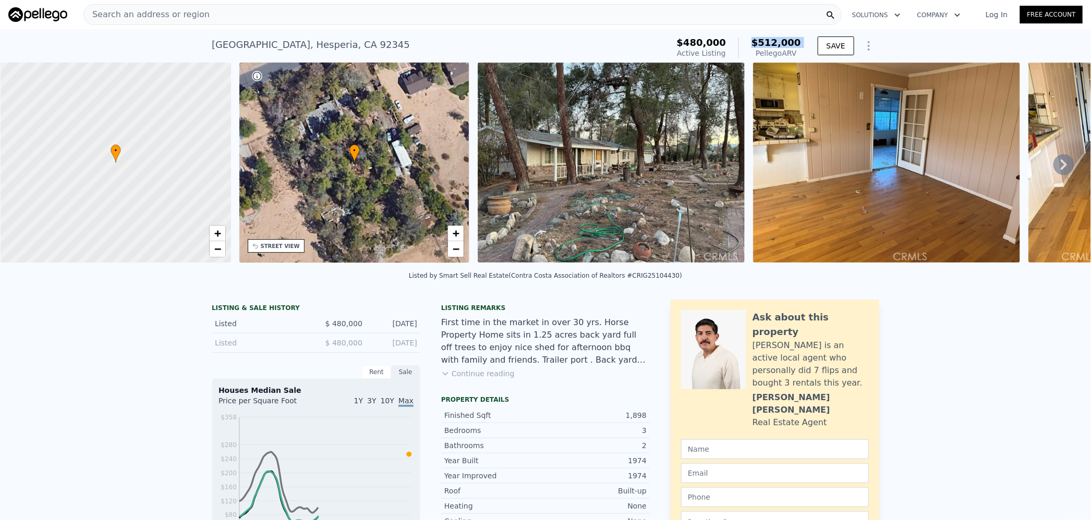
click at [773, 42] on span "$512,000" at bounding box center [776, 42] width 50 height 11
click at [368, 18] on div "Search an address or region" at bounding box center [462, 14] width 758 height 21
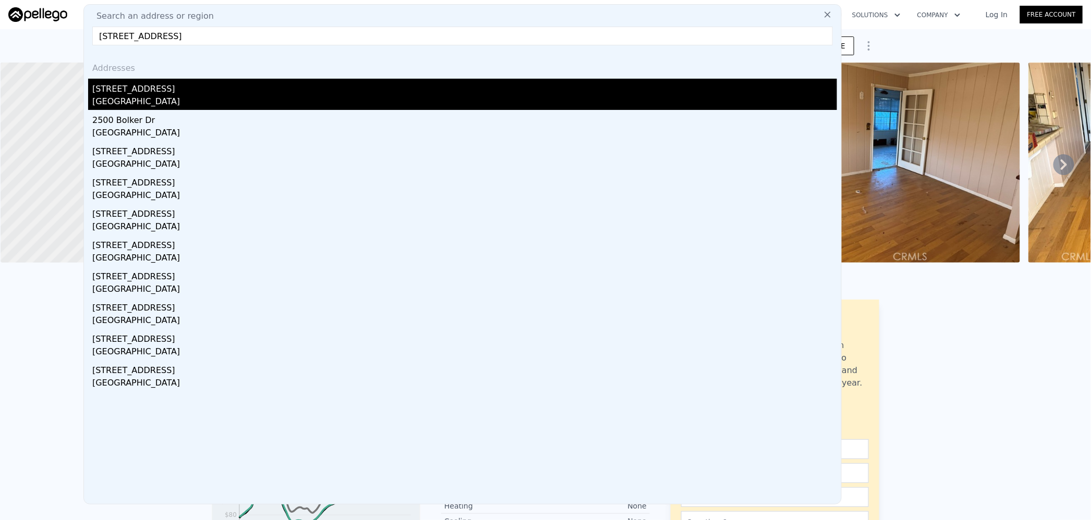
type input "2732 Bolker Dr Port Hueneme CA 93041"
click at [181, 95] on div "Port Hueneme, CA 93041" at bounding box center [464, 102] width 744 height 15
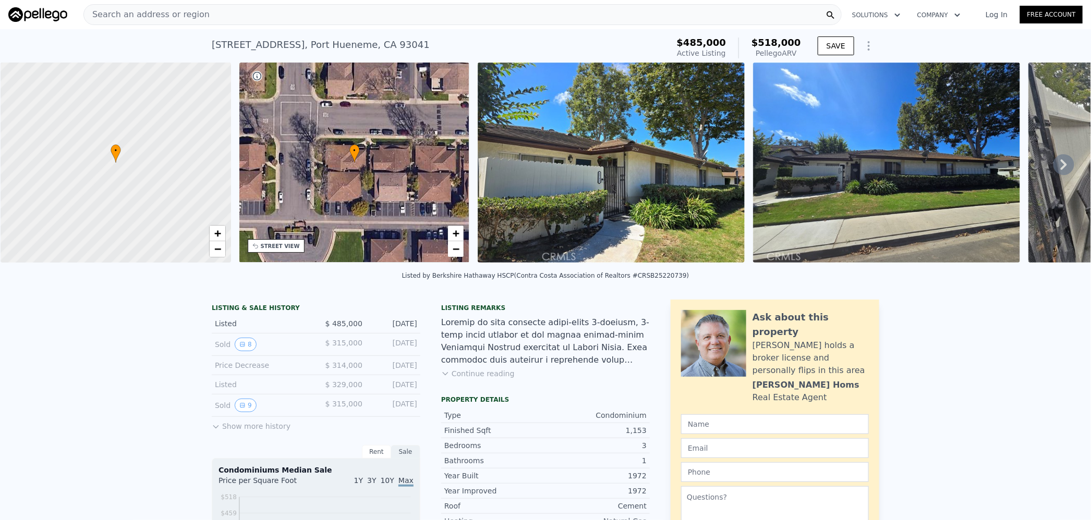
click at [771, 42] on span "$518,000" at bounding box center [776, 42] width 50 height 11
copy span "518,000"
click at [323, 11] on div "Search an address or region" at bounding box center [462, 14] width 758 height 21
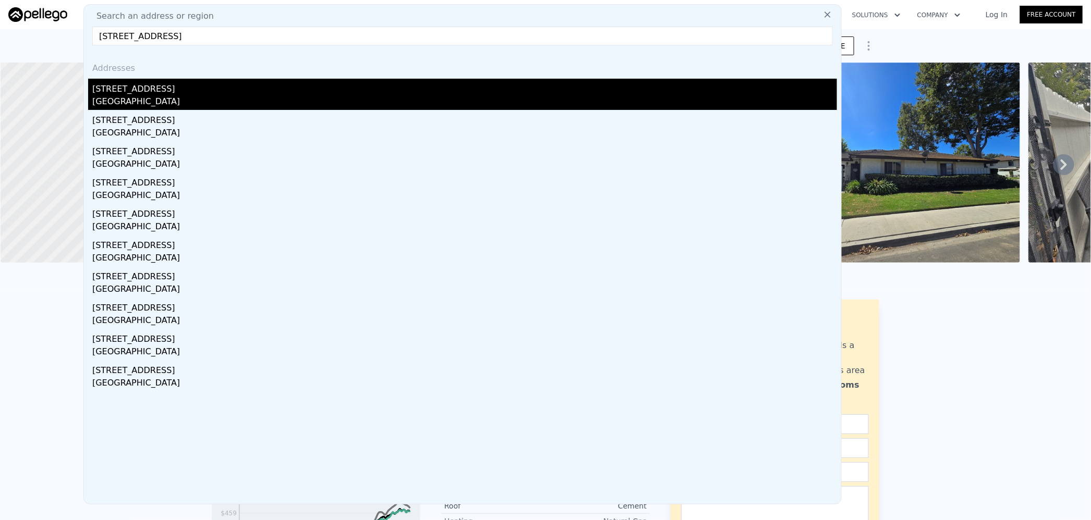
type input "6795 Fillmore Ave Rialto CA 92376"
click at [174, 92] on div "6795 Fillmore Ave" at bounding box center [464, 87] width 744 height 17
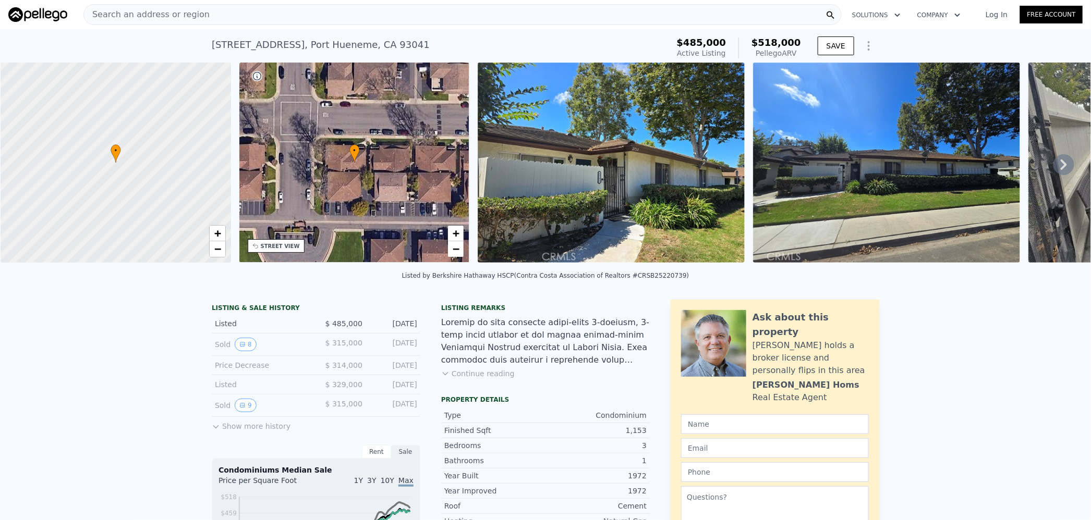
type input "4"
type input "798"
type input "1416"
type input "5340.456"
type input "9000"
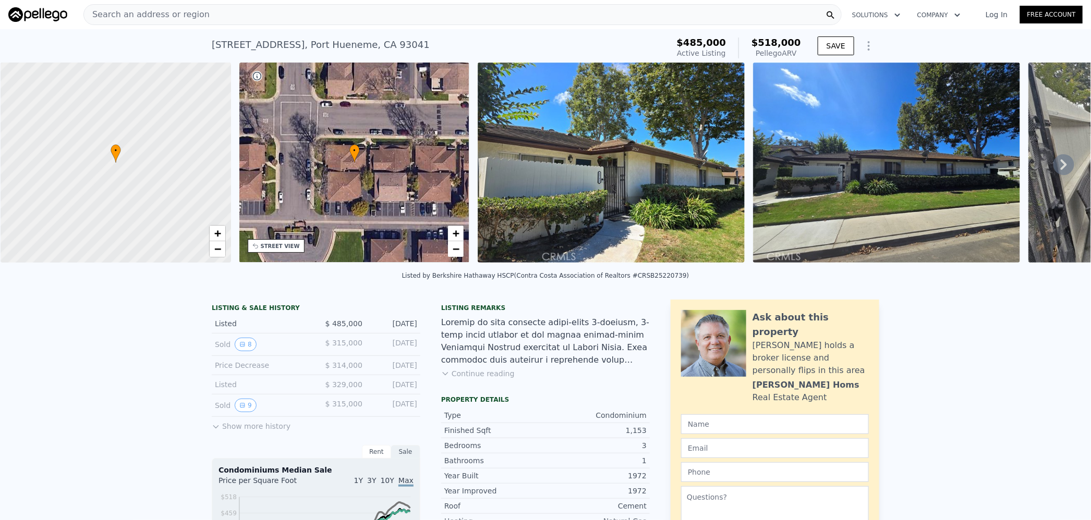
type input "$ 528,000"
type input "5"
type input "-$ 26,627"
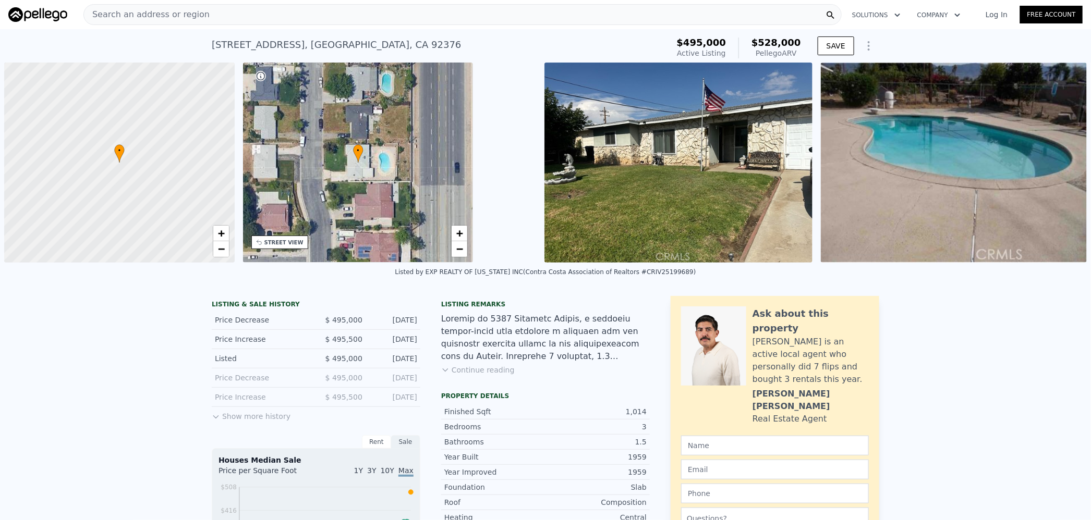
click at [779, 41] on span "$528,000" at bounding box center [776, 42] width 50 height 11
copy span "528,000"
click at [250, 11] on div "Search an address or region" at bounding box center [462, 14] width 758 height 21
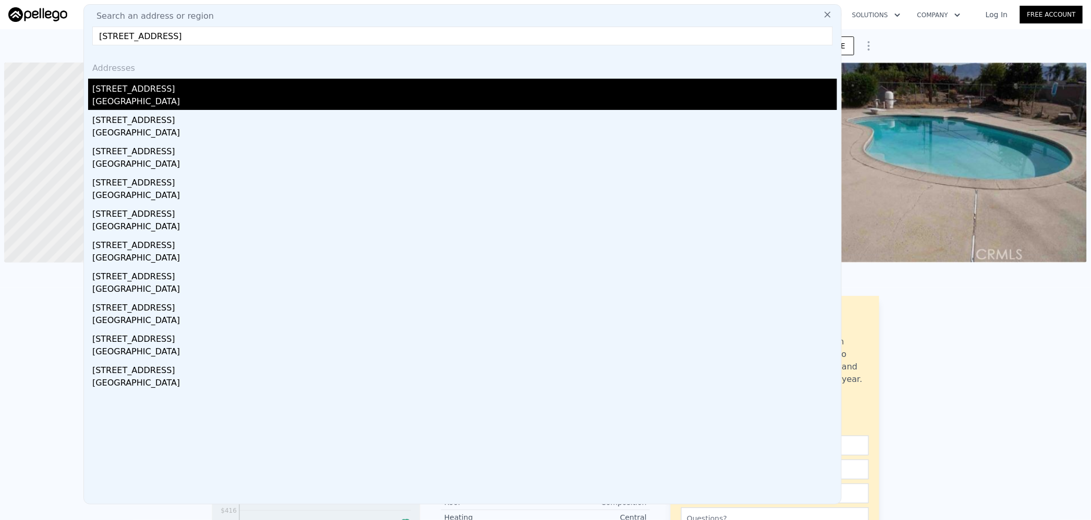
type input "23621 Suncrest Ave Moreno Valley CA 92553"
click at [182, 90] on div "23621 Suncrest Ave" at bounding box center [464, 87] width 744 height 17
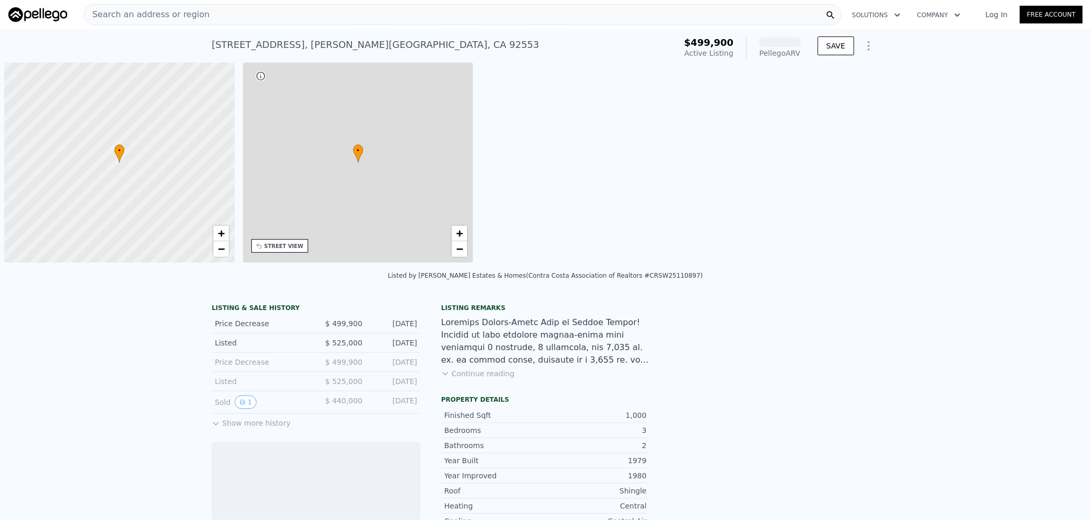
scroll to position [0, 4]
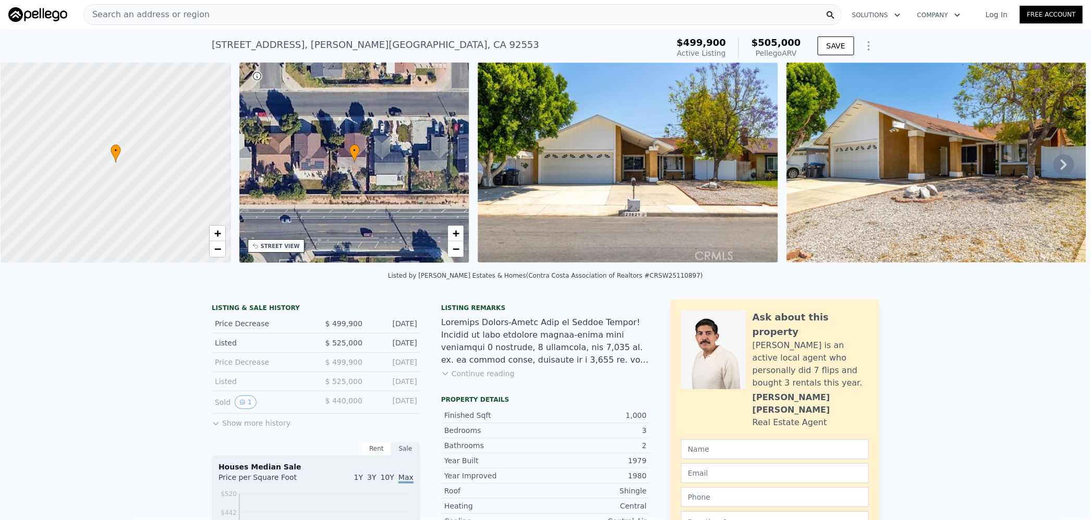
click at [781, 43] on span "$505,000" at bounding box center [776, 42] width 50 height 11
copy span "505,000"
click at [247, 16] on div "Search an address or region" at bounding box center [462, 14] width 758 height 21
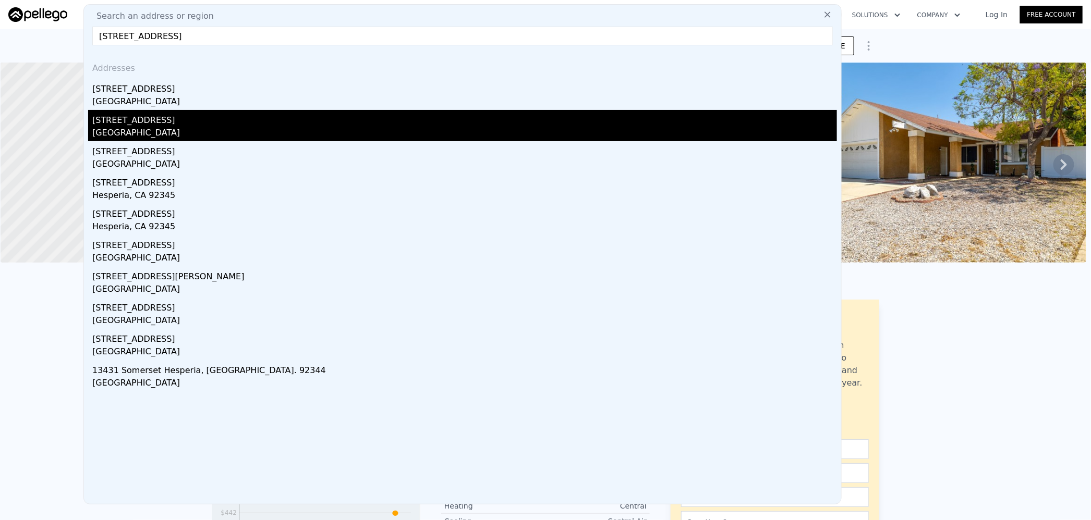
type input "8268 Mesa Ave Hesperia CA 92344"
click at [183, 124] on div "8268 Mesa Ave" at bounding box center [464, 118] width 744 height 17
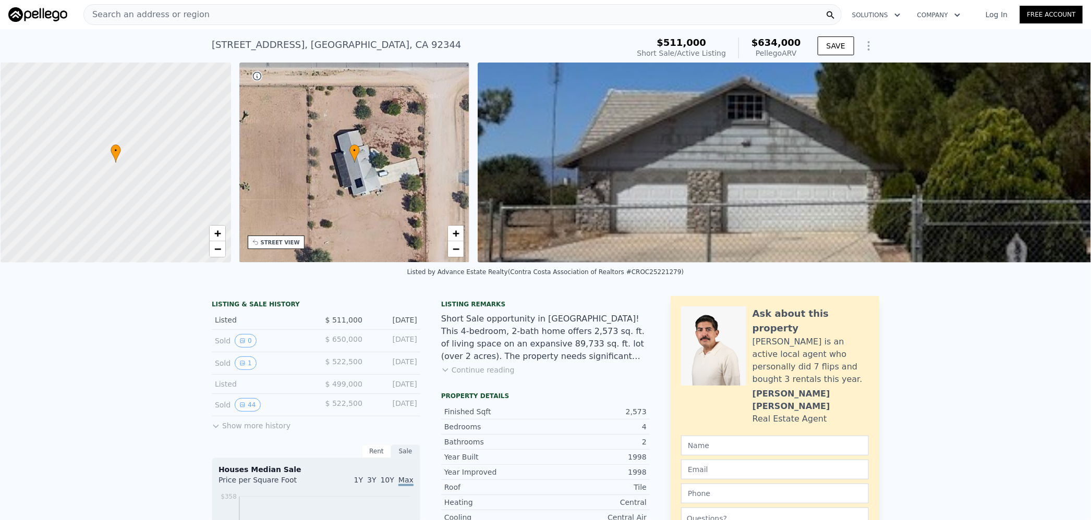
click at [771, 46] on span "$634,000" at bounding box center [776, 42] width 50 height 11
click at [357, 11] on div "Search an address or region" at bounding box center [462, 14] width 758 height 21
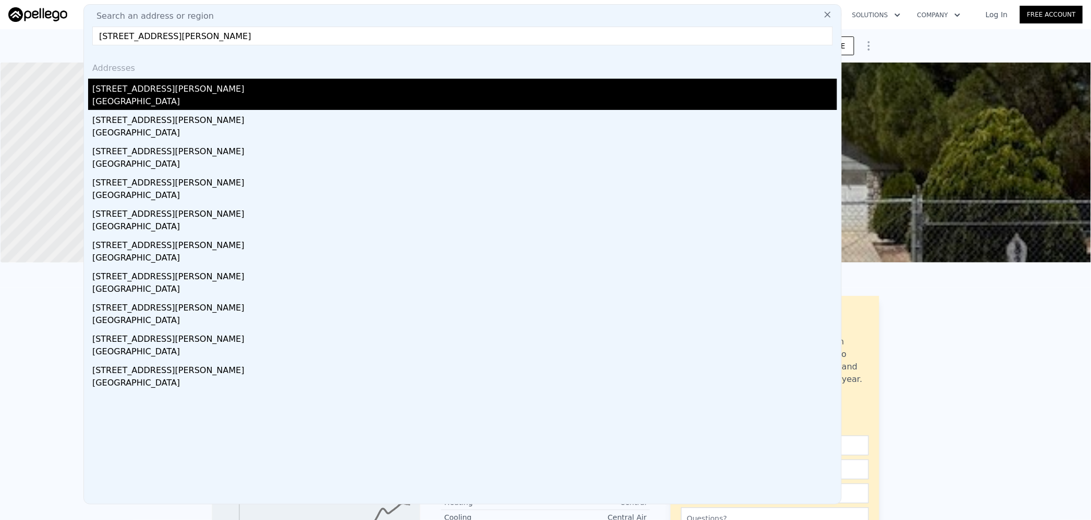
type input "5870 Benner St #304 Los Angeles CA 90042"
click at [245, 99] on div "Los Angeles, CA 90042" at bounding box center [464, 102] width 744 height 15
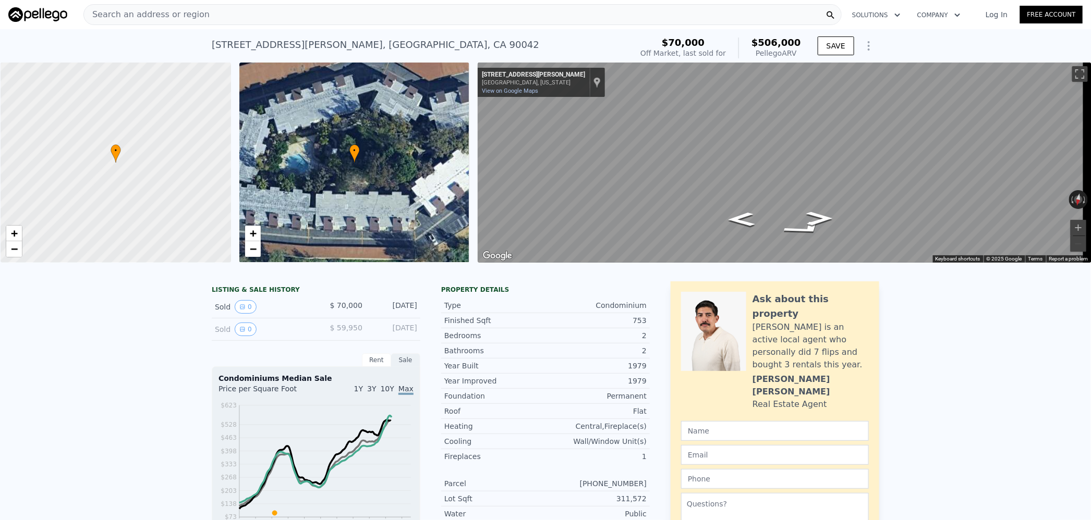
click at [775, 40] on span "$506,000" at bounding box center [776, 42] width 50 height 11
click at [335, 12] on div "Search an address or region" at bounding box center [462, 14] width 758 height 21
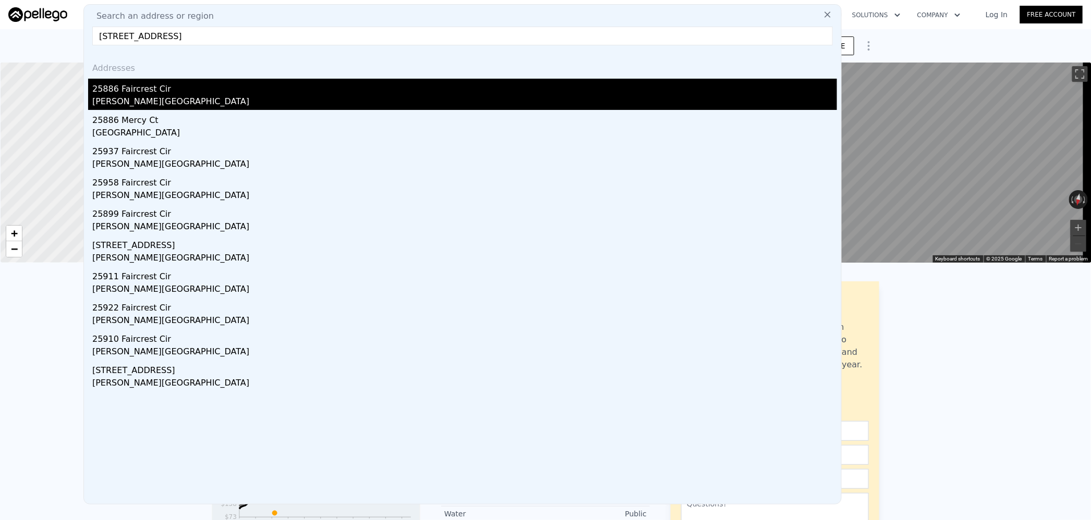
type input "25886 Faircrest Cir Hemet CA 92544"
click at [193, 101] on div "Valle Vista, CA 92544" at bounding box center [464, 102] width 744 height 15
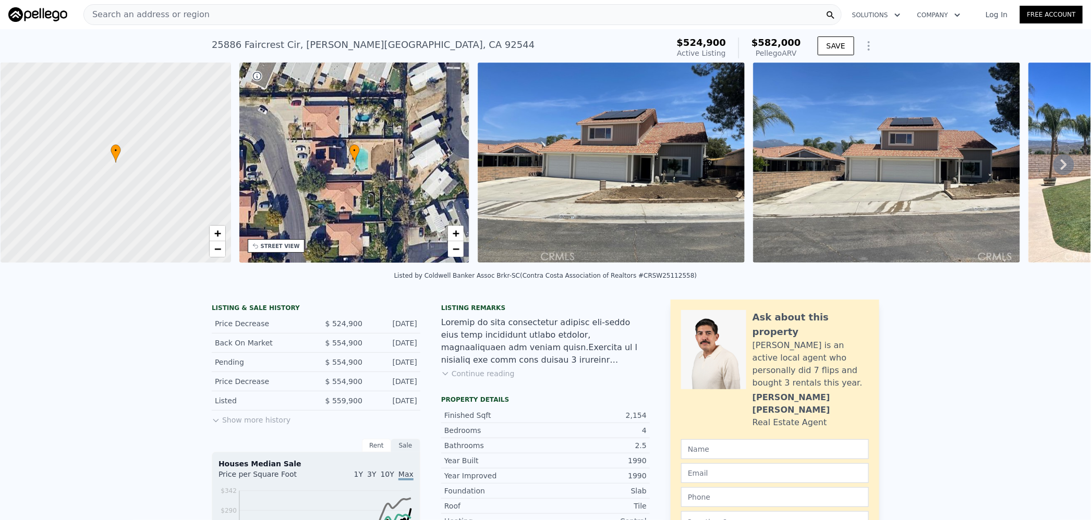
click at [773, 39] on span "$582,000" at bounding box center [776, 42] width 50 height 11
click at [339, 11] on div "Search an address or region" at bounding box center [462, 14] width 758 height 21
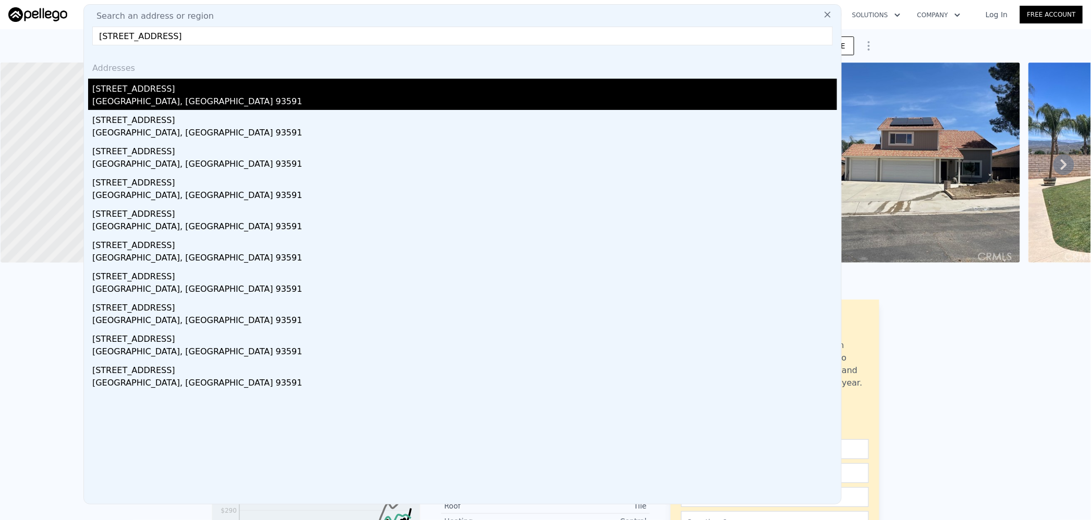
type input "18531 E Palmdale Blvd Palmdale CA 93591"
click at [243, 95] on div "Los Angeles County, CA 93591" at bounding box center [464, 102] width 744 height 15
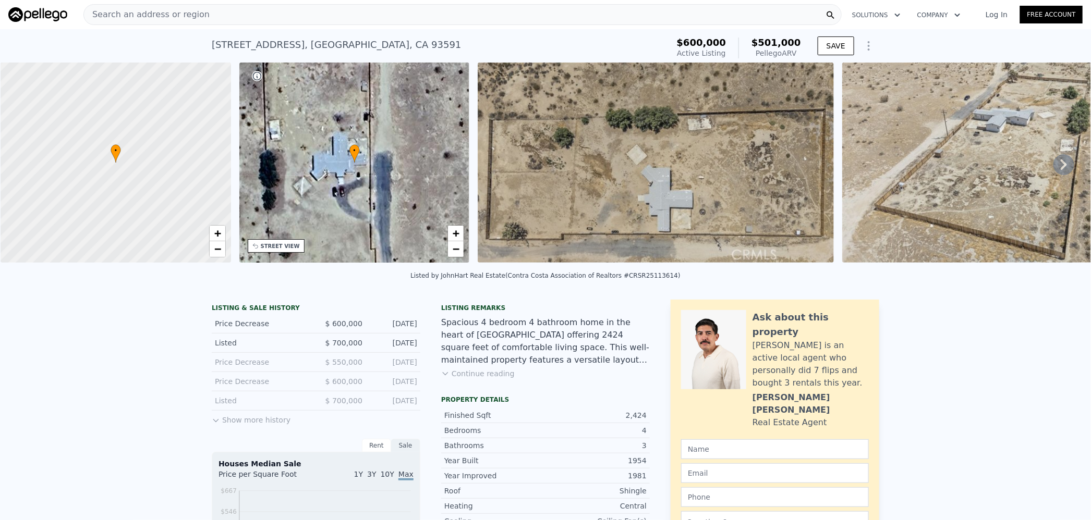
click at [782, 42] on span "$501,000" at bounding box center [776, 42] width 50 height 11
click at [323, 21] on div "Search an address or region" at bounding box center [462, 14] width 758 height 21
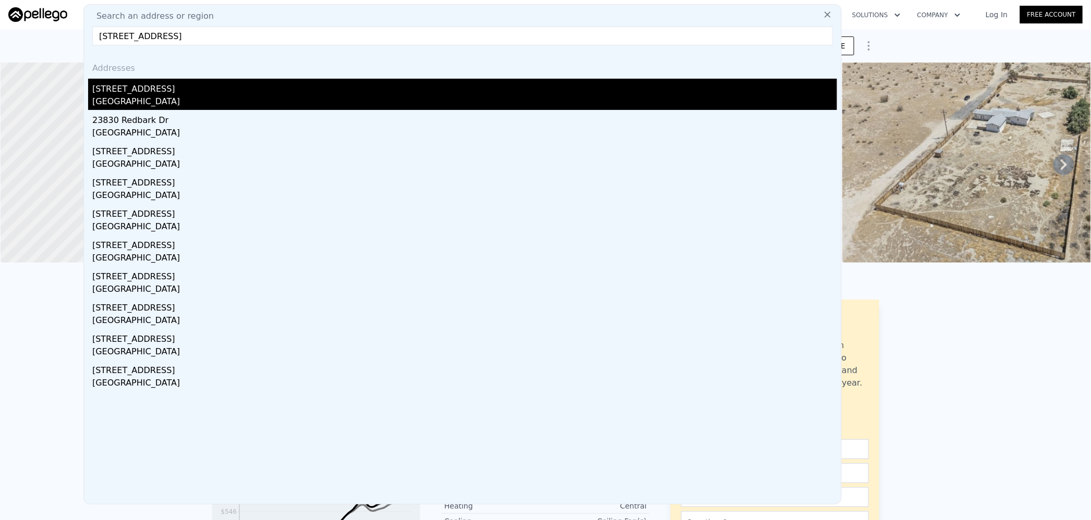
type input "23830 Swan St Moreno Valley CA 92557"
click at [215, 103] on div "Moreno Valley, CA 92557" at bounding box center [464, 102] width 744 height 15
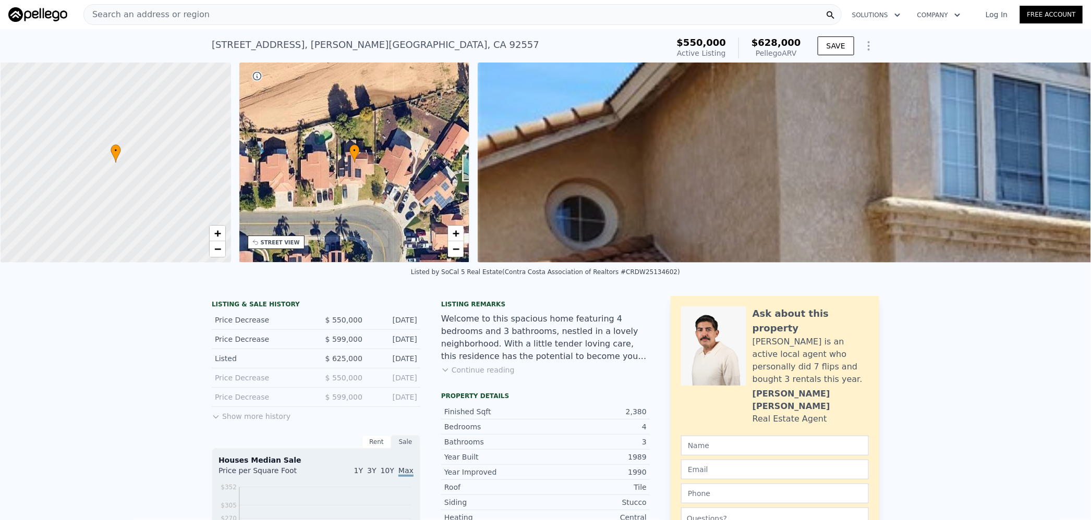
click at [780, 39] on span "$628,000" at bounding box center [776, 42] width 50 height 11
click at [780, 38] on span "$628,000" at bounding box center [776, 42] width 50 height 11
click at [358, 11] on div "Search an address or region" at bounding box center [462, 14] width 758 height 21
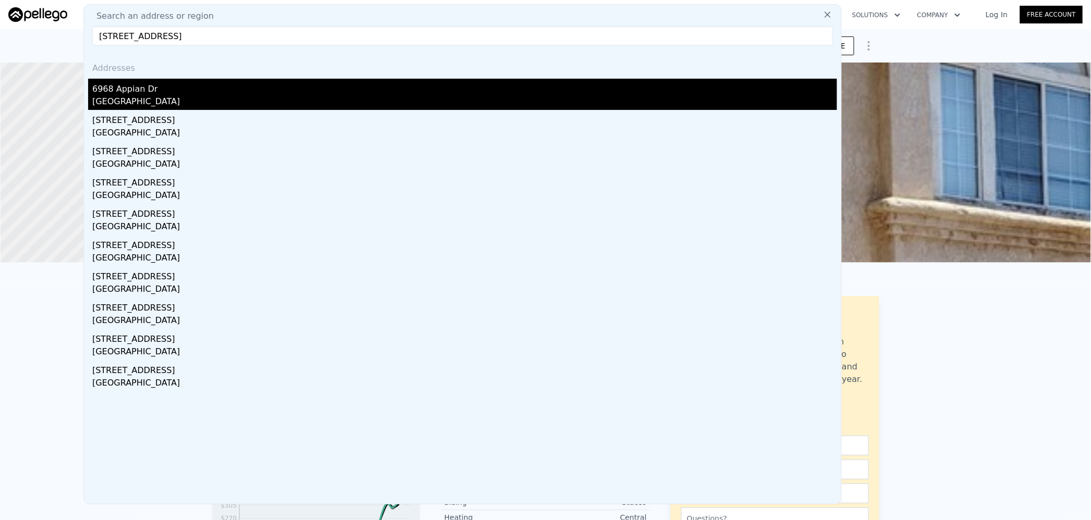
type input "6968 Appian Dr San Diego CA 92139"
click at [255, 95] on div "San Diego, CA 92139" at bounding box center [464, 102] width 744 height 15
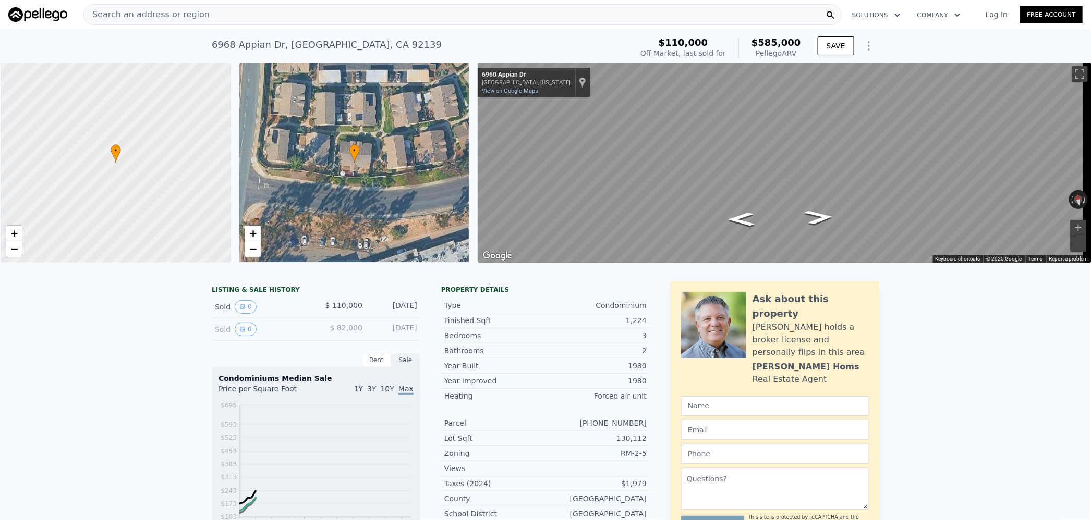
click at [772, 42] on span "$585,000" at bounding box center [776, 42] width 50 height 11
click at [772, 41] on span "$585,000" at bounding box center [776, 42] width 50 height 11
click at [413, 16] on div "Search an address or region" at bounding box center [462, 14] width 758 height 21
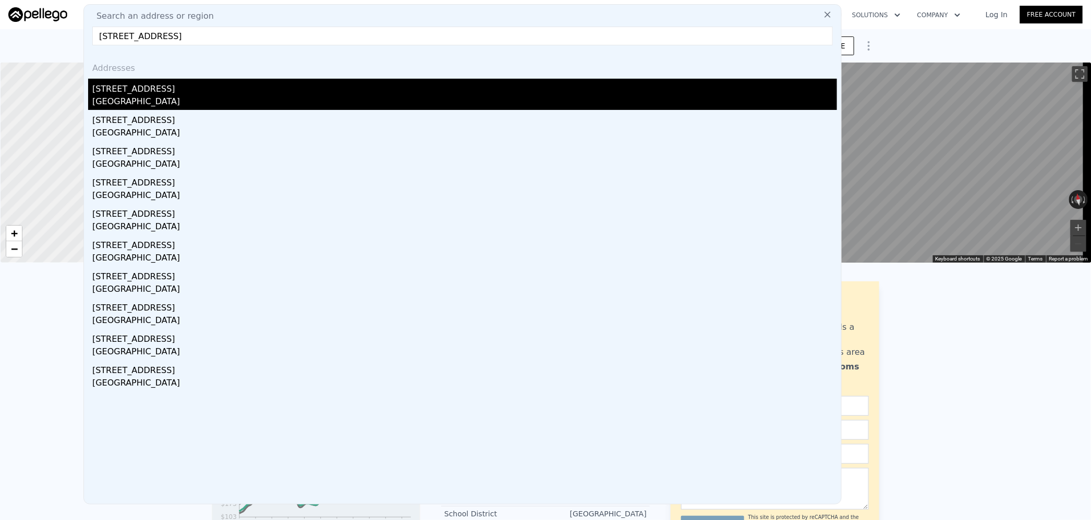
type input "3386 Greenacre Dr Santa Maria CA 93455"
click at [263, 96] on div "Santa Maria, CA 93455" at bounding box center [464, 102] width 744 height 15
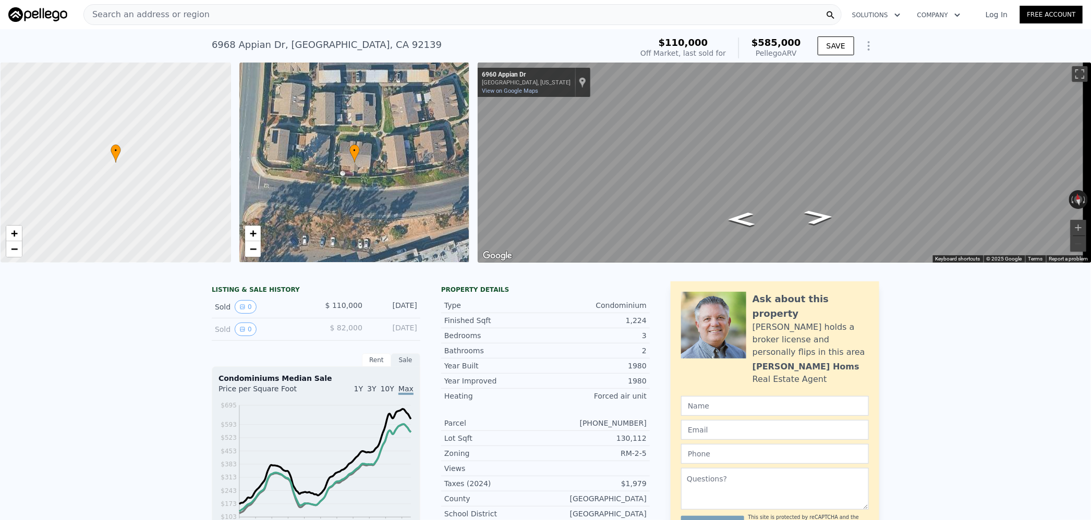
type input "3"
type input "4"
type input "2"
type input "3"
type input "1253"
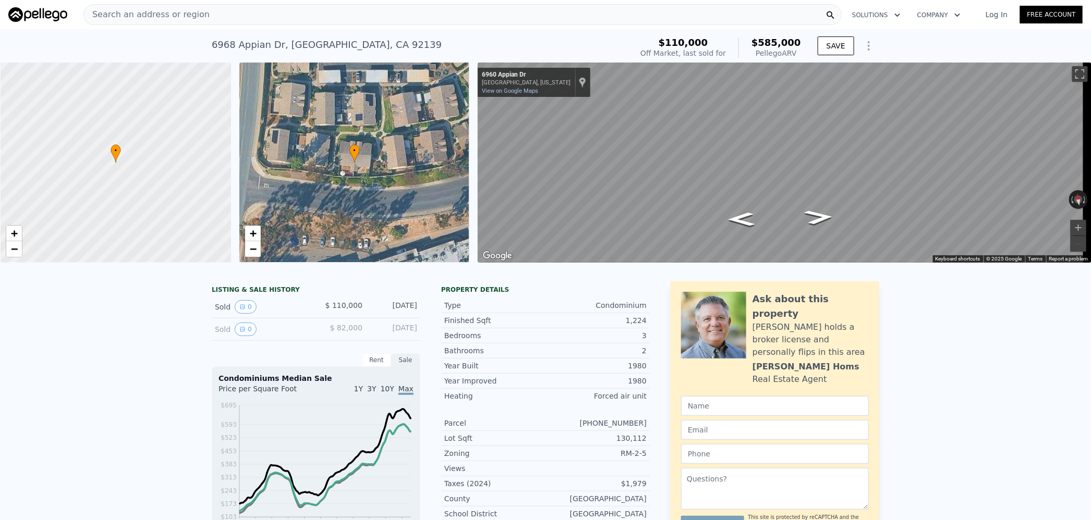
type input "1944"
type input "4791"
type input "8276"
type input "$ 649,000"
type input "$ 12,229"
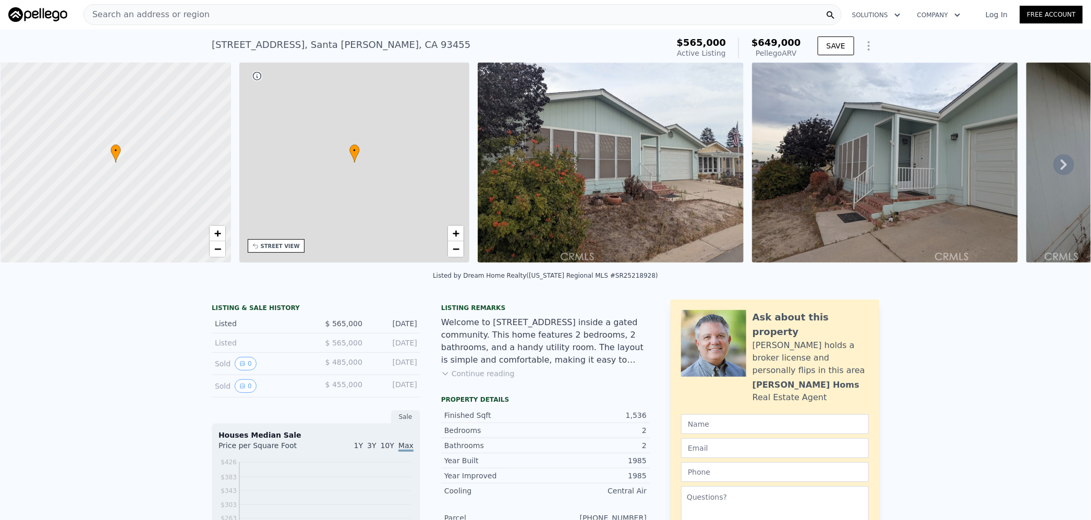
click at [783, 43] on span "$649,000" at bounding box center [776, 42] width 50 height 11
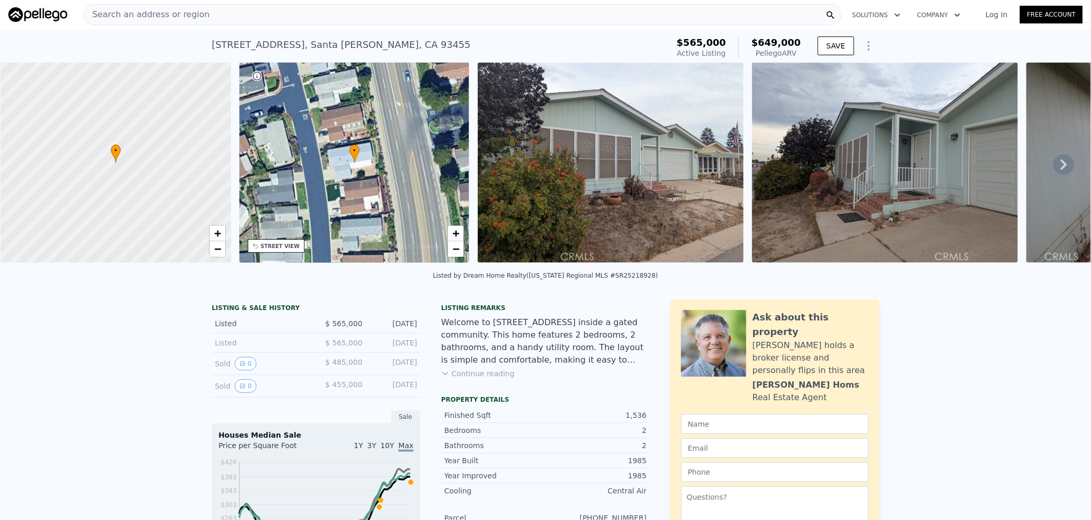
click at [330, 13] on div "Search an address or region" at bounding box center [462, 14] width 758 height 21
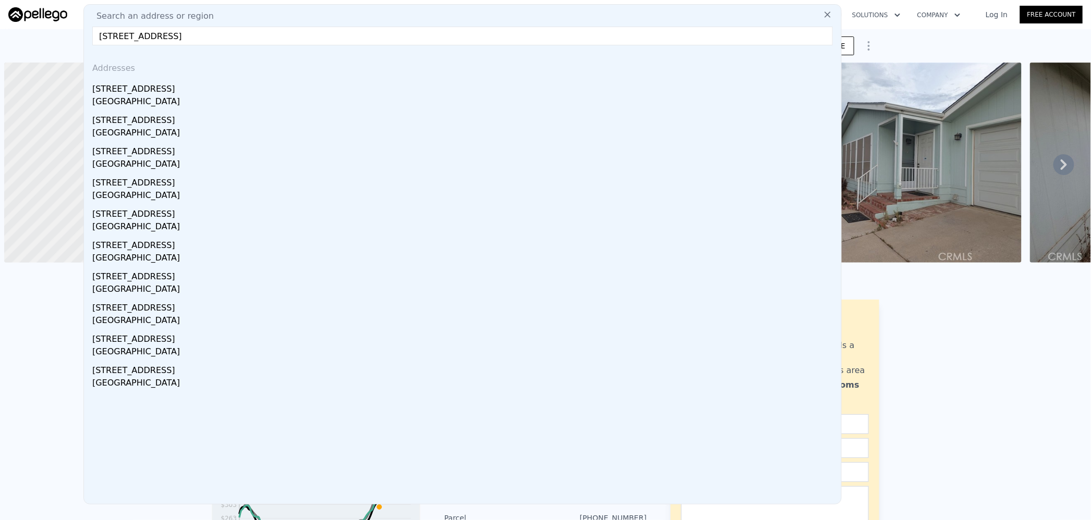
scroll to position [0, 4]
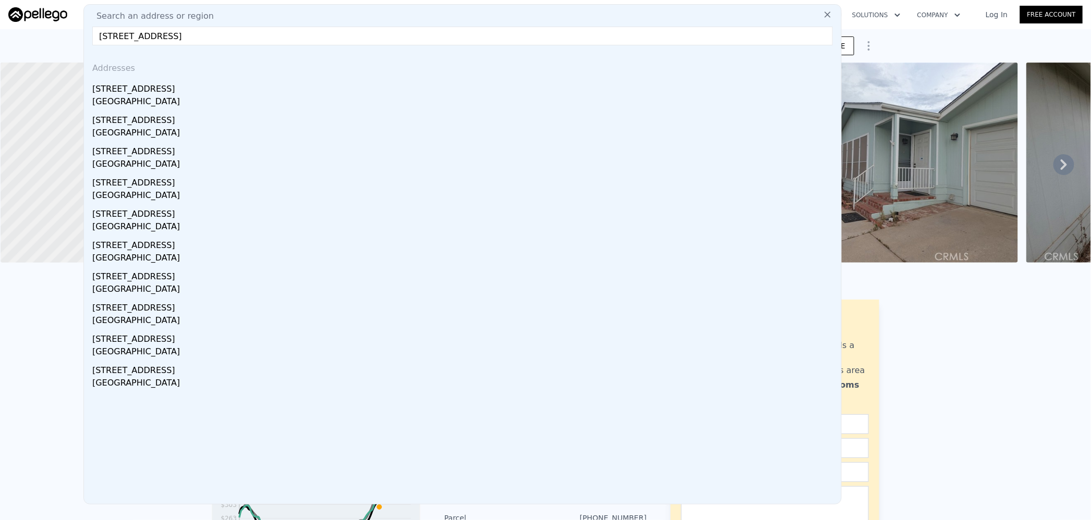
click at [188, 35] on input "[STREET_ADDRESS]" at bounding box center [462, 36] width 740 height 19
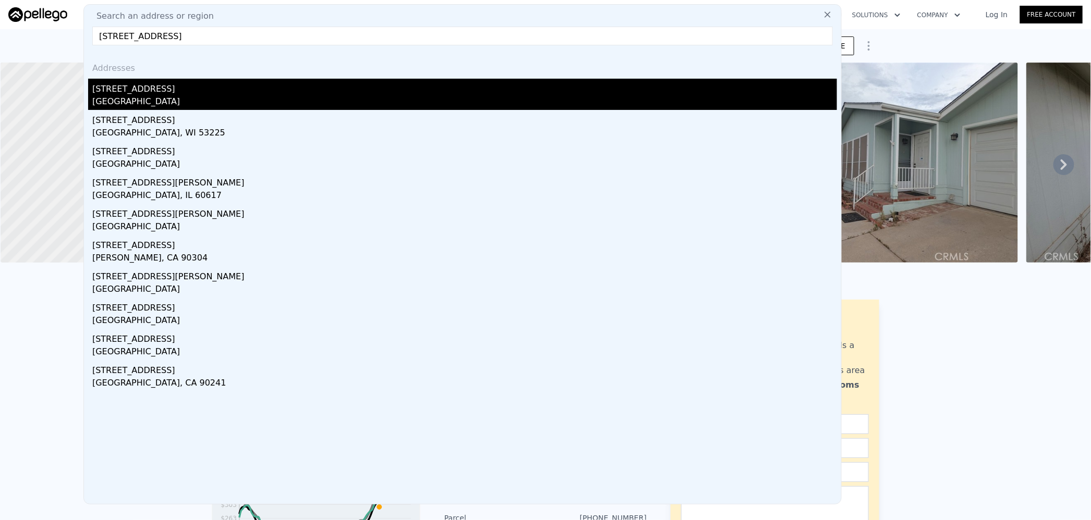
type input "10829 E Avenue S CA 93543"
click at [191, 102] on div "Sun Village, CA 93543" at bounding box center [464, 102] width 744 height 15
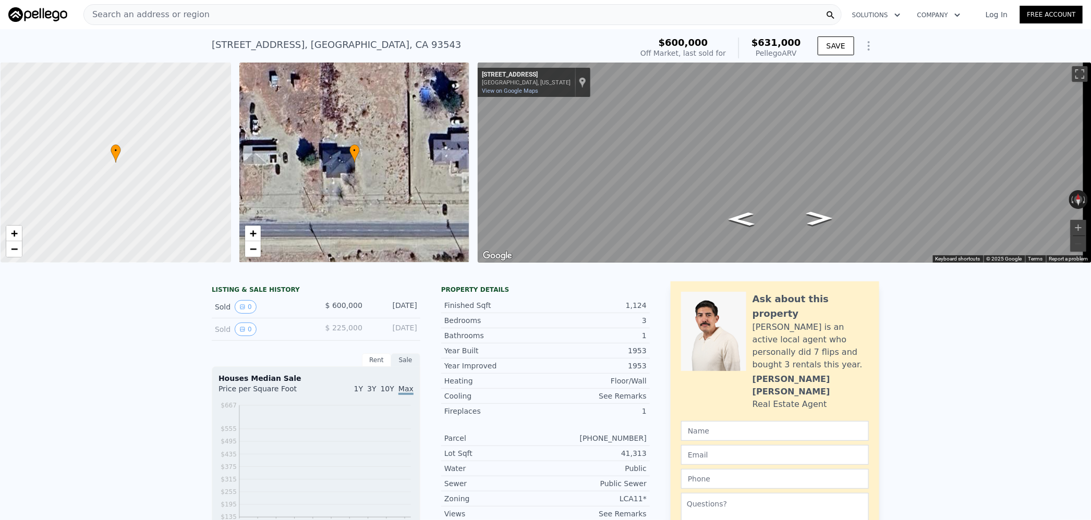
click at [781, 39] on span "$631,000" at bounding box center [776, 42] width 50 height 11
copy span "631,000"
click at [298, 13] on div "Search an address or region" at bounding box center [462, 14] width 758 height 21
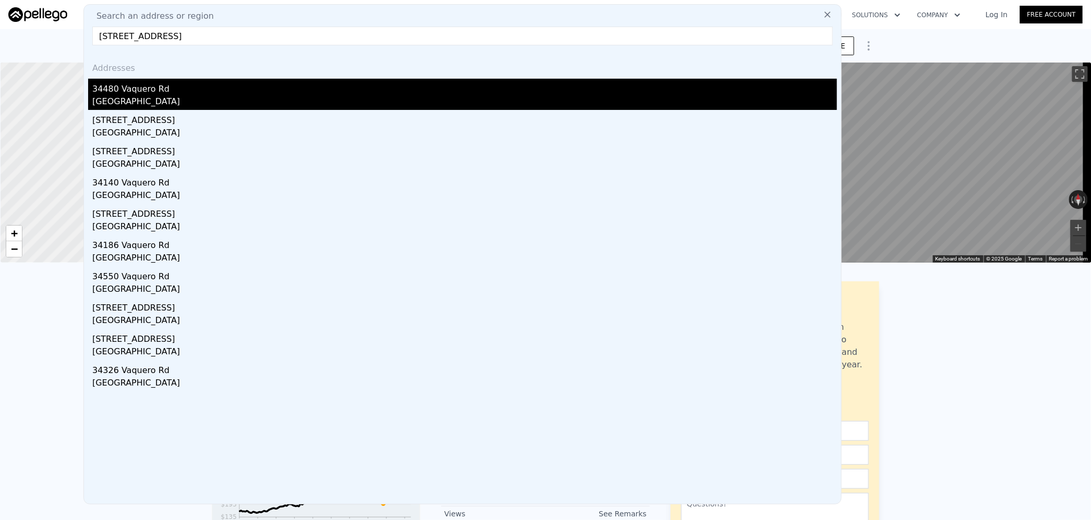
type input "34480 VAQUERO RD Cathedral City CA 92234"
click at [204, 94] on div "34480 Vaquero Rd" at bounding box center [464, 87] width 744 height 17
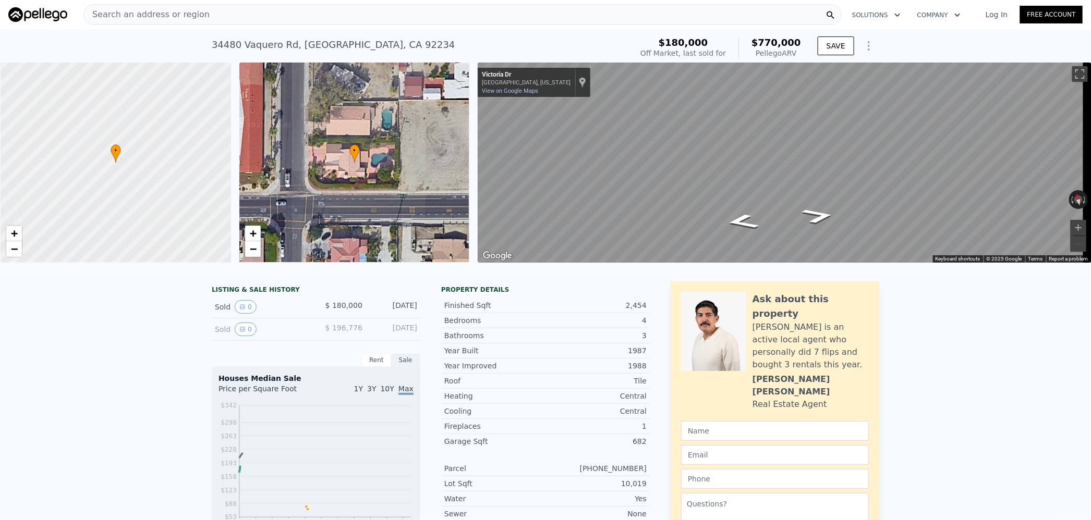
click at [776, 39] on span "$770,000" at bounding box center [776, 42] width 50 height 11
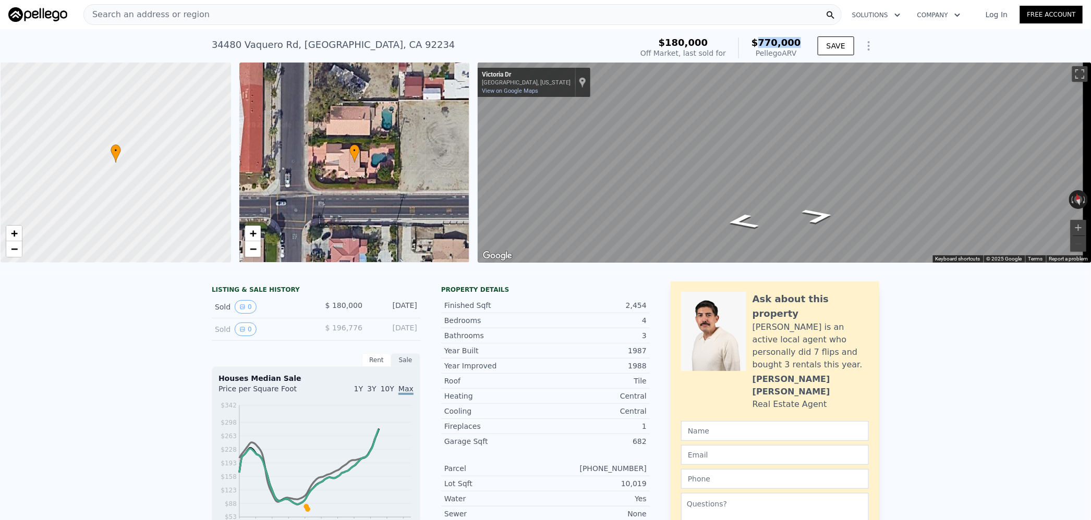
copy span "770,000"
click at [261, 14] on div "Search an address or region" at bounding box center [462, 14] width 758 height 21
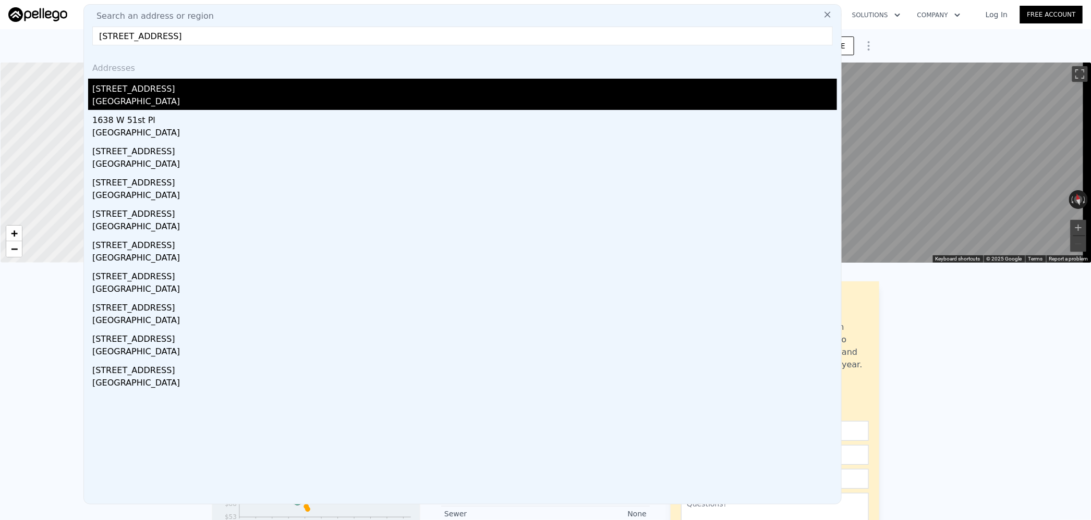
type input "1638 W 51st St Los Angeles CA 90062"
click at [181, 102] on div "Los Angeles, CA 90062" at bounding box center [464, 102] width 744 height 15
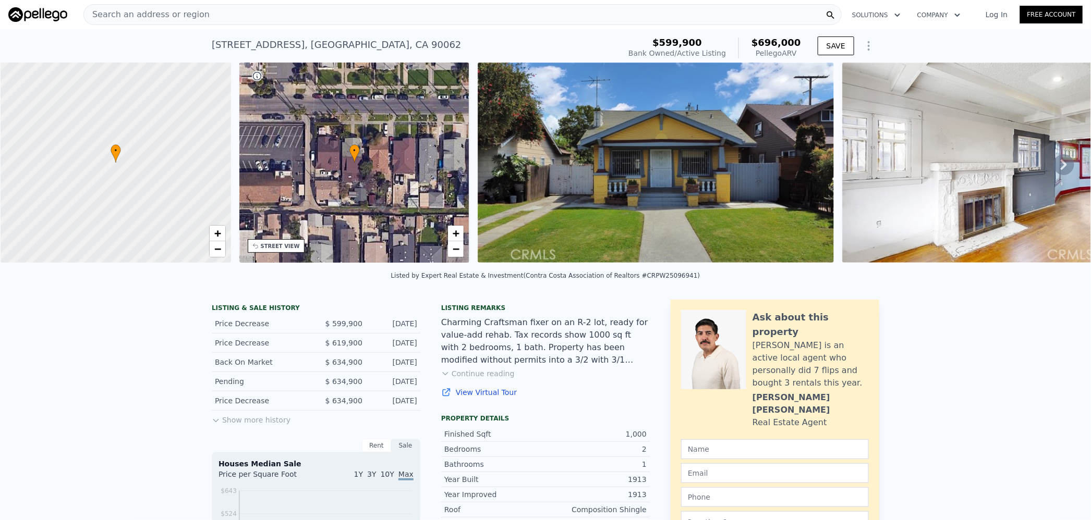
click at [780, 43] on span "$696,000" at bounding box center [776, 42] width 50 height 11
copy span "696,000"
click at [284, 17] on div "Search an address or region" at bounding box center [462, 14] width 758 height 21
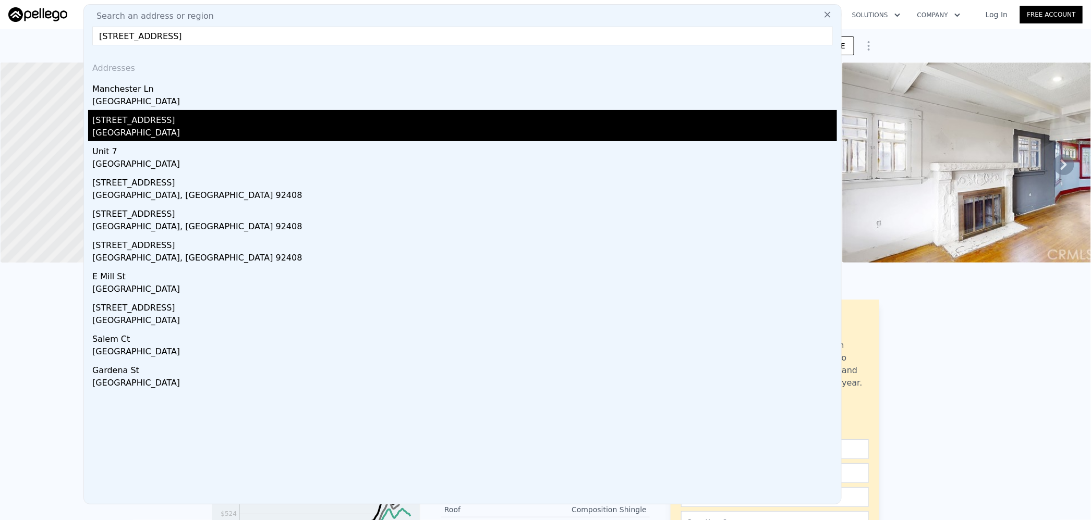
type input "289 Manchester San Bernardino 92408"
click at [182, 125] on div "289 E Manchester Ln" at bounding box center [464, 118] width 744 height 17
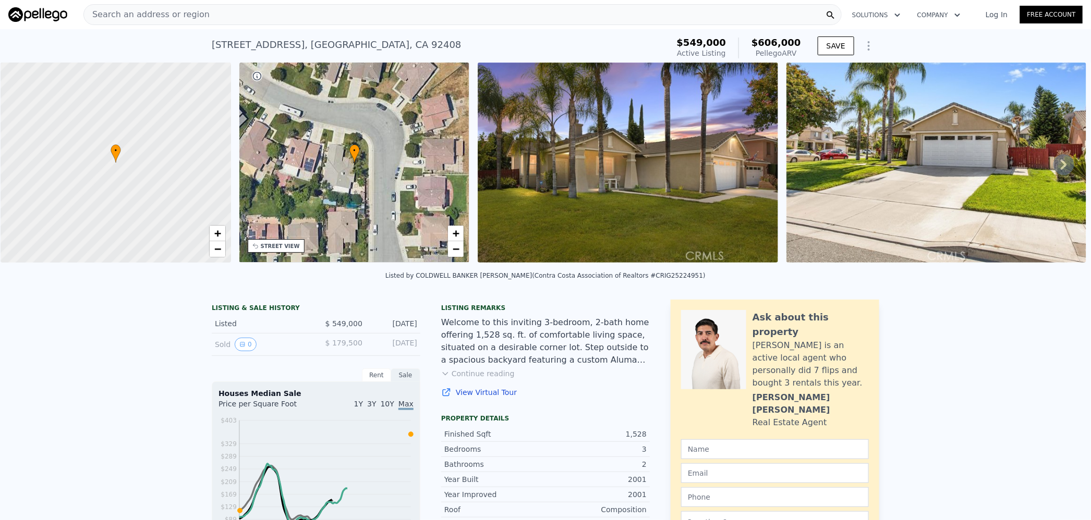
click at [782, 45] on span "$606,000" at bounding box center [776, 42] width 50 height 11
copy span "606,000"
click at [259, 17] on div "Search an address or region" at bounding box center [462, 14] width 758 height 21
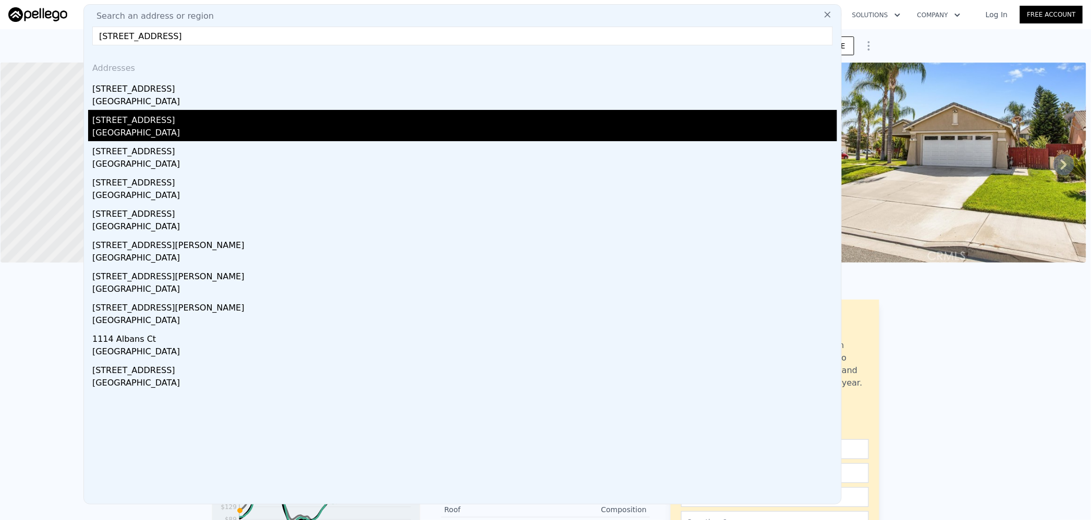
type input "1114 C St Antioch 94509"
click at [186, 121] on div "1114 C St" at bounding box center [464, 118] width 744 height 17
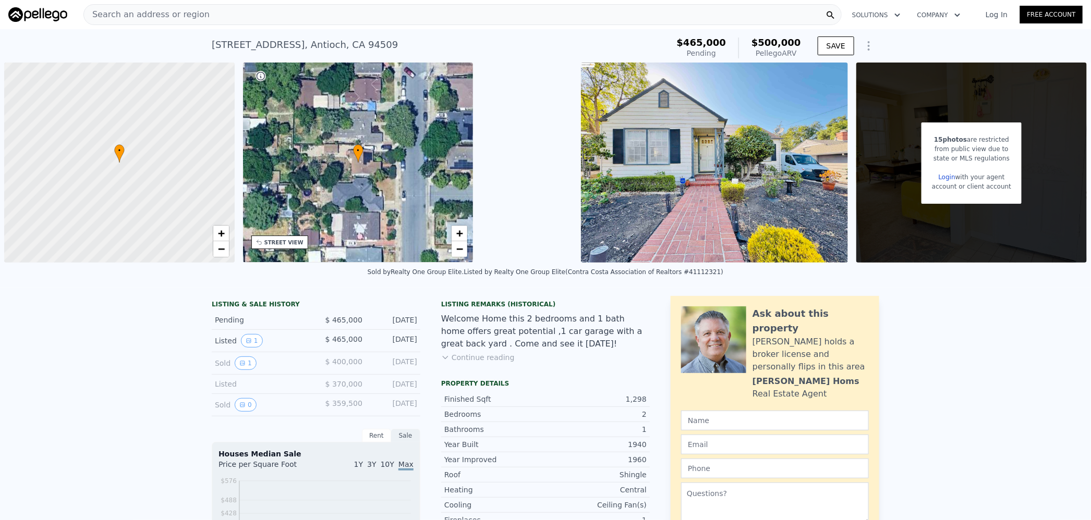
click at [776, 41] on span "$500,000" at bounding box center [776, 42] width 50 height 11
copy span "500,000"
click at [222, 12] on div "Search an address or region" at bounding box center [462, 14] width 758 height 21
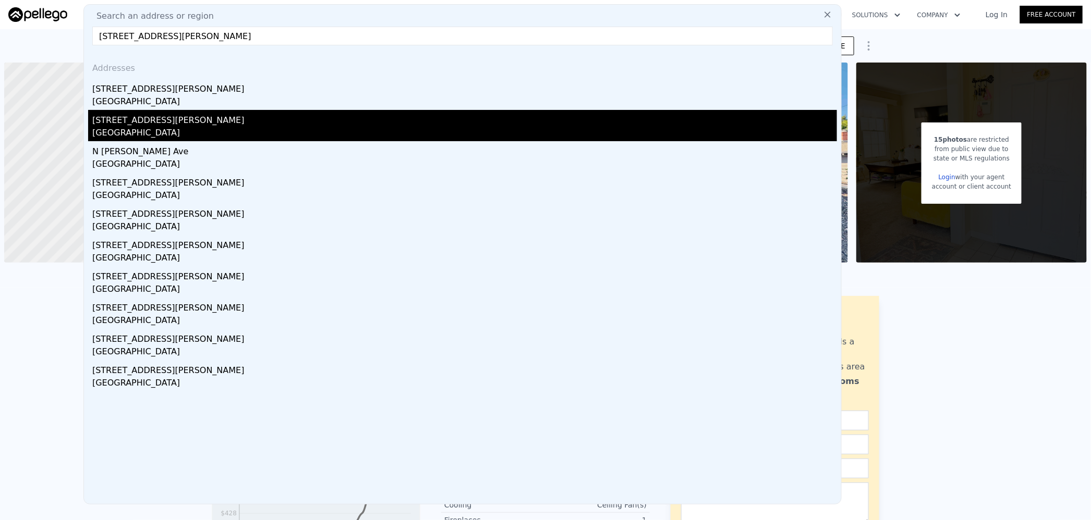
type input "127 Joyce Avenue Rialto 92376"
click at [173, 119] on div "127 S Joyce Ave" at bounding box center [464, 118] width 744 height 17
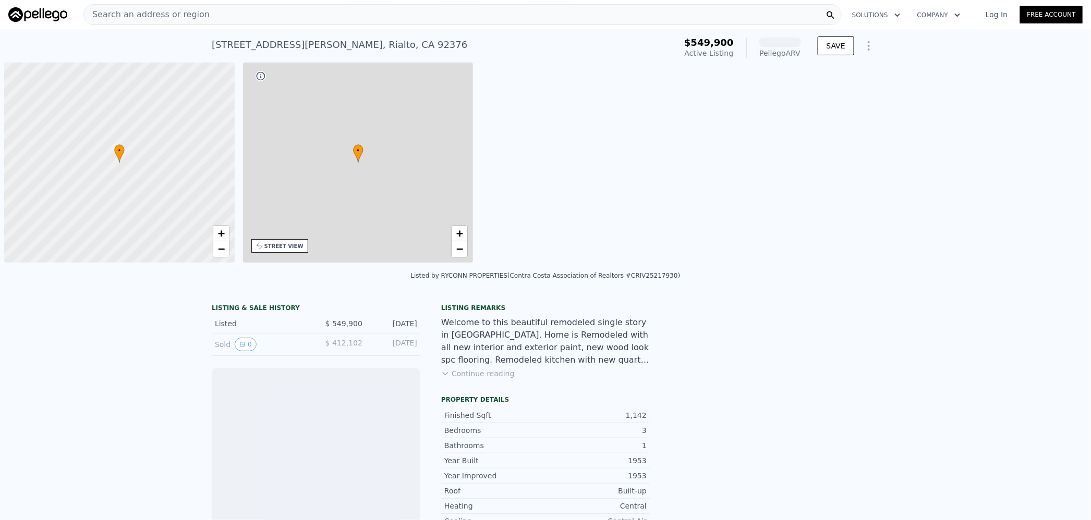
scroll to position [0, 4]
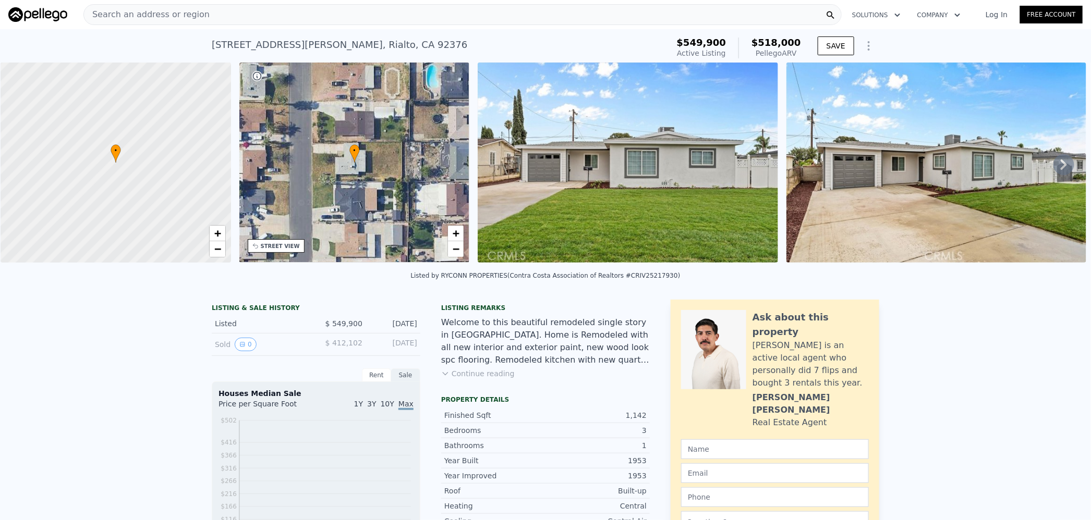
click at [783, 42] on span "$518,000" at bounding box center [776, 42] width 50 height 11
copy span "518,000"
click at [193, 16] on span "Search an address or region" at bounding box center [147, 14] width 126 height 13
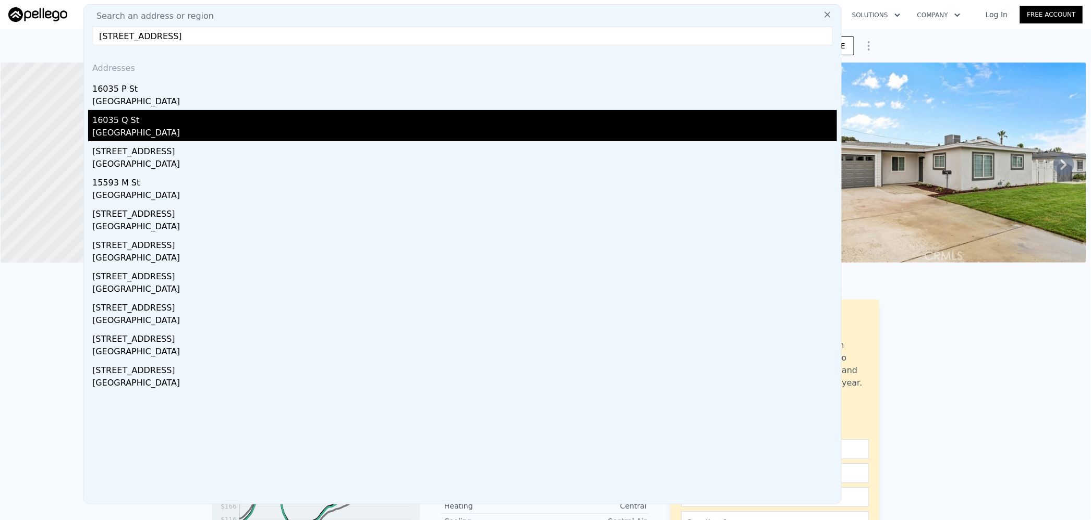
type input "16035 Q St Mojave 93501"
click at [149, 119] on div "16035 Q St" at bounding box center [464, 118] width 744 height 17
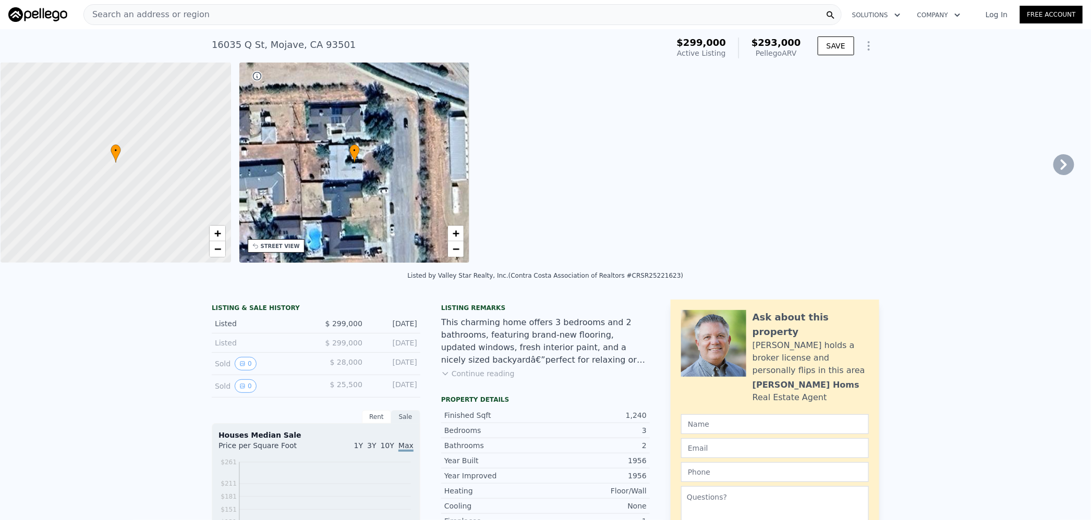
click at [771, 38] on span "$293,000" at bounding box center [776, 42] width 50 height 11
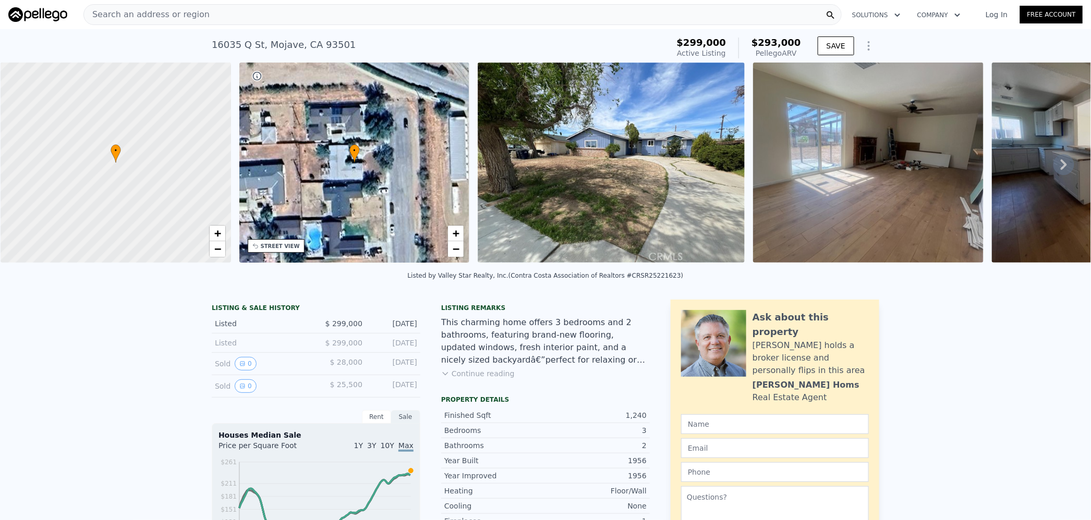
click at [310, 10] on div "Search an address or region" at bounding box center [462, 14] width 758 height 21
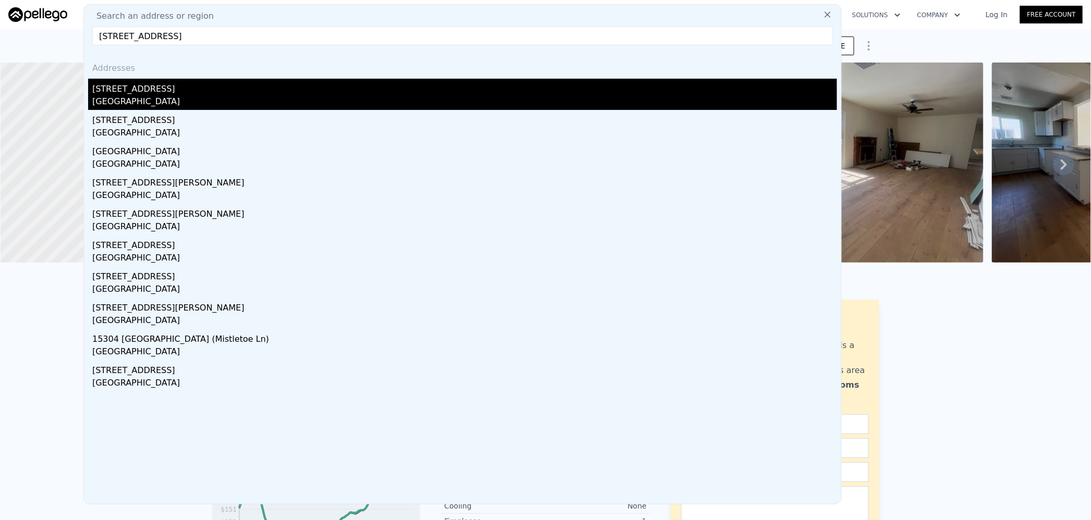
type input "2221 Woodland Drive Pine Mountain Club 93222"
click at [170, 90] on div "2221 Woodland Dr" at bounding box center [464, 87] width 744 height 17
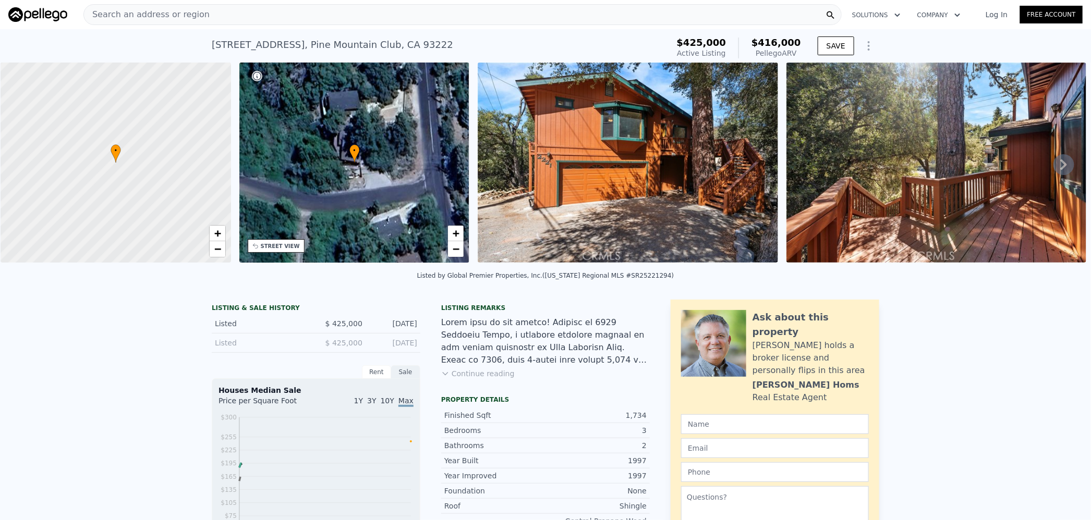
click at [778, 42] on span "$416,000" at bounding box center [776, 42] width 50 height 11
copy span "416,000"
click at [251, 14] on div "Search an address or region" at bounding box center [462, 14] width 758 height 21
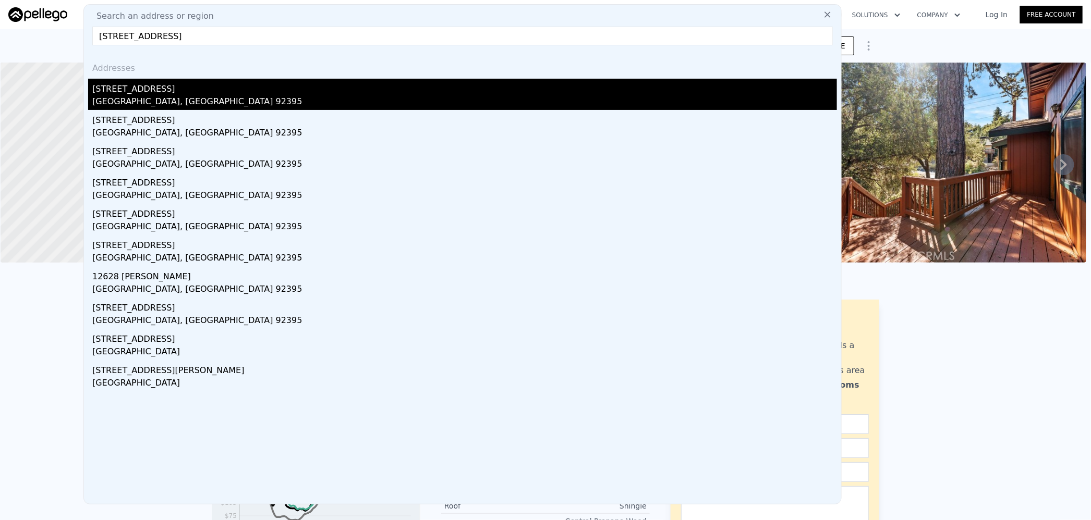
type input "12628 Rainshadow Road Victorville 92395"
click at [203, 96] on div "Victorville, CA 92395" at bounding box center [464, 102] width 744 height 15
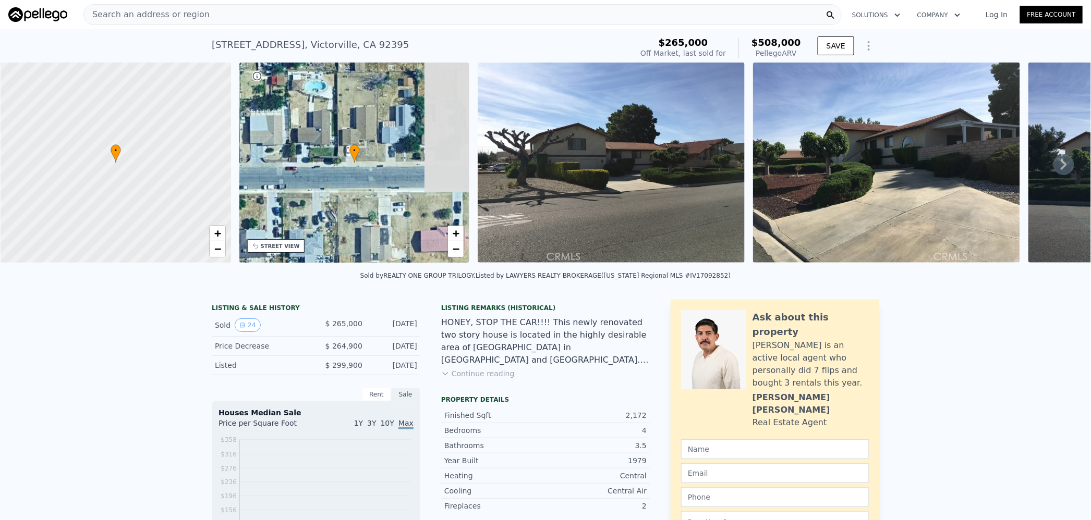
click at [328, 13] on div "Search an address or region" at bounding box center [462, 14] width 758 height 21
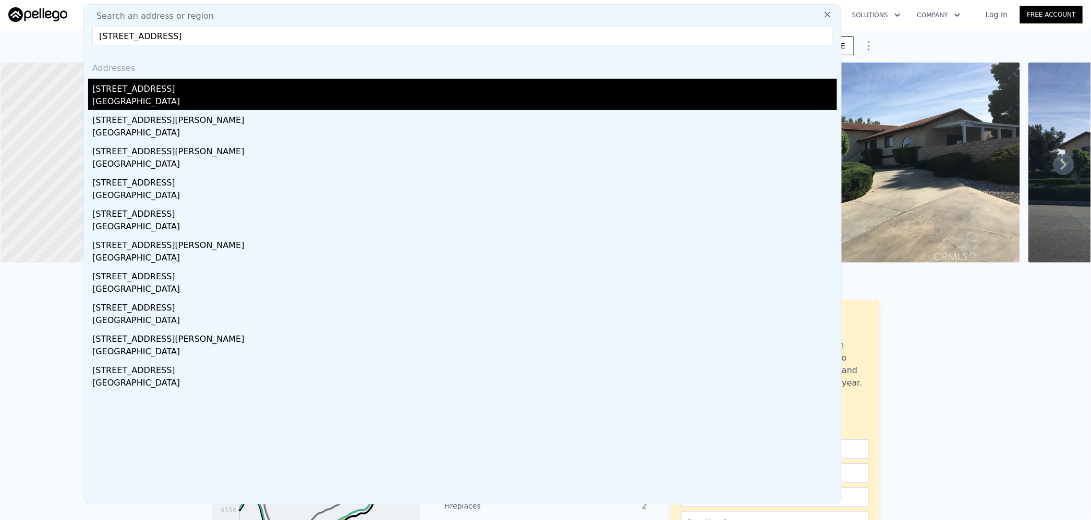
type input "13267 Setanket Road Apple Valley 92308"
click at [258, 90] on div "13267 Algonquin Rd" at bounding box center [464, 87] width 744 height 17
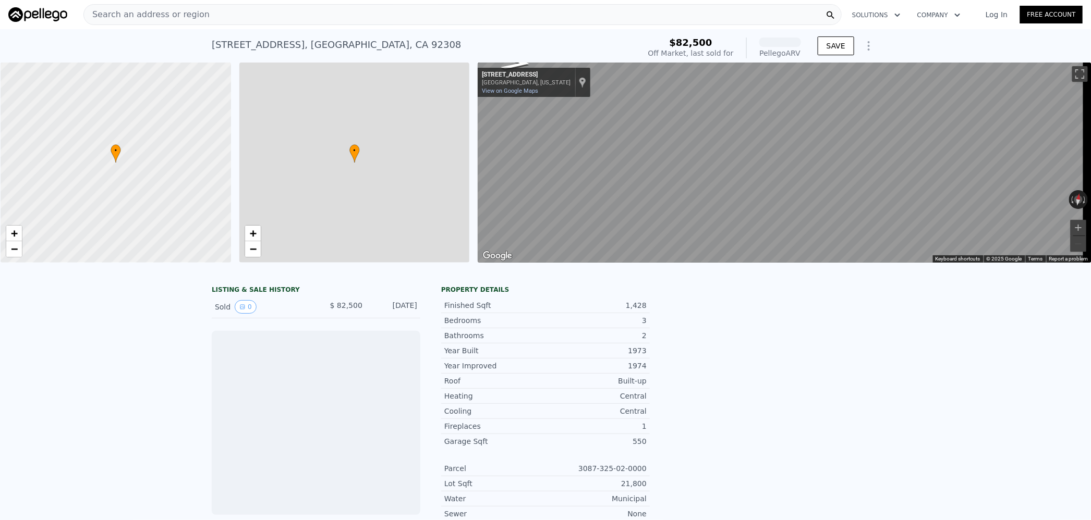
click at [206, 19] on div "Search an address or region" at bounding box center [462, 14] width 758 height 21
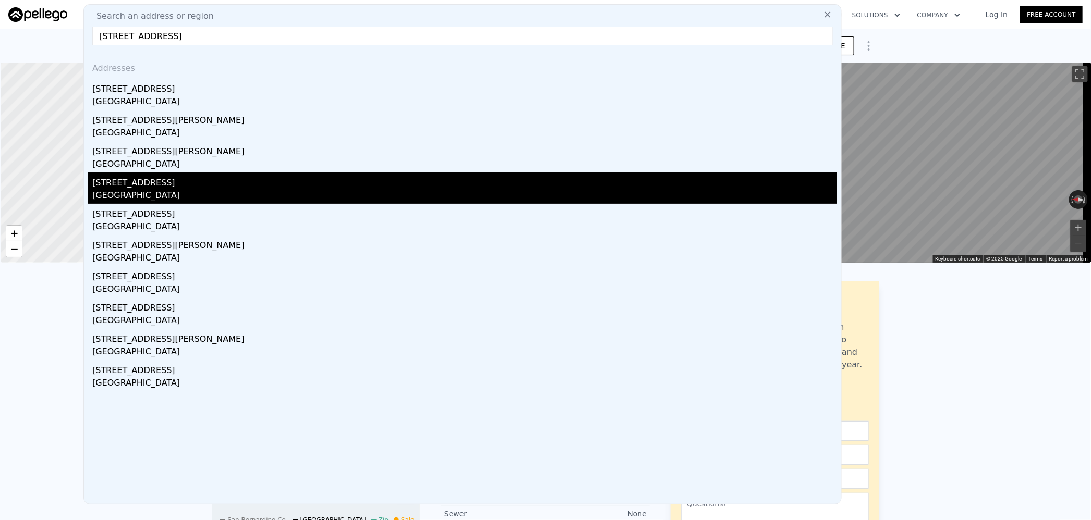
type input "13267 Setanket Road Apple Valley 92308"
click at [184, 187] on div "13267 Setancket Rd" at bounding box center [464, 181] width 744 height 17
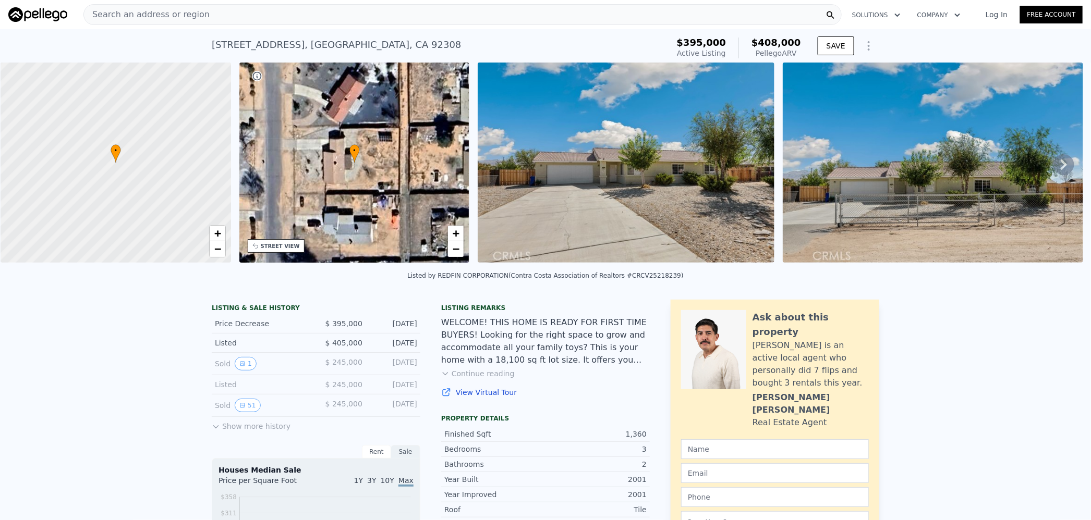
click at [774, 45] on span "$408,000" at bounding box center [776, 42] width 50 height 11
copy span "408,000"
click at [329, 12] on div "Search an address or region" at bounding box center [462, 14] width 758 height 21
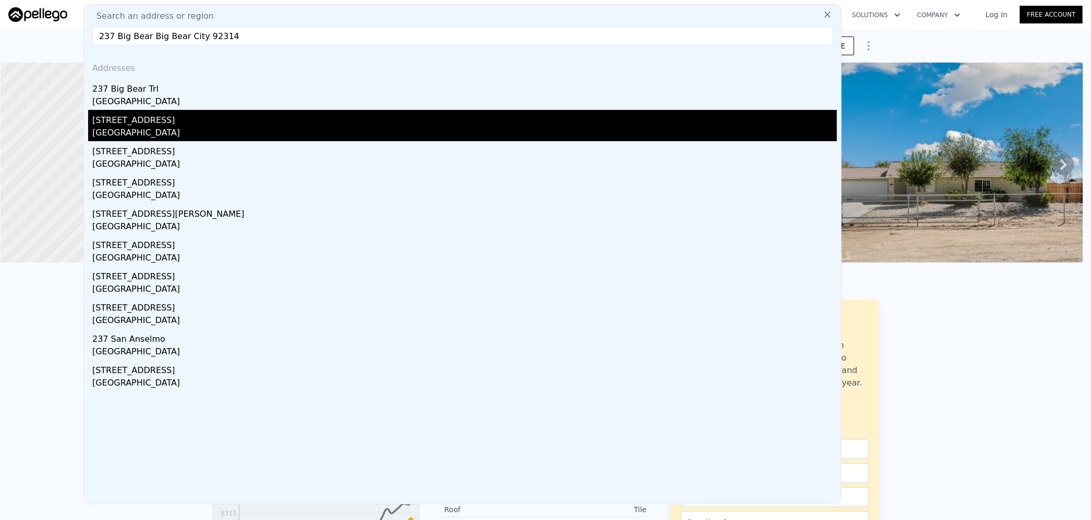
type input "237 Big Bear Big Bear City 92314"
click at [222, 120] on div "237 E Big Bear Blvd" at bounding box center [464, 118] width 744 height 17
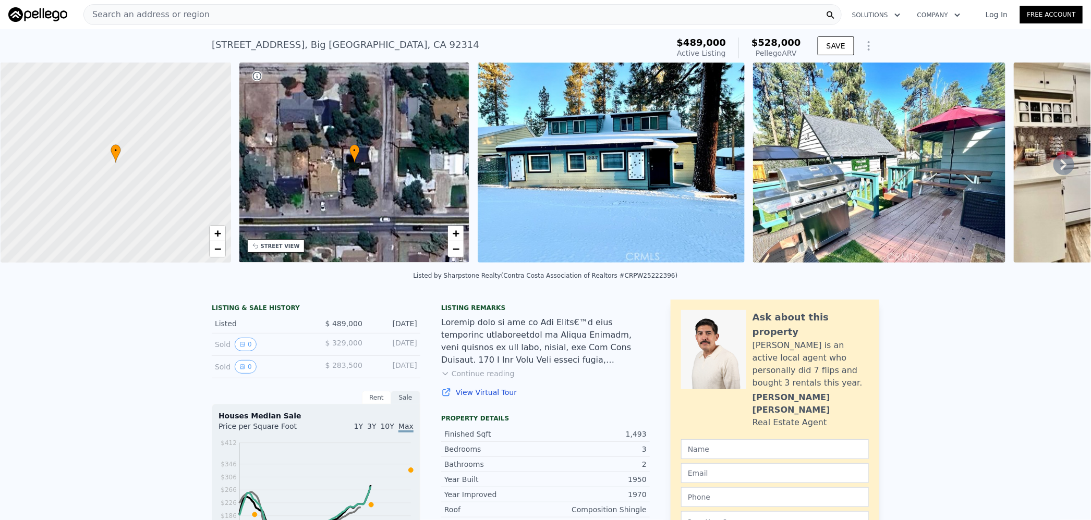
click at [773, 39] on span "$528,000" at bounding box center [776, 42] width 50 height 11
copy span "528,000"
click at [302, 13] on div "Search an address or region" at bounding box center [462, 14] width 758 height 21
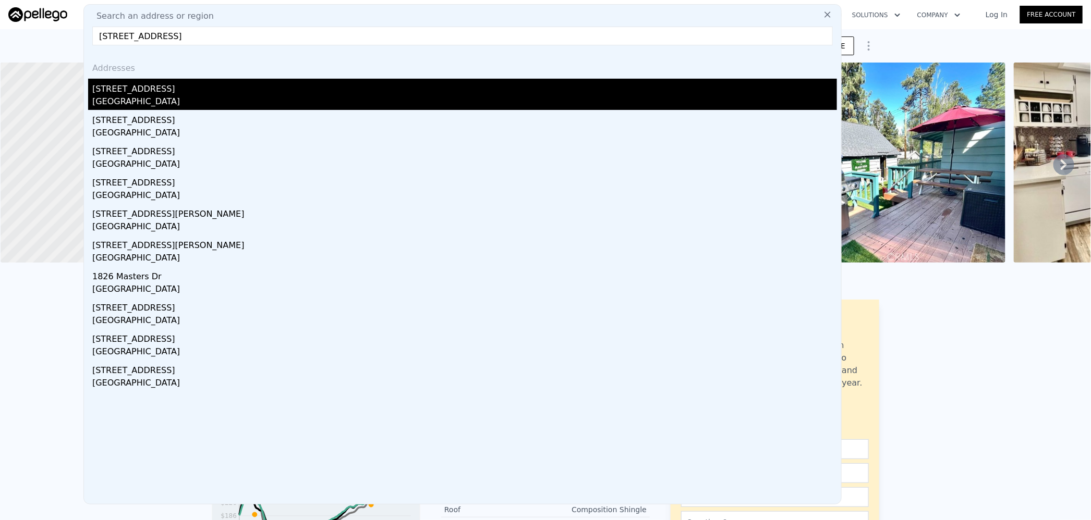
type input "182 4 Street Banning 92220"
click at [220, 92] on div "182 N 4th St" at bounding box center [464, 87] width 744 height 17
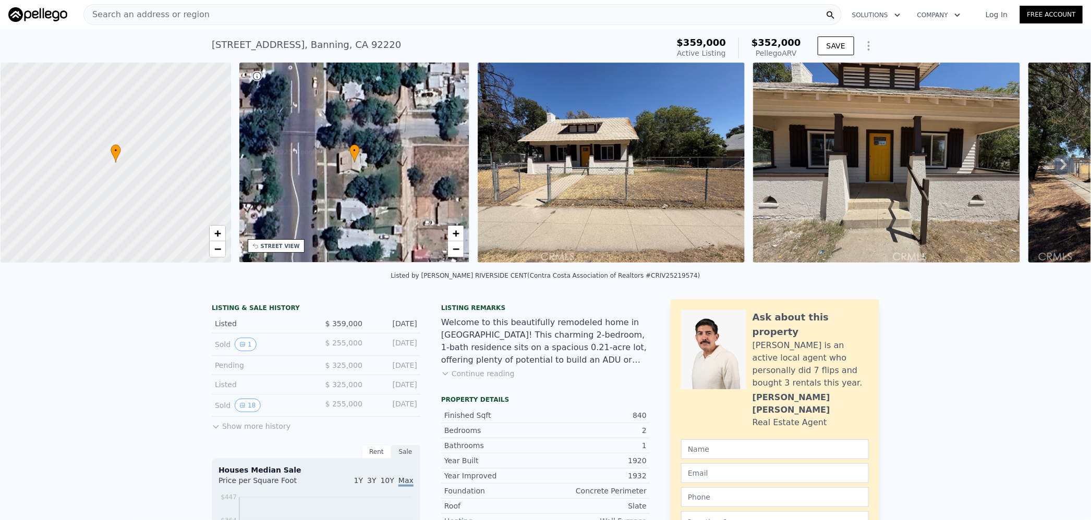
click at [773, 38] on span "$352,000" at bounding box center [776, 42] width 50 height 11
click at [349, 19] on div "Search an address or region" at bounding box center [462, 14] width 758 height 21
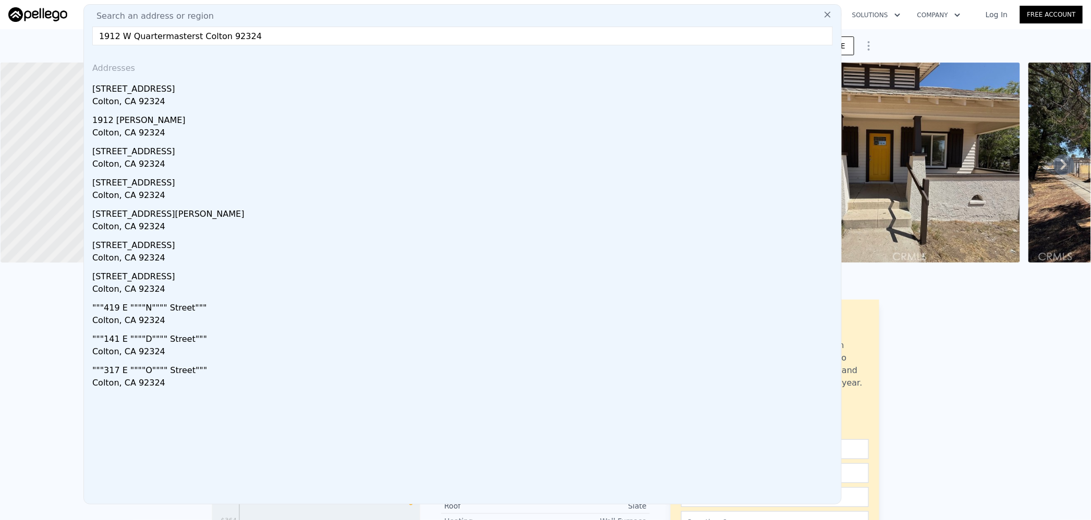
click at [204, 35] on input "1912 W Quartermasterst Colton 92324" at bounding box center [462, 36] width 740 height 19
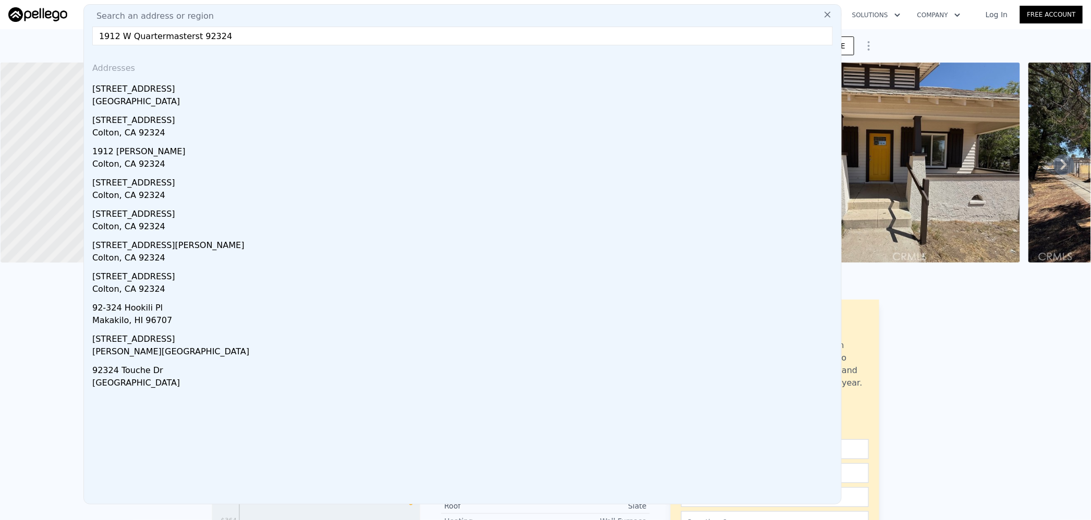
click at [157, 36] on input "1912 W Quartermasterst 92324" at bounding box center [462, 36] width 740 height 19
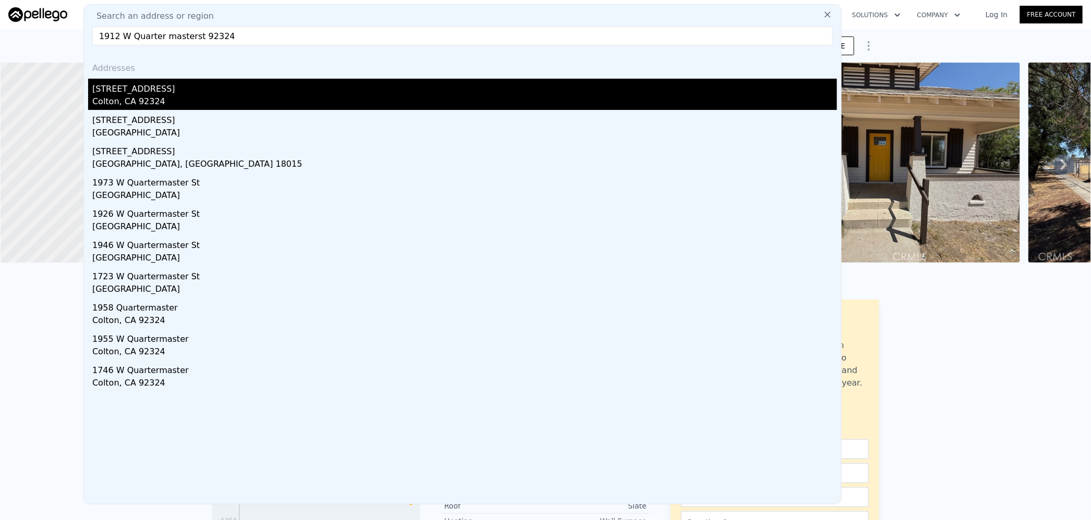
type input "1912 W Quarter masterst 92324"
click at [167, 90] on div "1912 W Quartermaster St" at bounding box center [464, 87] width 744 height 17
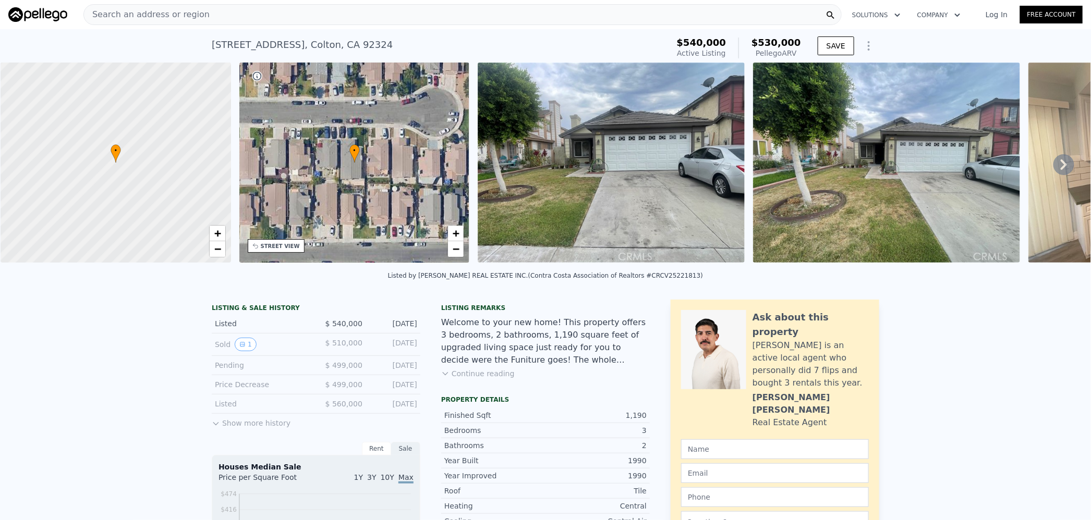
click at [767, 40] on span "$530,000" at bounding box center [776, 42] width 50 height 11
copy span "530,000"
